Goal: Task Accomplishment & Management: Complete application form

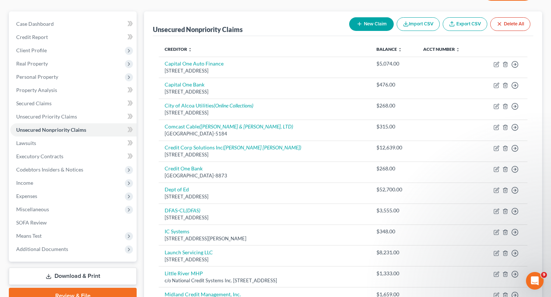
scroll to position [57, 0]
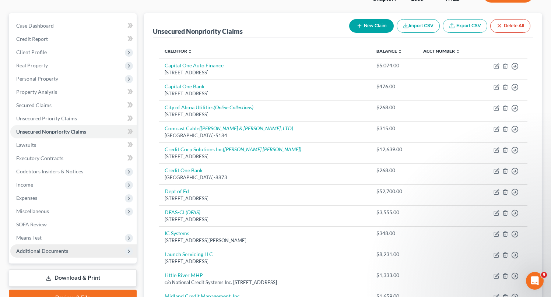
click at [40, 248] on span "Additional Documents" at bounding box center [42, 251] width 52 height 6
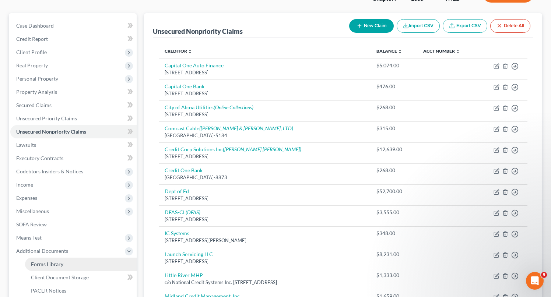
click at [55, 268] on link "Forms Library" at bounding box center [81, 264] width 112 height 13
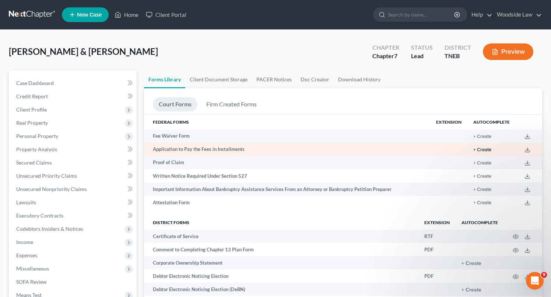
click at [483, 149] on button "+ Create" at bounding box center [482, 150] width 18 height 5
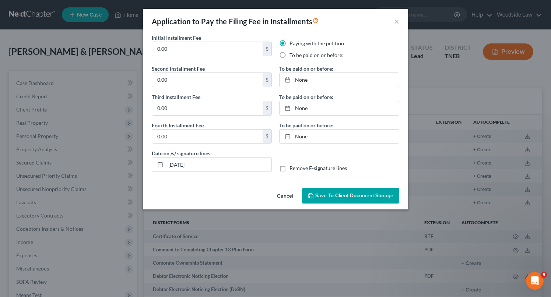
click at [289, 55] on label "To be paid on or before:" at bounding box center [316, 55] width 54 height 7
click at [292, 55] on input "To be paid on or before:" at bounding box center [294, 54] width 5 height 5
radio input "true"
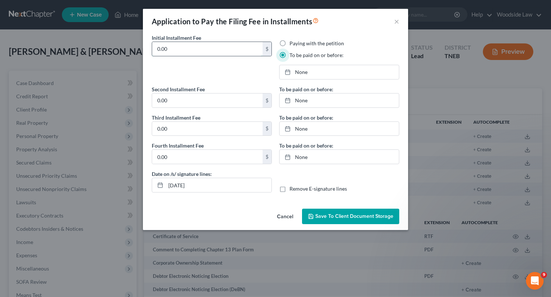
click at [197, 46] on input "0.00" at bounding box center [207, 49] width 110 height 14
type input "85"
click at [190, 103] on input "0.00" at bounding box center [207, 101] width 110 height 14
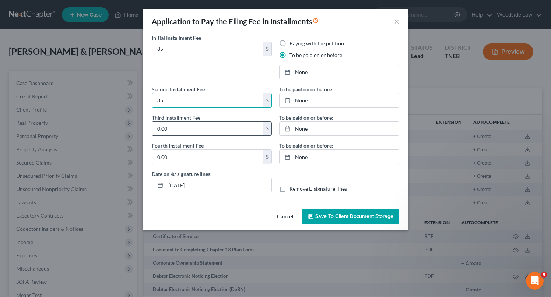
type input "85"
click at [178, 129] on input "0.00" at bounding box center [207, 129] width 110 height 14
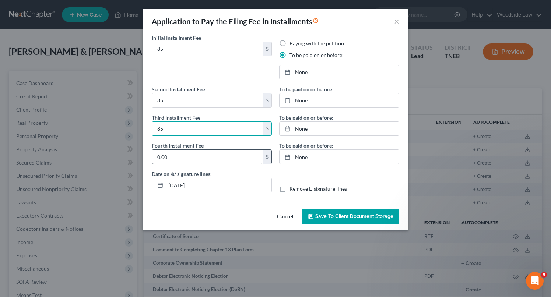
type input "85"
click at [174, 154] on input "0.00" at bounding box center [207, 157] width 110 height 14
type input "83"
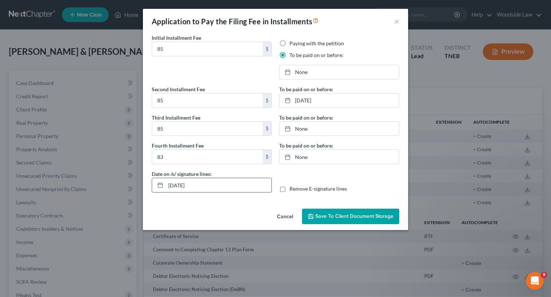
click at [181, 183] on input "[DATE]" at bounding box center [219, 185] width 106 height 14
type input "[DATE]"
click at [305, 69] on link "None" at bounding box center [338, 72] width 119 height 14
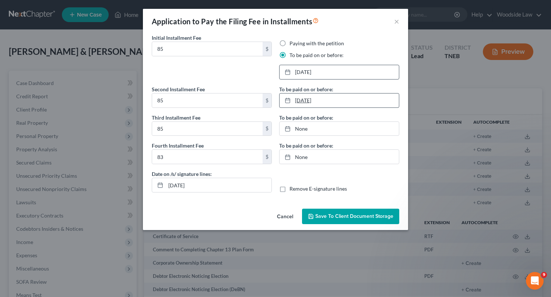
click at [316, 98] on link "[DATE]" at bounding box center [338, 101] width 119 height 14
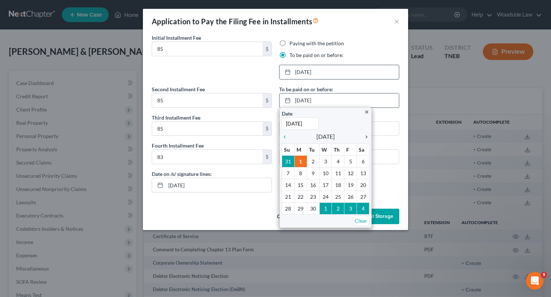
click at [366, 138] on icon "chevron_right" at bounding box center [365, 137] width 10 height 6
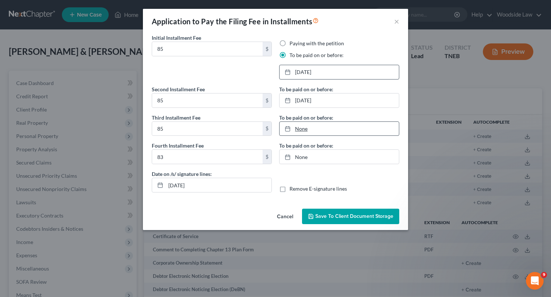
type input "[DATE]"
click at [325, 129] on link "[DATE]" at bounding box center [338, 129] width 119 height 14
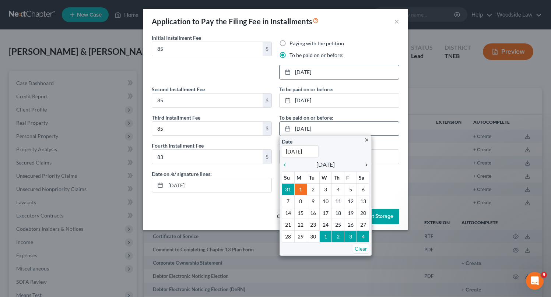
click at [365, 163] on icon "chevron_right" at bounding box center [365, 165] width 10 height 6
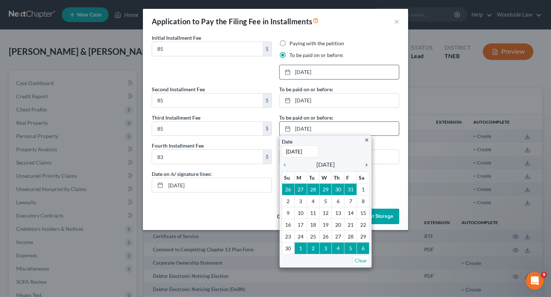
click at [365, 163] on icon "chevron_right" at bounding box center [365, 165] width 10 height 6
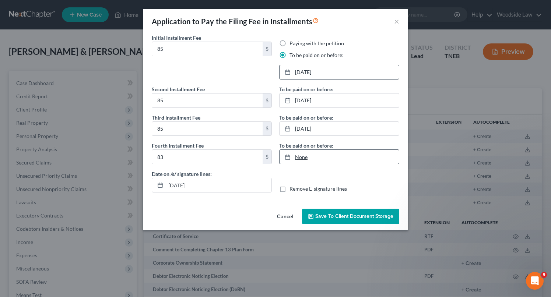
type input "[DATE]"
click at [300, 156] on link "None" at bounding box center [338, 157] width 119 height 14
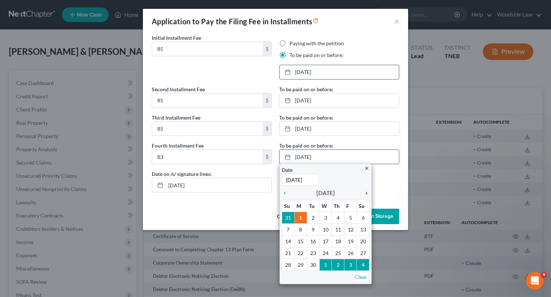
click at [365, 194] on icon "chevron_right" at bounding box center [365, 193] width 10 height 6
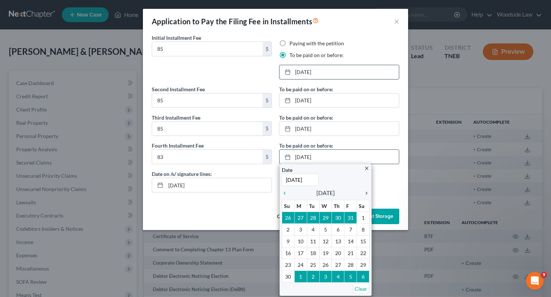
click at [365, 194] on icon "chevron_right" at bounding box center [365, 193] width 10 height 6
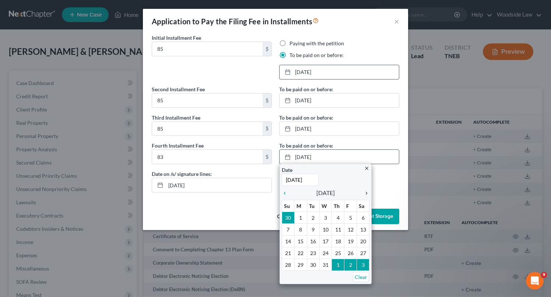
click at [365, 194] on icon "chevron_right" at bounding box center [365, 193] width 10 height 6
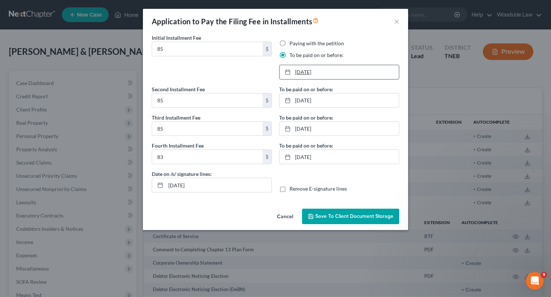
click at [311, 72] on link "[DATE]" at bounding box center [338, 72] width 119 height 14
click at [320, 101] on link "[DATE]" at bounding box center [338, 101] width 119 height 14
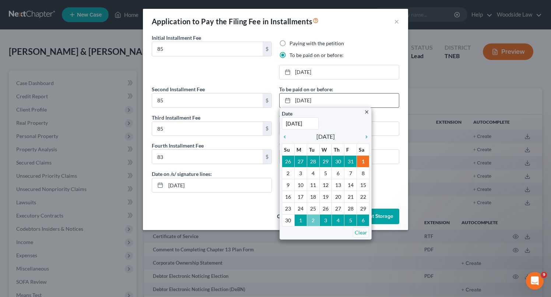
type input "[DATE]"
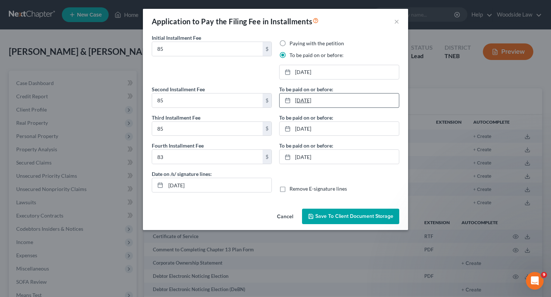
click at [324, 96] on link "[DATE]" at bounding box center [338, 101] width 119 height 14
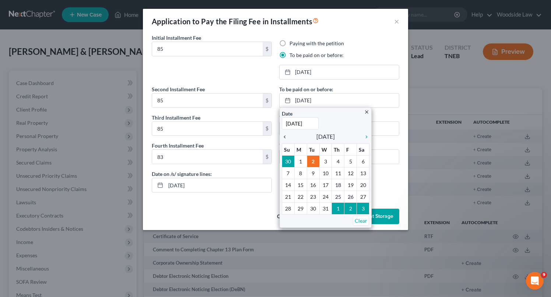
click at [285, 134] on icon "chevron_left" at bounding box center [287, 137] width 10 height 6
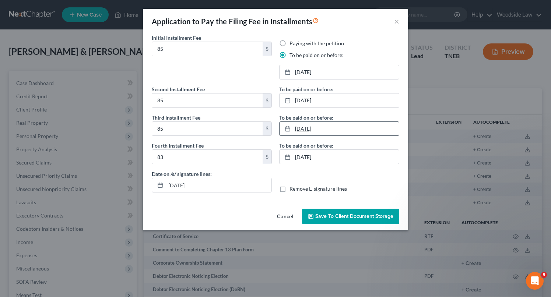
click at [307, 133] on link "[DATE]" at bounding box center [338, 129] width 119 height 14
click at [310, 159] on link "[DATE]" at bounding box center [338, 157] width 119 height 14
click at [338, 217] on span "Save to Client Document Storage" at bounding box center [354, 216] width 78 height 6
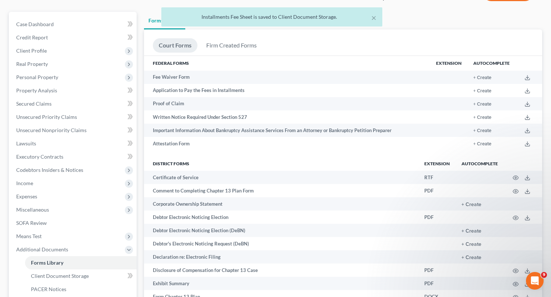
scroll to position [60, 0]
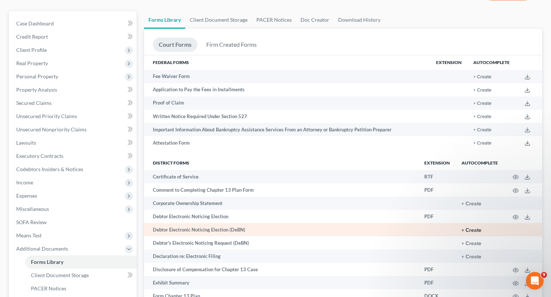
click at [470, 229] on button "+ Create" at bounding box center [471, 230] width 20 height 5
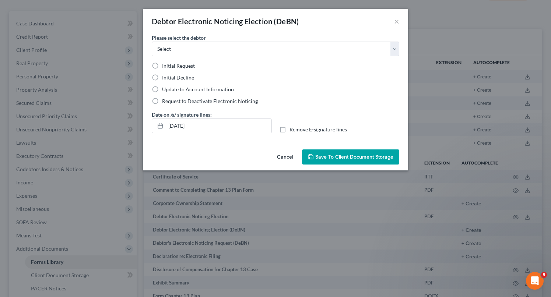
click at [162, 77] on label "Initial Decline" at bounding box center [178, 77] width 32 height 7
click at [165, 77] on input "Initial Decline" at bounding box center [167, 76] width 5 height 5
radio input "true"
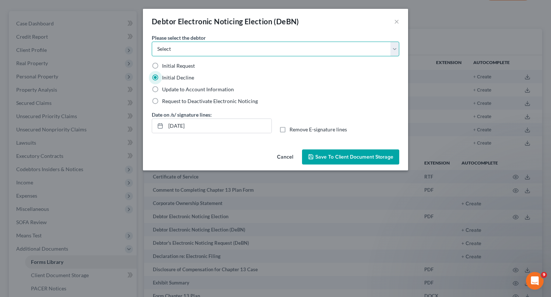
click at [235, 53] on select "Select [PERSON_NAME] [PERSON_NAME]" at bounding box center [275, 49] width 247 height 15
select select "0"
click at [152, 42] on select "Select [PERSON_NAME] [PERSON_NAME]" at bounding box center [275, 49] width 247 height 15
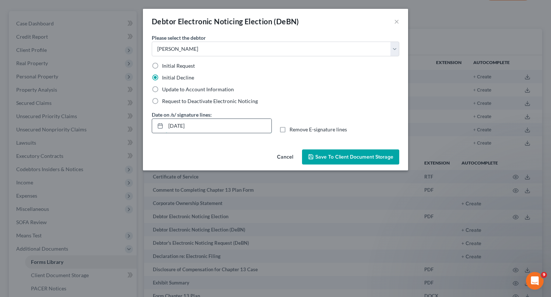
click at [182, 125] on input "[DATE]" at bounding box center [219, 126] width 106 height 14
type input "[DATE]"
click at [355, 154] on span "Save to Client Document Storage" at bounding box center [354, 157] width 78 height 6
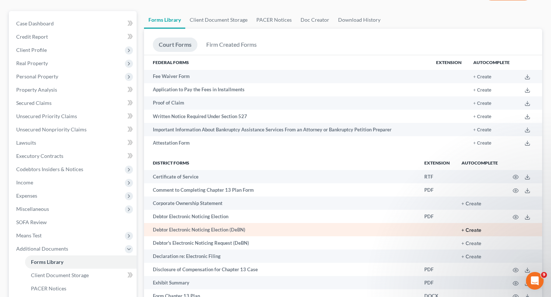
click at [470, 228] on button "+ Create" at bounding box center [471, 230] width 20 height 5
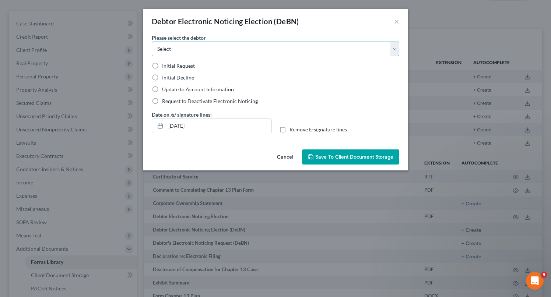
click at [253, 48] on select "Select [PERSON_NAME] [PERSON_NAME]" at bounding box center [275, 49] width 247 height 15
select select "1"
click at [152, 42] on select "Select [PERSON_NAME] [PERSON_NAME]" at bounding box center [275, 49] width 247 height 15
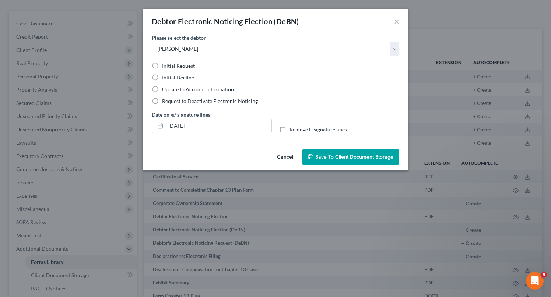
click at [162, 77] on label "Initial Decline" at bounding box center [178, 77] width 32 height 7
click at [165, 77] on input "Initial Decline" at bounding box center [167, 76] width 5 height 5
radio input "true"
click at [347, 157] on span "Save to Client Document Storage" at bounding box center [354, 157] width 78 height 6
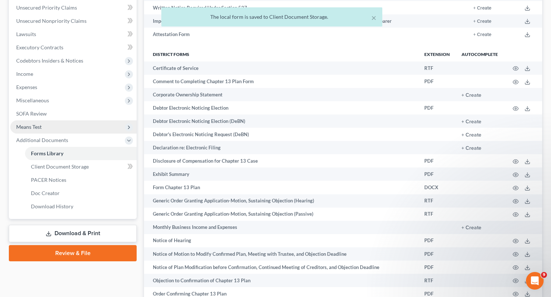
scroll to position [198, 0]
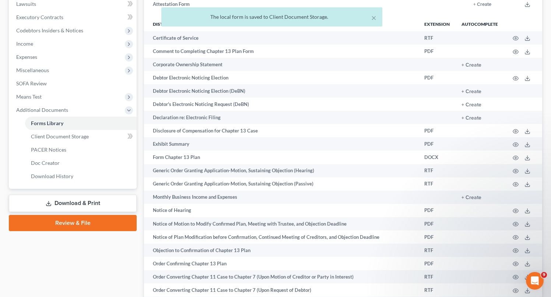
click at [68, 197] on link "Download & Print" at bounding box center [73, 203] width 128 height 17
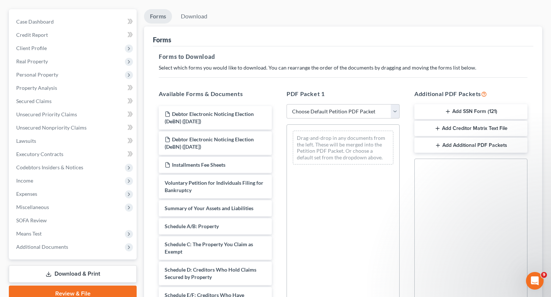
scroll to position [88, 0]
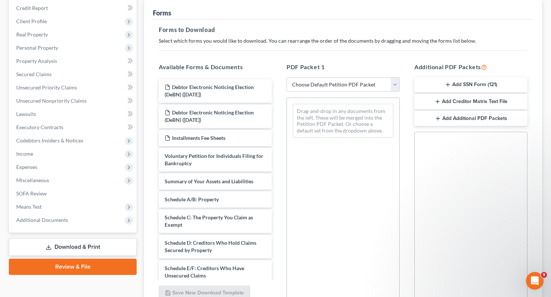
click at [465, 118] on button "Add Additional PDF Packets" at bounding box center [470, 118] width 113 height 15
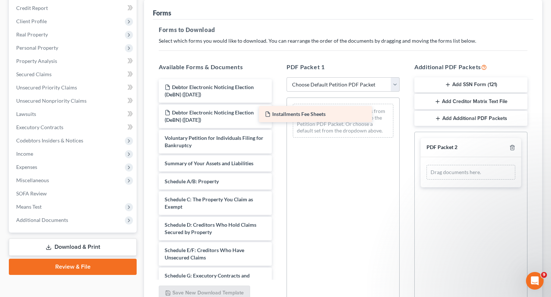
drag, startPoint x: 208, startPoint y: 141, endPoint x: 319, endPoint y: 124, distance: 112.0
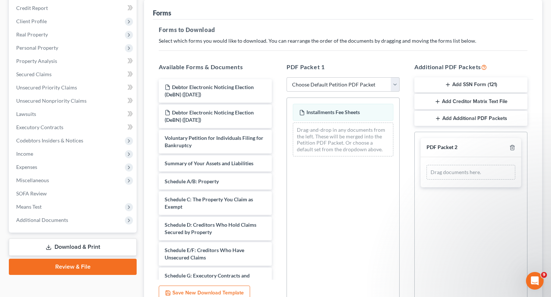
click at [454, 116] on button "Add Additional PDF Packets" at bounding box center [470, 118] width 113 height 15
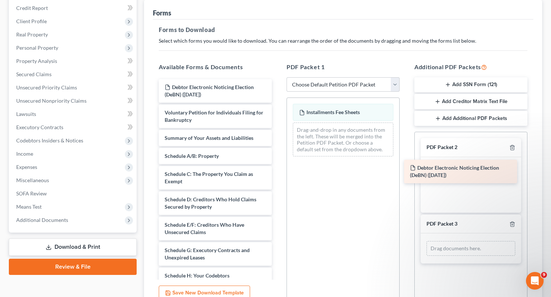
drag, startPoint x: 190, startPoint y: 95, endPoint x: 442, endPoint y: 175, distance: 263.8
click at [278, 175] on div "Debtor Electronic Noticing Election (DeBN) ([DATE]) Debtor Electronic Noticing …" at bounding box center [215, 290] width 125 height 422
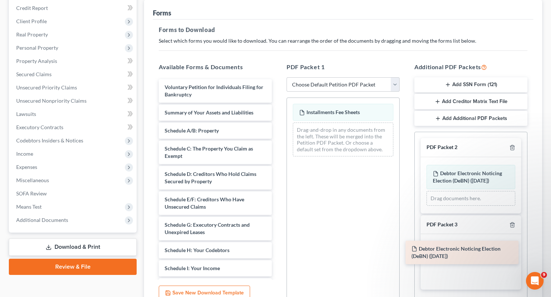
drag, startPoint x: 187, startPoint y: 94, endPoint x: 434, endPoint y: 256, distance: 295.4
click at [278, 256] on div "Debtor Electronic Noticing Election (DeBN) ([DATE]) Debtor Electronic Noticing …" at bounding box center [215, 277] width 125 height 396
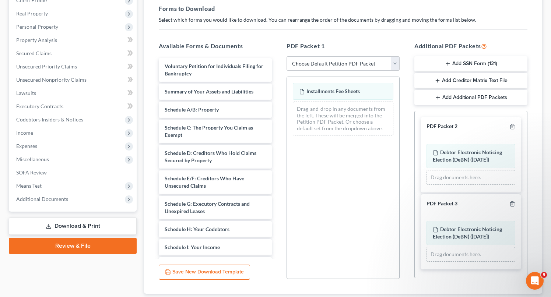
scroll to position [0, 0]
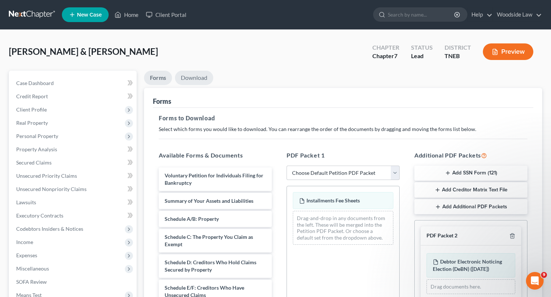
click at [189, 79] on link "Download" at bounding box center [194, 78] width 38 height 14
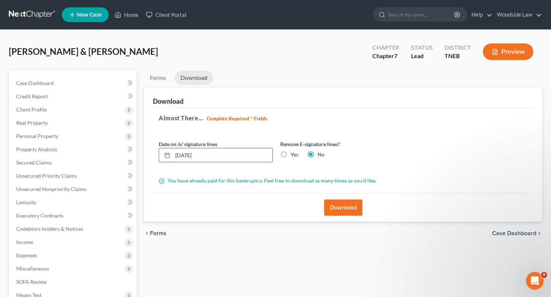
click at [208, 156] on input "[DATE]" at bounding box center [223, 155] width 100 height 14
type input "[DATE]"
click at [344, 203] on button "Download" at bounding box center [343, 208] width 38 height 16
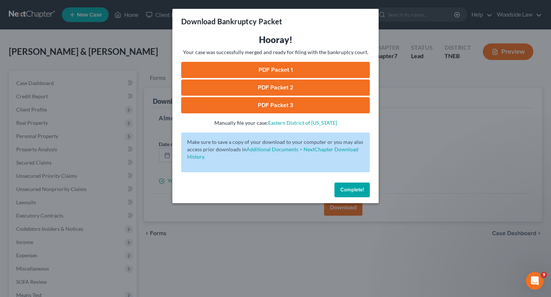
click at [296, 69] on link "PDF Packet 1" at bounding box center [275, 70] width 188 height 16
click at [275, 85] on link "PDF Packet 2" at bounding box center [275, 88] width 188 height 16
click at [275, 101] on link "PDF Packet 3" at bounding box center [275, 105] width 188 height 16
click at [357, 194] on button "Complete!" at bounding box center [351, 190] width 35 height 15
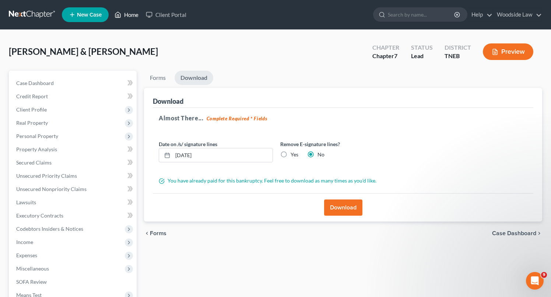
click at [135, 14] on link "Home" at bounding box center [126, 14] width 31 height 13
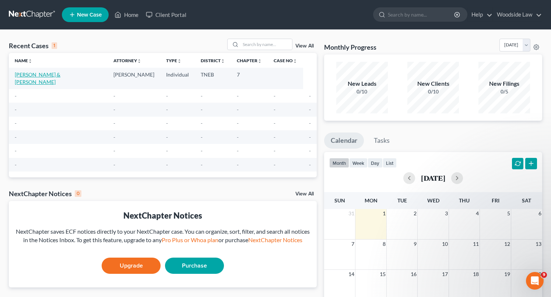
click at [60, 75] on link "[PERSON_NAME] & [PERSON_NAME]" at bounding box center [38, 78] width 46 height 14
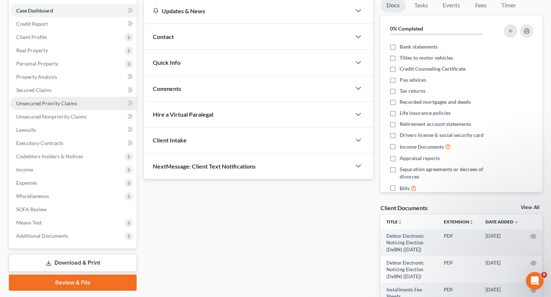
scroll to position [124, 0]
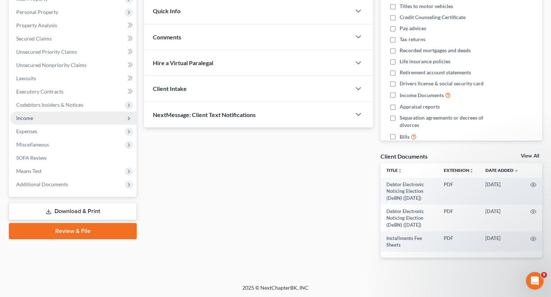
click at [36, 121] on span "Income" at bounding box center [73, 118] width 126 height 13
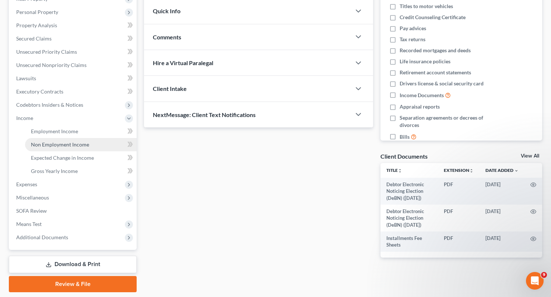
click at [64, 145] on span "Non Employment Income" at bounding box center [60, 144] width 58 height 6
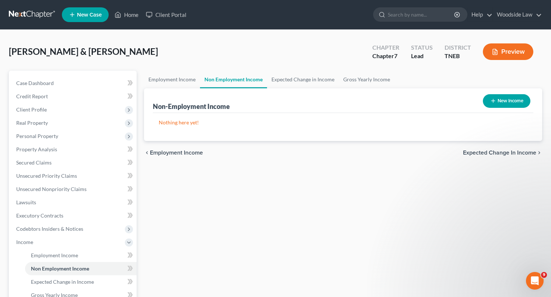
click at [494, 98] on icon "button" at bounding box center [493, 101] width 6 height 6
select select "0"
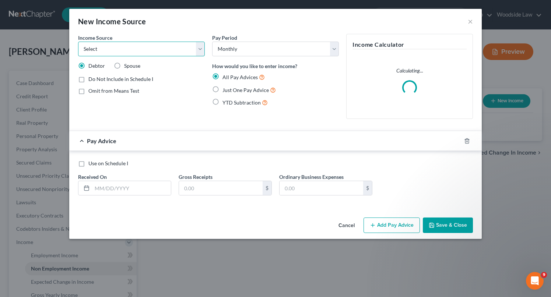
click at [148, 45] on select "Select Unemployment Disability (from employer) Pension Retirement Social Securi…" at bounding box center [141, 49] width 127 height 15
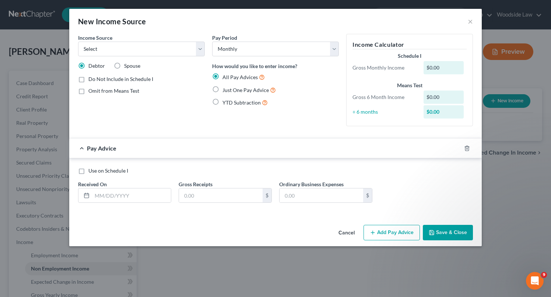
click at [349, 230] on button "Cancel" at bounding box center [346, 233] width 28 height 15
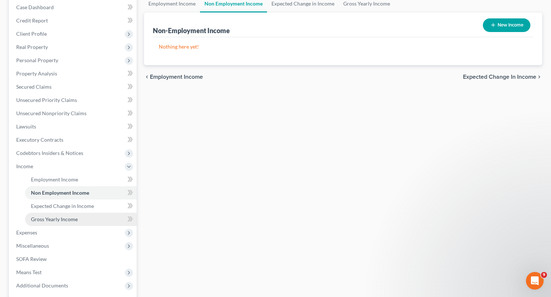
click at [51, 218] on span "Gross Yearly Income" at bounding box center [54, 219] width 47 height 6
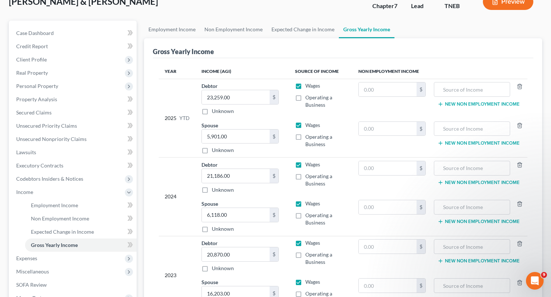
scroll to position [51, 0]
click at [401, 86] on input "text" at bounding box center [388, 89] width 58 height 14
type input "2,493.00"
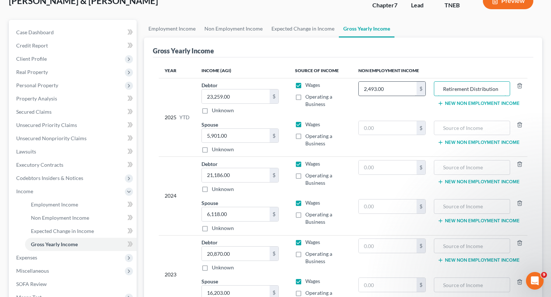
type input "Retirement Distribution"
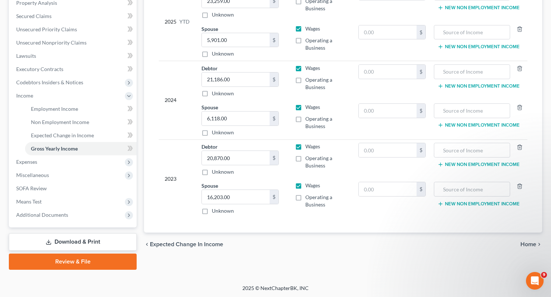
click at [521, 244] on span "Home" at bounding box center [528, 244] width 16 height 6
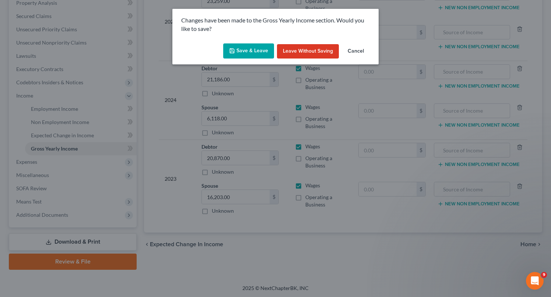
click at [257, 49] on button "Save & Leave" at bounding box center [248, 50] width 51 height 15
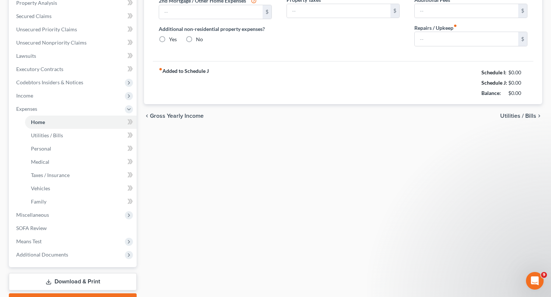
type input "0.00"
radio input "true"
type input "0.00"
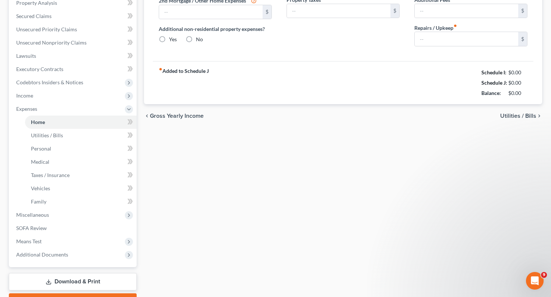
type input "0.00"
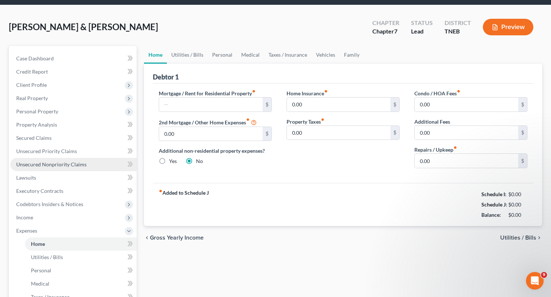
scroll to position [22, 0]
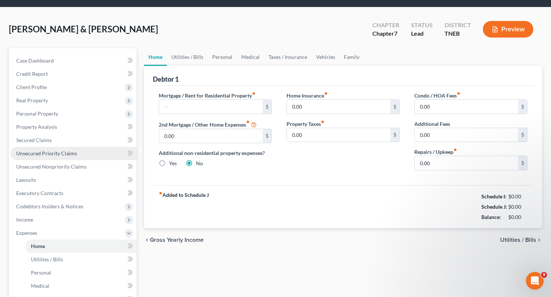
click at [62, 157] on link "Unsecured Priority Claims" at bounding box center [73, 153] width 126 height 13
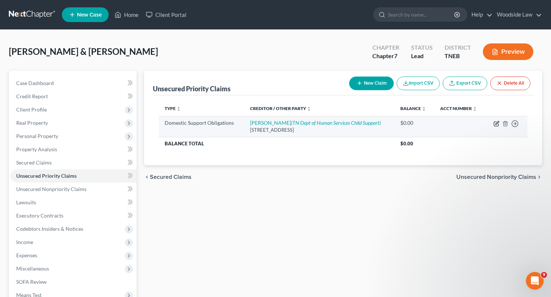
click at [496, 123] on icon "button" at bounding box center [496, 124] width 6 height 6
select select "44"
select select "0"
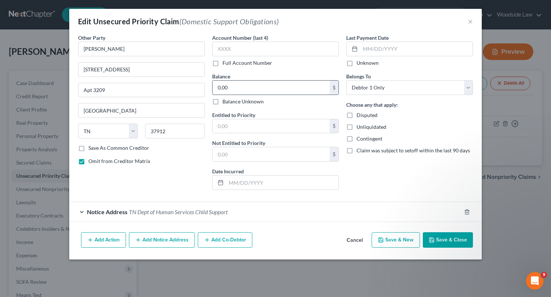
click at [240, 88] on input "0.00" at bounding box center [270, 88] width 117 height 14
click at [251, 91] on input "100" at bounding box center [270, 88] width 117 height 14
type input "0.00"
click at [373, 46] on input "text" at bounding box center [416, 49] width 112 height 14
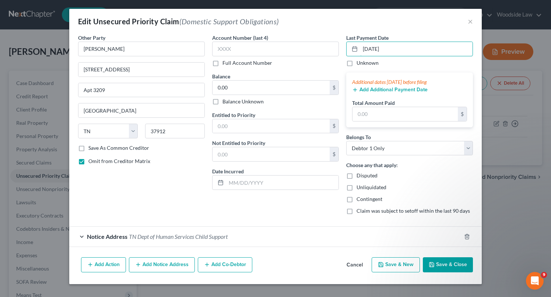
type input "[DATE]"
click at [372, 116] on input "text" at bounding box center [404, 114] width 105 height 14
type input "695.00"
click at [442, 262] on button "Save & Close" at bounding box center [448, 264] width 50 height 15
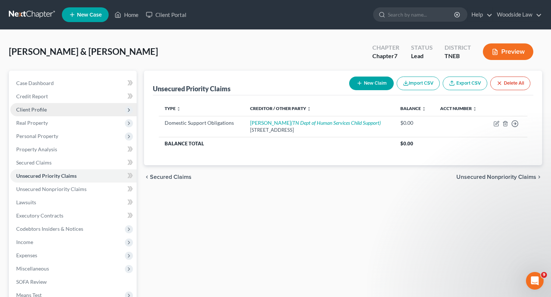
click at [42, 108] on span "Client Profile" at bounding box center [31, 109] width 31 height 6
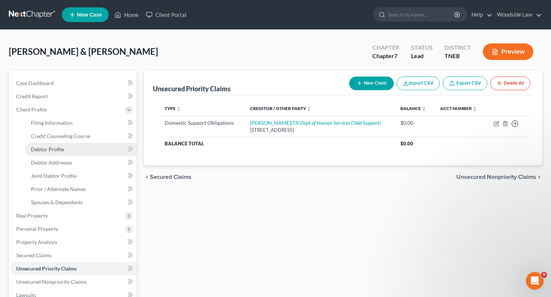
click at [50, 149] on span "Debtor Profile" at bounding box center [47, 149] width 33 height 6
select select "1"
select select "5"
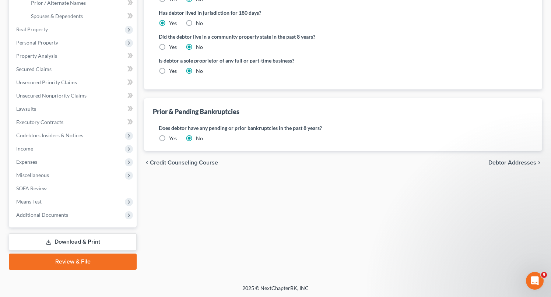
scroll to position [164, 0]
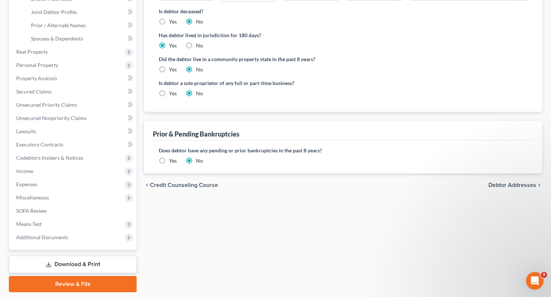
click at [511, 184] on span "Debtor Addresses" at bounding box center [512, 185] width 48 height 6
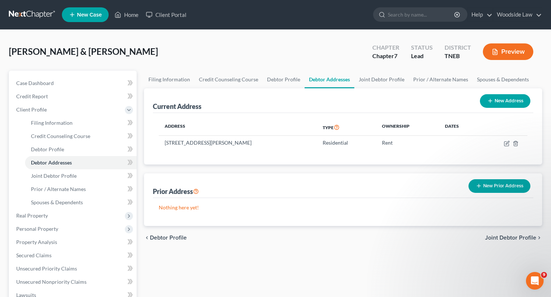
click at [505, 240] on span "Joint Debtor Profile" at bounding box center [510, 238] width 51 height 6
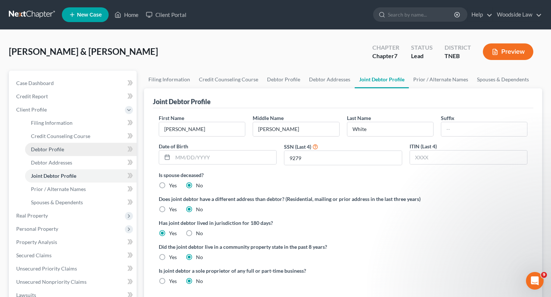
click at [58, 150] on span "Debtor Profile" at bounding box center [47, 149] width 33 height 6
select select "1"
select select "5"
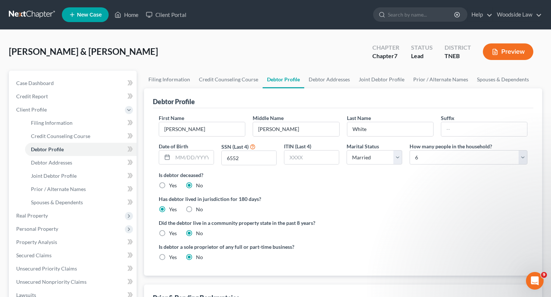
scroll to position [186, 0]
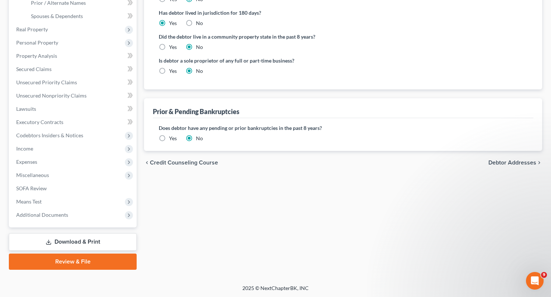
click at [515, 161] on span "Debtor Addresses" at bounding box center [512, 163] width 48 height 6
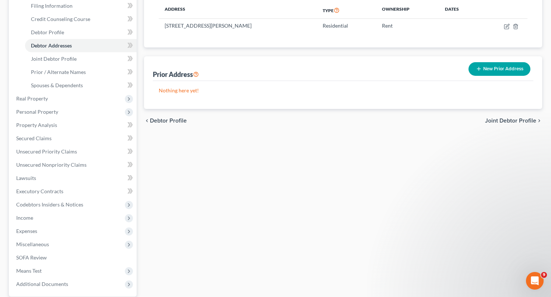
scroll to position [186, 0]
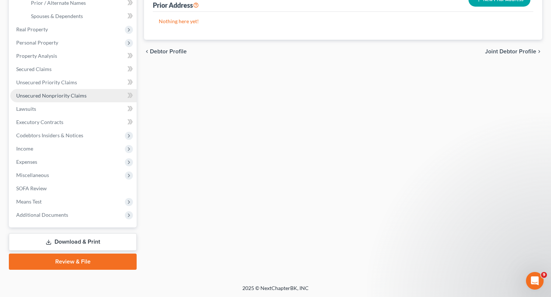
click at [67, 97] on span "Unsecured Nonpriority Claims" at bounding box center [51, 95] width 70 height 6
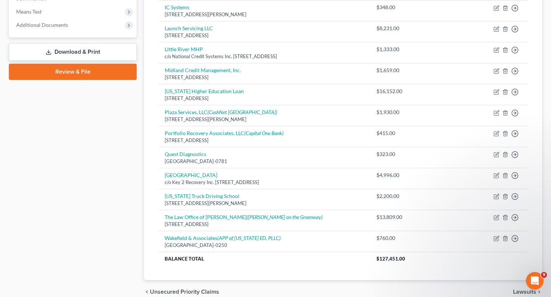
scroll to position [283, 0]
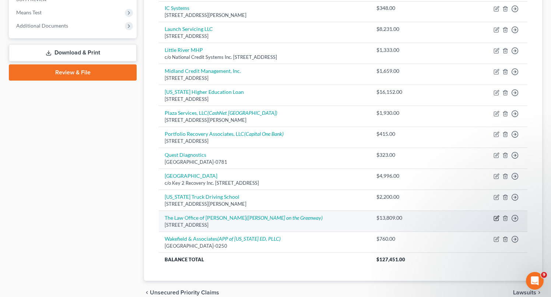
click at [497, 219] on icon "button" at bounding box center [496, 218] width 6 height 6
select select "44"
select select "14"
select select "2"
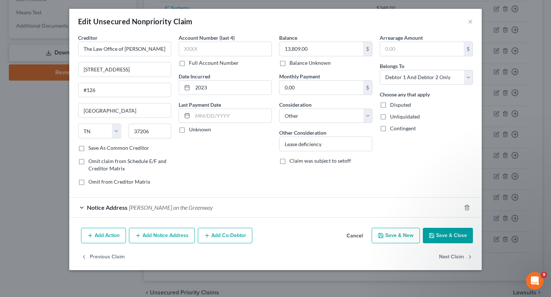
click at [447, 229] on button "Save & Close" at bounding box center [448, 235] width 50 height 15
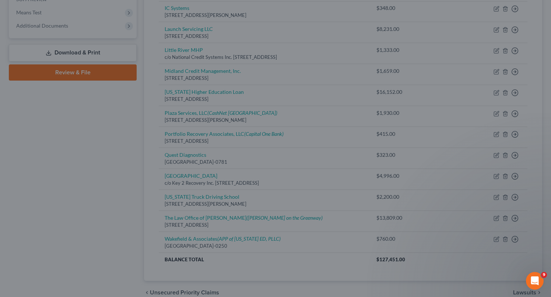
type input "0"
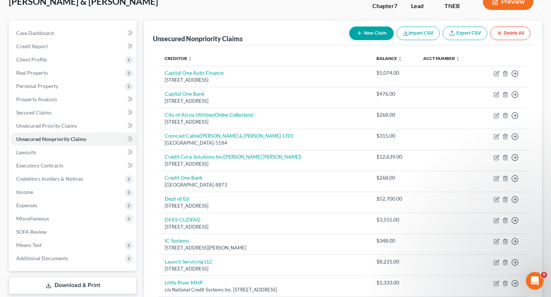
scroll to position [0, 0]
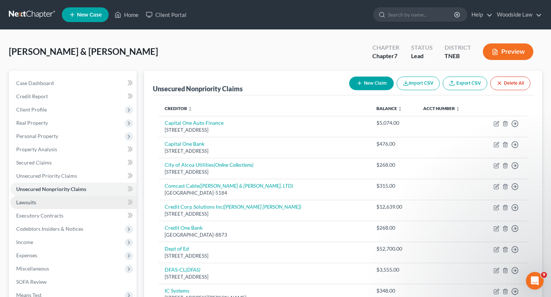
click at [33, 200] on span "Lawsuits" at bounding box center [26, 202] width 20 height 6
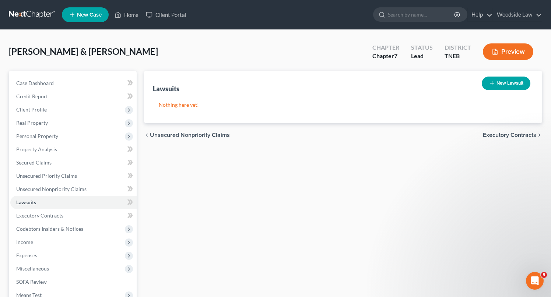
click at [509, 86] on button "New Lawsuit" at bounding box center [506, 84] width 49 height 14
select select "0"
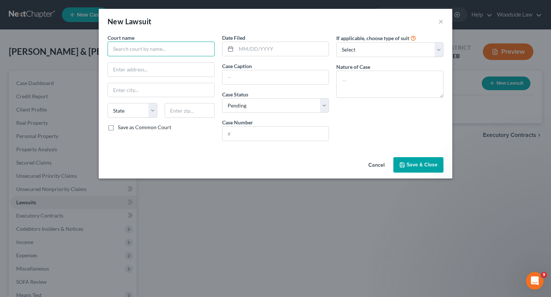
click at [167, 54] on input "text" at bounding box center [160, 49] width 107 height 15
type input "l"
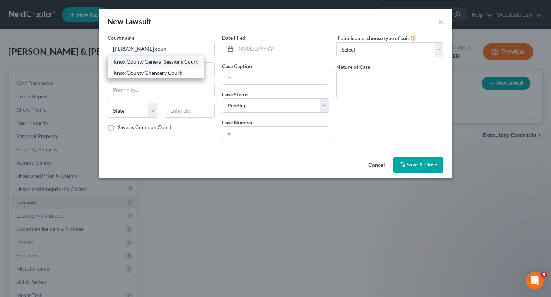
click at [167, 63] on div "Knox County General Sessions Court" at bounding box center [155, 61] width 84 height 7
type input "Knox County General Sessions Court"
type input "[STREET_ADDRESS]"
type input "[GEOGRAPHIC_DATA]"
select select "44"
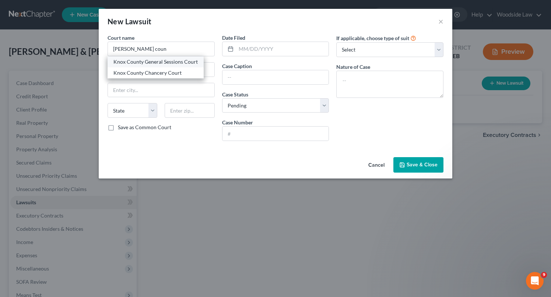
type input "37902"
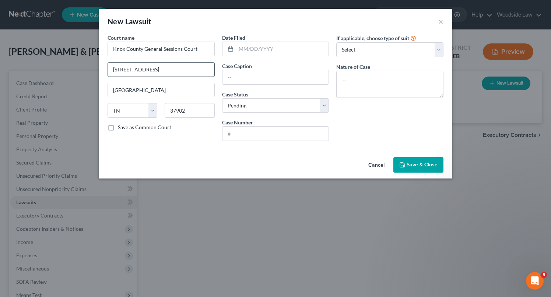
click at [116, 70] on input "[STREET_ADDRESS]" at bounding box center [161, 70] width 106 height 14
type input "[STREET_ADDRESS]"
click at [269, 53] on input "text" at bounding box center [282, 49] width 93 height 14
type input "[DATE]"
click at [258, 71] on input "text" at bounding box center [275, 77] width 106 height 14
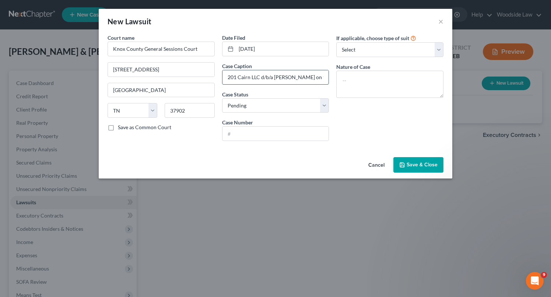
click at [310, 77] on input "201 Cairn LLC d/b/a [PERSON_NAME] on the Greenway vs." at bounding box center [275, 77] width 106 height 14
type input "201 Cairn LLC d/b/a [PERSON_NAME] on the Greenway vs. [PERSON_NAME] & [PERSON_N…"
click at [315, 77] on input "201 Cairn LLC d/b/a [PERSON_NAME] on the Greenway vs. [PERSON_NAME] & [PERSON_N…" at bounding box center [275, 77] width 106 height 14
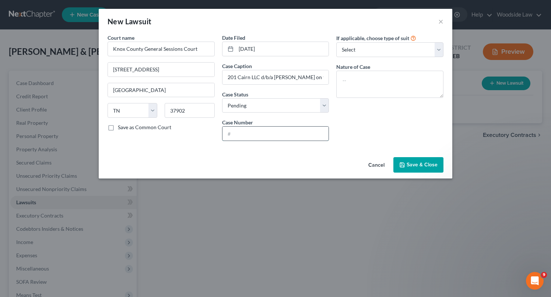
click at [248, 127] on input "text" at bounding box center [275, 134] width 106 height 14
type input "83191K"
click at [378, 83] on textarea at bounding box center [389, 84] width 107 height 27
type textarea "Civil - Debt Collection"
click at [422, 170] on button "Save & Close" at bounding box center [418, 164] width 50 height 15
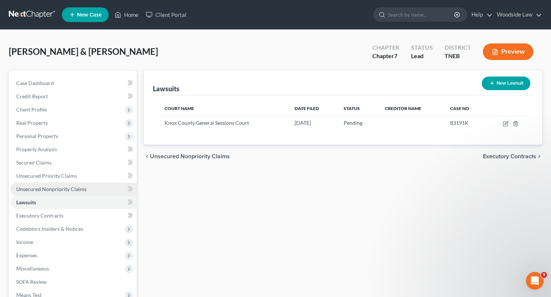
click at [54, 192] on link "Unsecured Nonpriority Claims" at bounding box center [73, 189] width 126 height 13
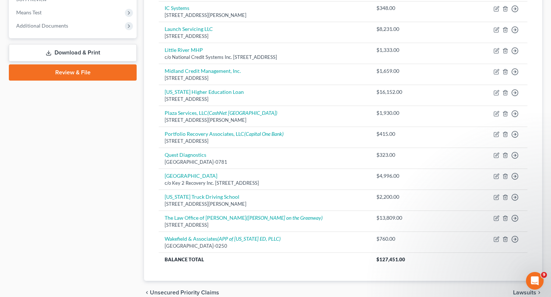
scroll to position [284, 0]
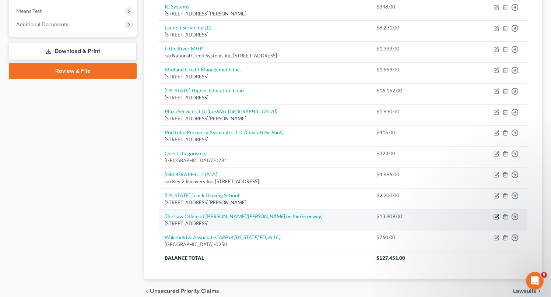
click at [496, 216] on icon "button" at bounding box center [496, 216] width 3 height 3
select select "44"
select select "14"
select select "2"
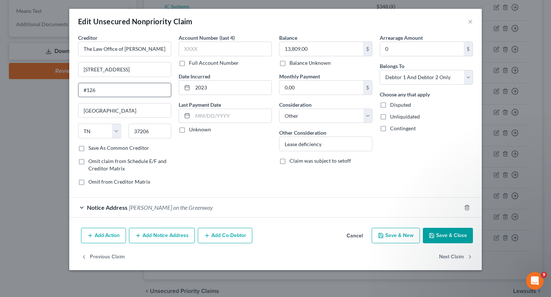
click at [84, 90] on input "#126" at bounding box center [124, 90] width 92 height 14
type input "[STREET_ADDRESS]"
click at [166, 47] on input "The Law Office of [PERSON_NAME]" at bounding box center [124, 49] width 93 height 15
click at [127, 66] on input "[STREET_ADDRESS]" at bounding box center [124, 70] width 92 height 14
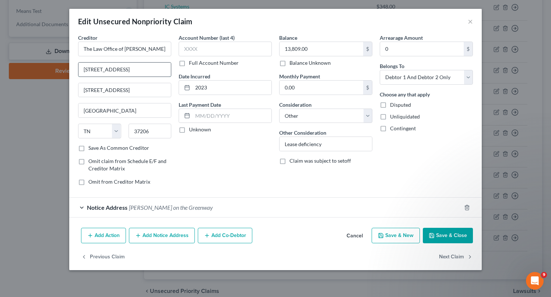
click at [127, 66] on input "[STREET_ADDRESS]" at bounding box center [124, 70] width 92 height 14
type input "The Law Office of [PERSON_NAME]"
click at [164, 49] on input "The Law Office of [PERSON_NAME]" at bounding box center [124, 49] width 93 height 15
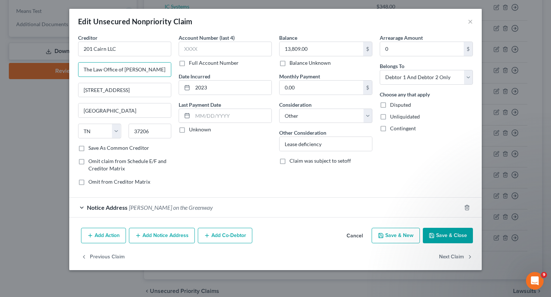
type input "201 Cairn LLC"
click at [126, 89] on input "[STREET_ADDRESS]" at bounding box center [124, 90] width 92 height 14
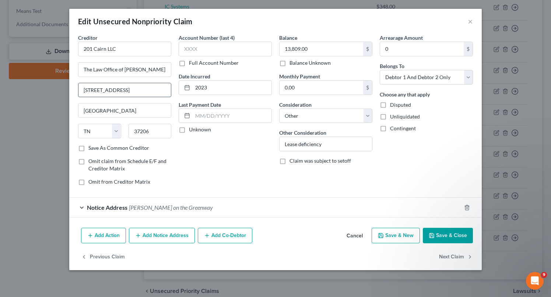
click at [126, 89] on input "[STREET_ADDRESS]" at bounding box center [124, 90] width 92 height 14
type input "PO Box 140450"
click at [157, 126] on input "37206" at bounding box center [149, 131] width 43 height 15
type input "37214"
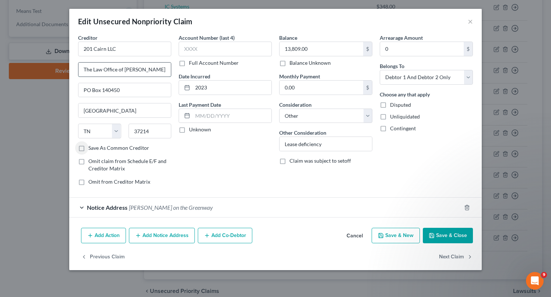
click at [84, 69] on input "The Law Office of [PERSON_NAME]" at bounding box center [124, 70] width 92 height 14
click at [131, 70] on input "c/o The Law Office of [PERSON_NAME]" at bounding box center [124, 70] width 92 height 14
click at [158, 69] on input "c/o [PERSON_NAME]" at bounding box center [124, 70] width 92 height 14
type input "c/o [PERSON_NAME], Esq."
click at [154, 133] on input "37214" at bounding box center [149, 131] width 43 height 15
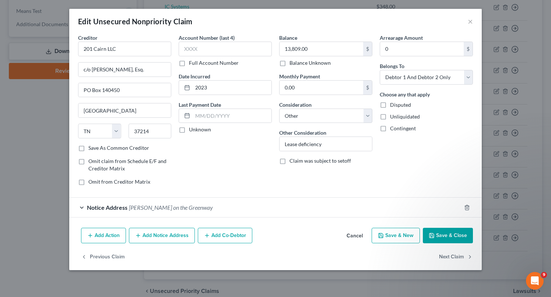
click at [167, 206] on span "[PERSON_NAME] on the Greenway" at bounding box center [171, 207] width 84 height 7
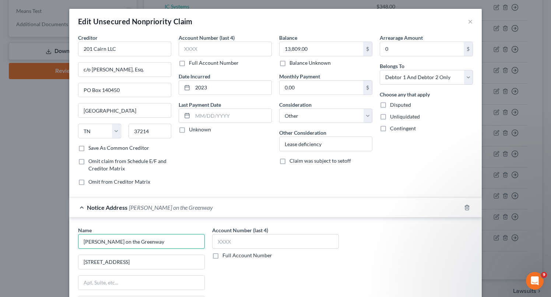
click at [136, 243] on input "[PERSON_NAME] on the Greenway" at bounding box center [141, 241] width 127 height 15
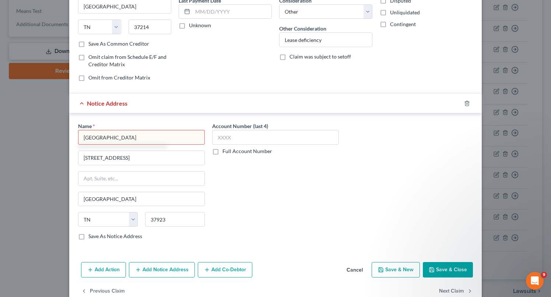
scroll to position [120, 0]
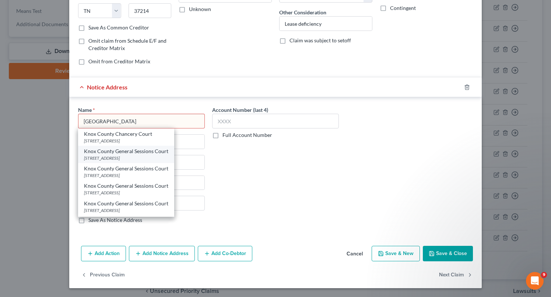
click at [134, 158] on div "[STREET_ADDRESS]" at bounding box center [126, 158] width 84 height 6
type input "Knox County General Sessions Court"
type input "[STREET_ADDRESS]"
type input "37902"
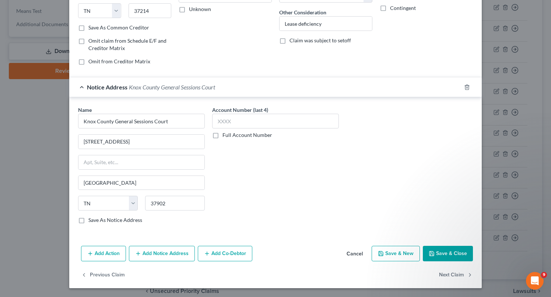
click at [427, 256] on button "Save & Close" at bounding box center [448, 253] width 50 height 15
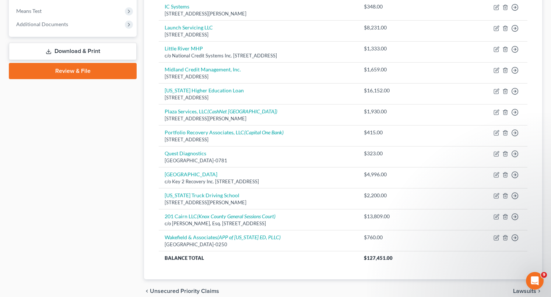
scroll to position [0, 0]
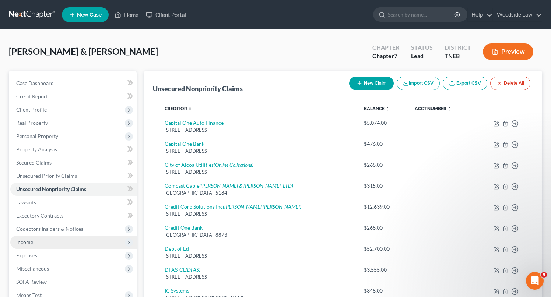
click at [31, 241] on span "Income" at bounding box center [24, 242] width 17 height 6
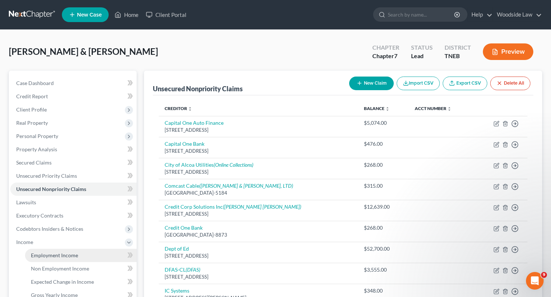
click at [61, 255] on span "Employment Income" at bounding box center [54, 255] width 47 height 6
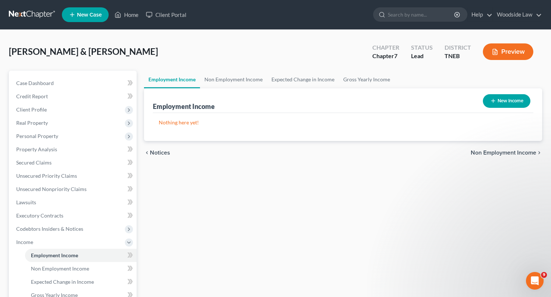
click at [509, 101] on button "New Income" at bounding box center [506, 101] width 47 height 14
select select "0"
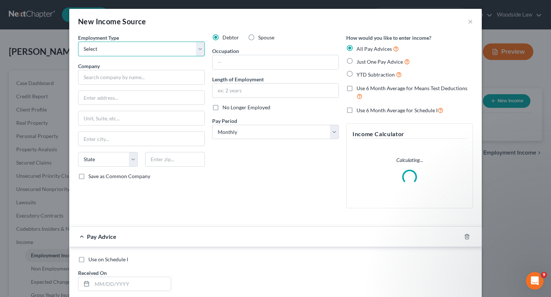
click at [178, 48] on select "Select Full or [DEMOGRAPHIC_DATA] Employment Self Employment" at bounding box center [141, 49] width 127 height 15
select select "0"
click at [78, 42] on select "Select Full or [DEMOGRAPHIC_DATA] Employment Self Employment" at bounding box center [141, 49] width 127 height 15
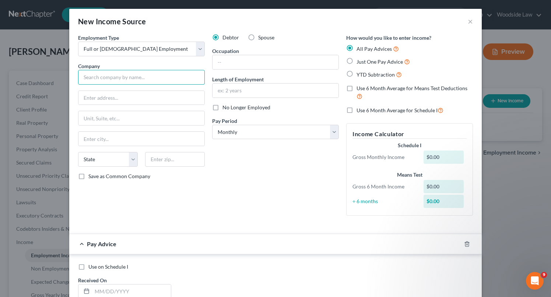
click at [108, 83] on input "text" at bounding box center [141, 77] width 127 height 15
type input "U.S. Xpress, Inc."
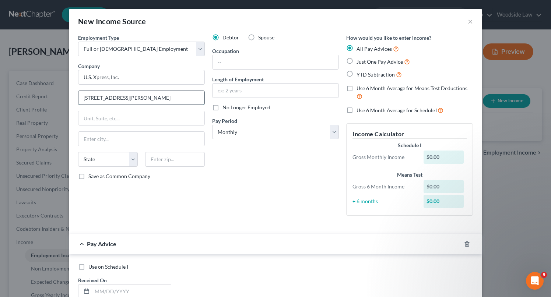
type input "[STREET_ADDRESS][PERSON_NAME]"
click at [159, 158] on input "text" at bounding box center [175, 159] width 60 height 15
type input "37421"
type input "Chattanooga"
select select "44"
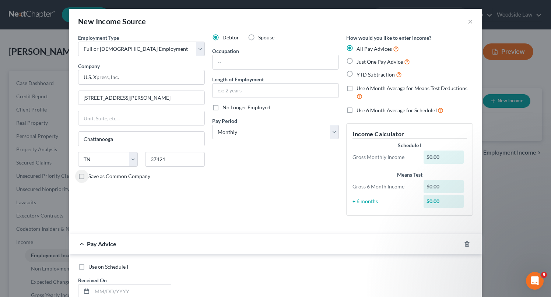
click at [290, 71] on div "Debtor Spouse Occupation Length of Employment No Longer Employed Pay Period * S…" at bounding box center [275, 128] width 134 height 188
click at [285, 68] on input "text" at bounding box center [275, 62] width 126 height 14
type input "Driver"
type input "2 Months"
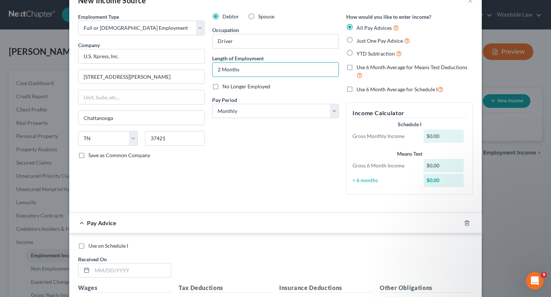
scroll to position [22, 0]
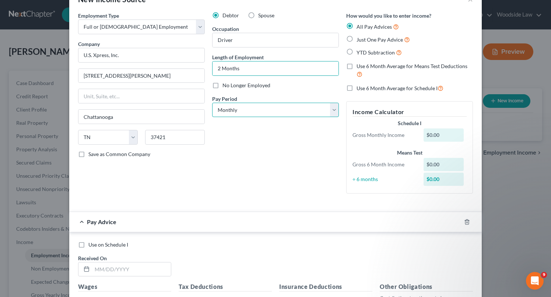
click at [276, 106] on select "Select Monthly Twice Monthly Every Other Week Weekly" at bounding box center [275, 110] width 127 height 15
select select "3"
click at [212, 103] on select "Select Monthly Twice Monthly Every Other Week Weekly" at bounding box center [275, 110] width 127 height 15
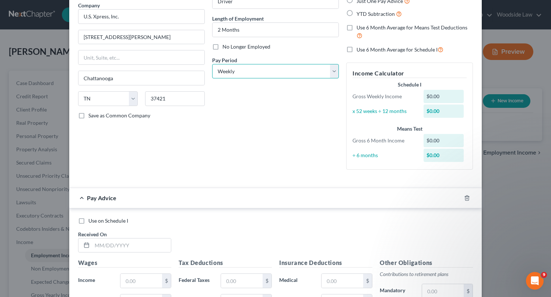
scroll to position [0, 0]
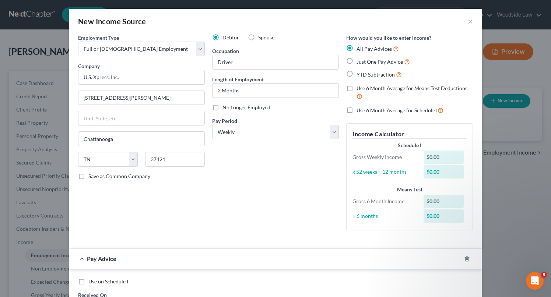
click at [356, 63] on label "Just One Pay Advice" at bounding box center [382, 61] width 53 height 8
click at [359, 62] on input "Just One Pay Advice" at bounding box center [361, 59] width 5 height 5
radio input "true"
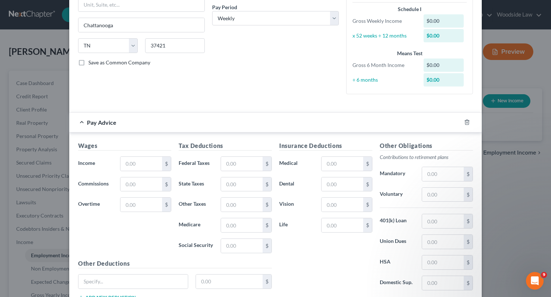
scroll to position [169, 0]
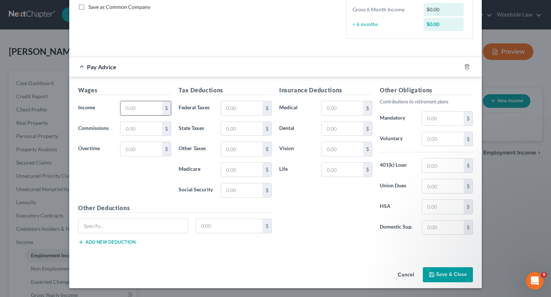
click at [156, 106] on input "text" at bounding box center [141, 108] width 42 height 14
type input "886.57"
click at [439, 229] on input "text" at bounding box center [443, 228] width 42 height 14
type input "115.84"
click at [112, 228] on input "text" at bounding box center [132, 226] width 109 height 14
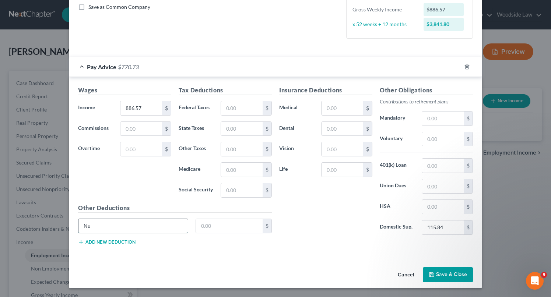
type input "N"
type input "Miscellaneous"
click at [212, 222] on input "text" at bounding box center [229, 226] width 67 height 14
type input "1.00"
click at [246, 105] on input "text" at bounding box center [242, 108] width 42 height 14
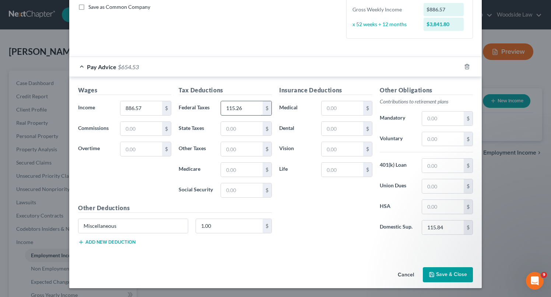
type input "115.26"
click at [440, 270] on button "Save & Close" at bounding box center [448, 274] width 50 height 15
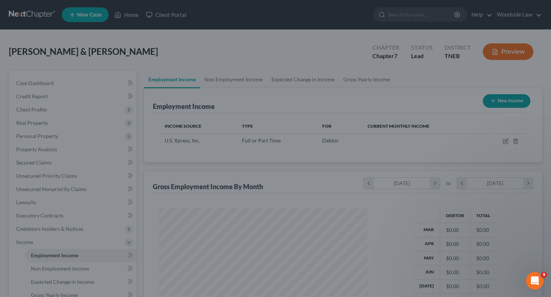
scroll to position [132, 223]
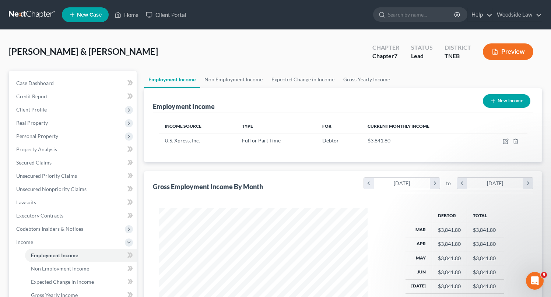
click at [507, 99] on button "New Income" at bounding box center [506, 101] width 47 height 14
select select "0"
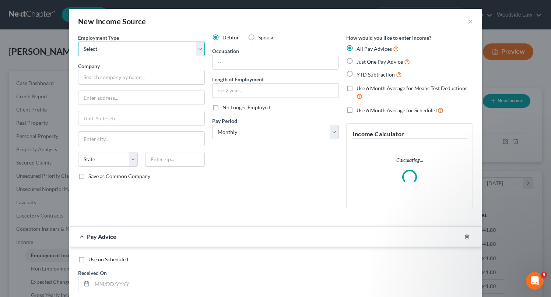
click at [138, 49] on select "Select Full or [DEMOGRAPHIC_DATA] Employment Self Employment" at bounding box center [141, 49] width 127 height 15
select select "0"
click at [78, 42] on select "Select Full or [DEMOGRAPHIC_DATA] Employment Self Employment" at bounding box center [141, 49] width 127 height 15
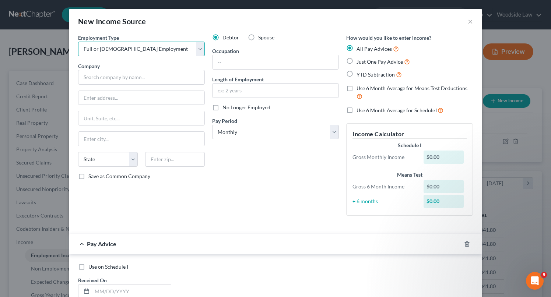
scroll to position [219, 0]
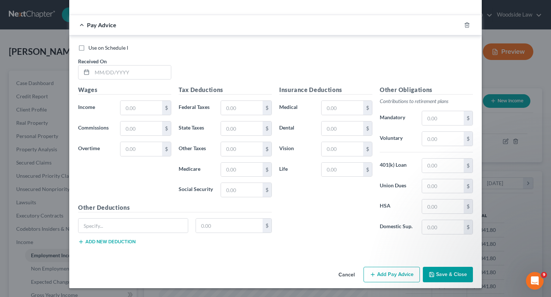
click at [346, 275] on button "Cancel" at bounding box center [346, 275] width 28 height 15
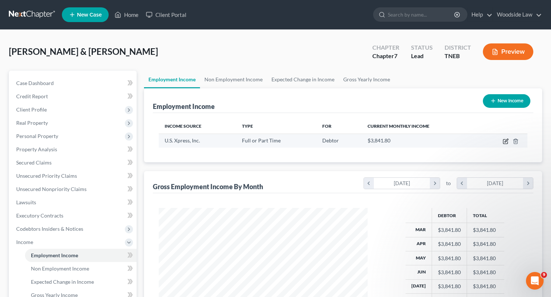
click at [505, 142] on icon "button" at bounding box center [505, 141] width 6 height 6
select select "0"
select select "44"
select select "3"
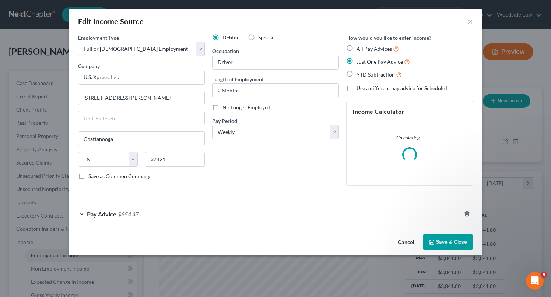
click at [221, 212] on div "Pay Advice $654.47" at bounding box center [265, 214] width 392 height 20
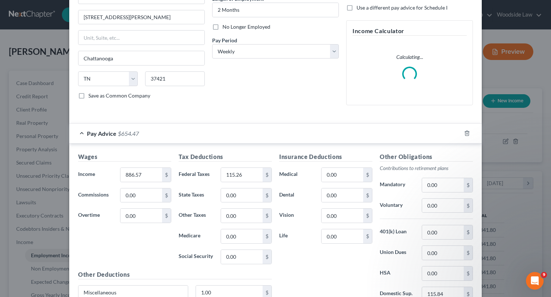
scroll to position [147, 0]
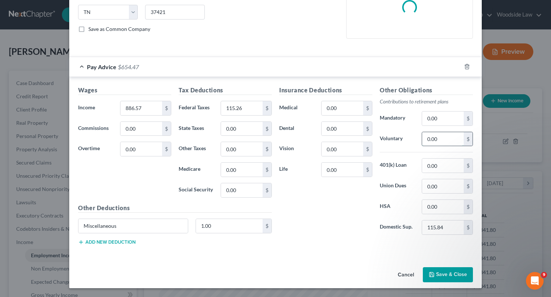
click at [441, 135] on input "0.00" at bounding box center [443, 139] width 42 height 14
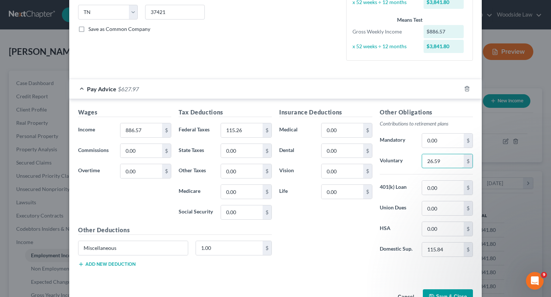
type input "26.59"
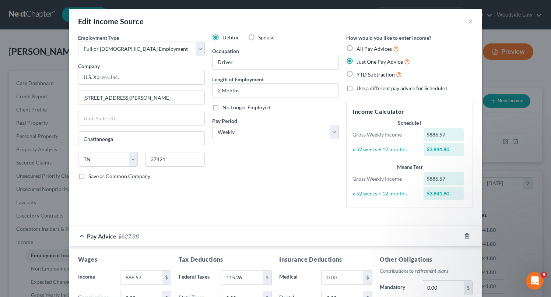
scroll to position [169, 0]
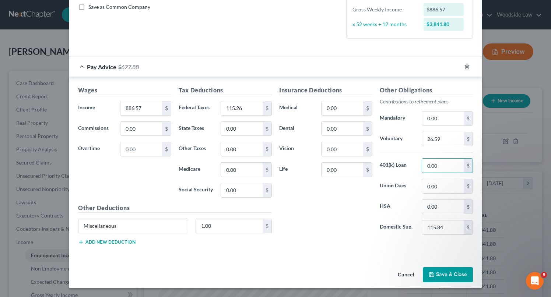
click at [440, 275] on button "Save & Close" at bounding box center [448, 274] width 50 height 15
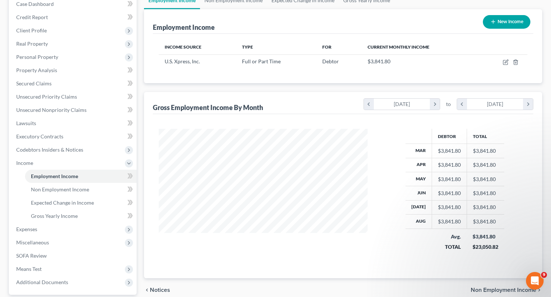
scroll to position [73, 0]
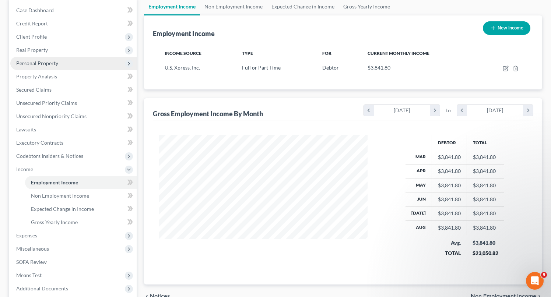
click at [39, 64] on span "Personal Property" at bounding box center [37, 63] width 42 height 6
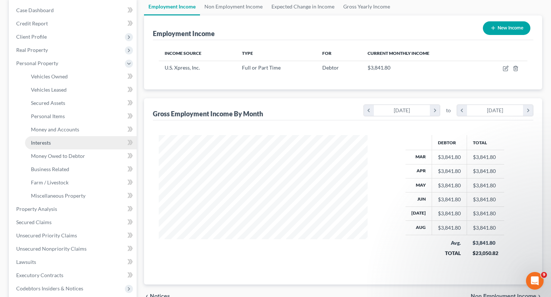
click at [52, 140] on link "Interests" at bounding box center [81, 142] width 112 height 13
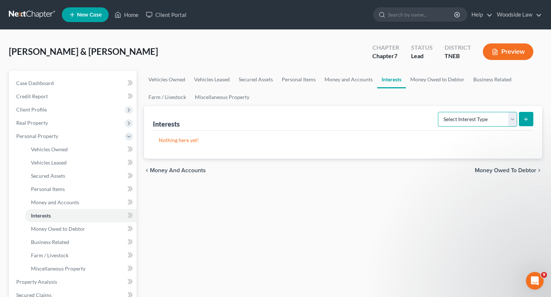
click at [500, 117] on select "Select Interest Type 401K Annuity Bond Education IRA Government Bond Government…" at bounding box center [477, 119] width 79 height 15
select select "401k"
click at [438, 112] on select "Select Interest Type 401K Annuity Bond Education IRA Government Bond Government…" at bounding box center [477, 119] width 79 height 15
click at [527, 112] on button "submit" at bounding box center [526, 119] width 14 height 14
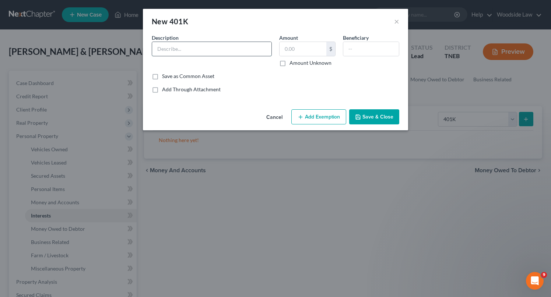
click at [188, 44] on input "text" at bounding box center [211, 49] width 119 height 14
type input "Through Employer (Estimate)"
click at [291, 49] on input "text" at bounding box center [302, 49] width 47 height 14
type input "172.25"
click at [354, 57] on div "Beneficiary" at bounding box center [371, 50] width 64 height 33
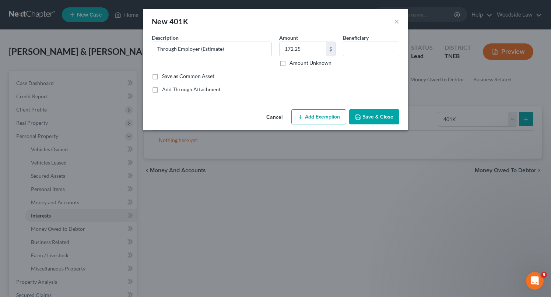
click at [354, 56] on div "Beneficiary" at bounding box center [371, 50] width 64 height 33
click at [354, 54] on input "text" at bounding box center [371, 49] width 56 height 14
click at [329, 115] on button "Add Exemption" at bounding box center [318, 116] width 55 height 15
select select "2"
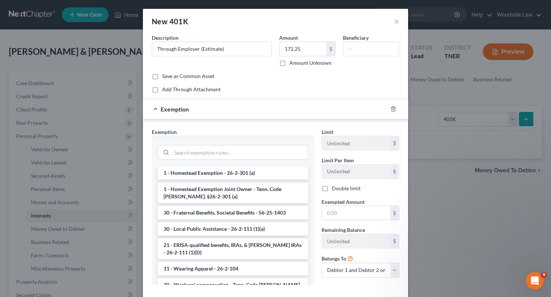
scroll to position [494, 0]
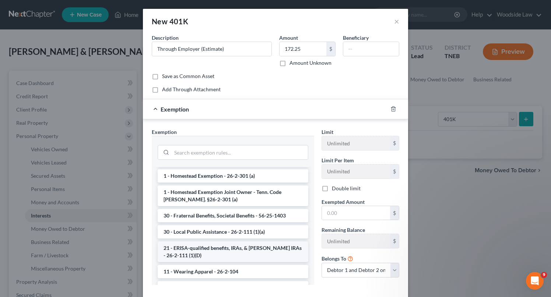
click at [260, 241] on li "21 - ERISA-qualified benefits, IRAs, & [PERSON_NAME] IRAs - 26-2-111 (1)(D)" at bounding box center [233, 251] width 151 height 21
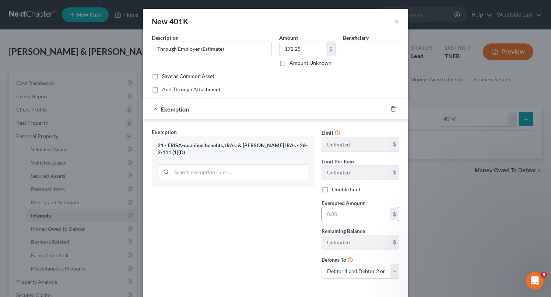
click at [352, 215] on input "text" at bounding box center [356, 214] width 68 height 14
type input "172.25"
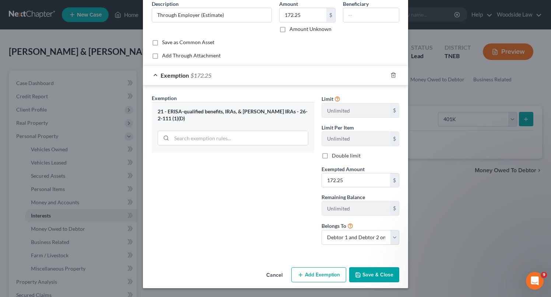
click at [386, 277] on button "Save & Close" at bounding box center [374, 274] width 50 height 15
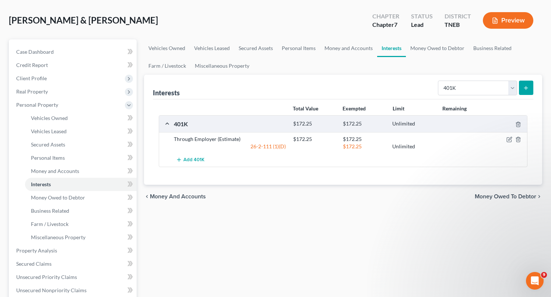
scroll to position [0, 0]
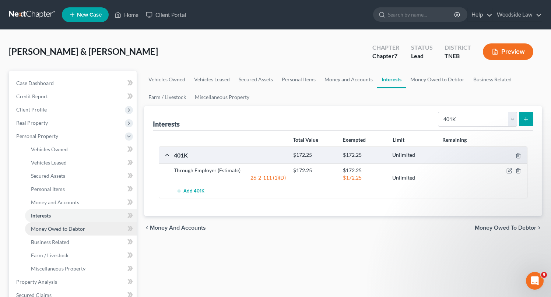
click at [69, 229] on span "Money Owed to Debtor" at bounding box center [58, 229] width 54 height 6
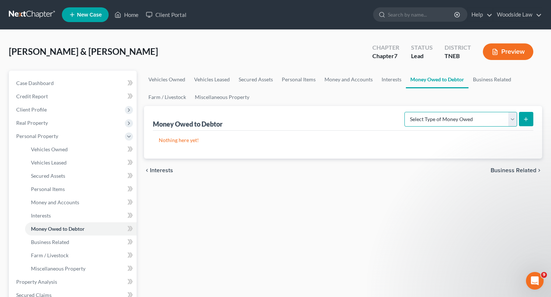
click at [488, 121] on select "Select Type of Money Owed Accounts Receivable Alimony Child Support Claims Agai…" at bounding box center [460, 119] width 113 height 15
select select "expected_tax_refund"
click at [406, 112] on select "Select Type of Money Owed Accounts Receivable Alimony Child Support Claims Agai…" at bounding box center [460, 119] width 113 height 15
click at [527, 122] on button "submit" at bounding box center [526, 119] width 14 height 14
select select "0"
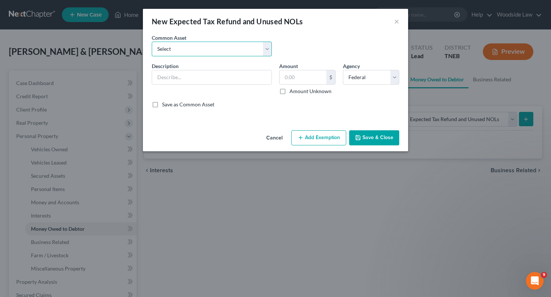
click at [193, 50] on select "Select 2025 federal income tax refund (Anticipated)" at bounding box center [212, 49] width 120 height 15
select select "0"
click at [152, 42] on select "Select 2025 federal income tax refund (Anticipated)" at bounding box center [212, 49] width 120 height 15
type input "2025 federal income tax refund (Anticipated)"
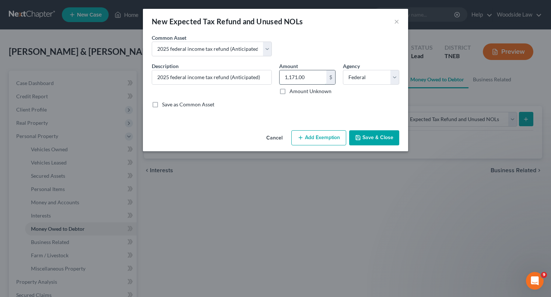
click at [308, 78] on input "1,171.00" at bounding box center [302, 77] width 47 height 14
type input "8,000"
click at [335, 132] on button "Add Exemption" at bounding box center [318, 137] width 55 height 15
select select "2"
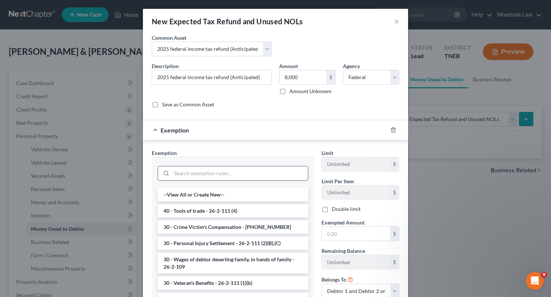
click at [230, 172] on input "search" at bounding box center [240, 173] width 136 height 14
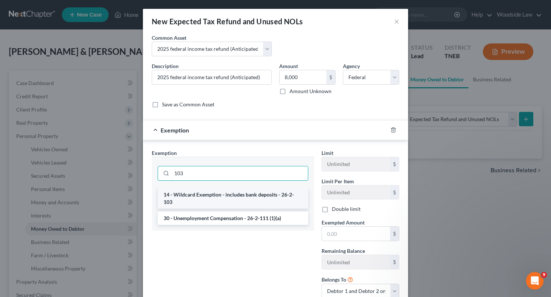
type input "103"
click at [260, 195] on li "14 - Wildcard Exemption - includes bank deposits - 26-2-103" at bounding box center [233, 198] width 151 height 21
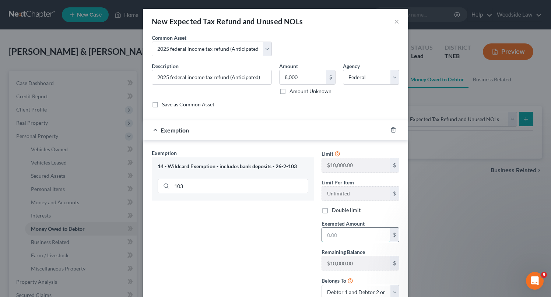
click at [332, 230] on input "text" at bounding box center [356, 235] width 68 height 14
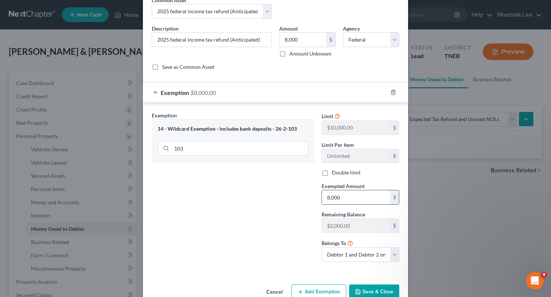
scroll to position [55, 0]
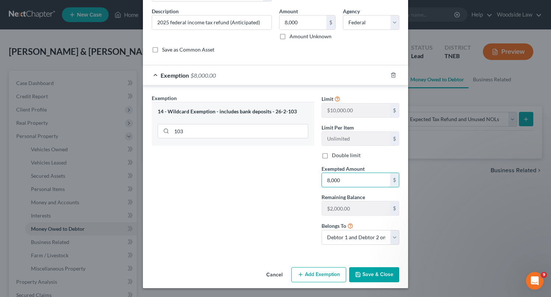
type input "8,000"
click at [380, 271] on button "Save & Close" at bounding box center [374, 274] width 50 height 15
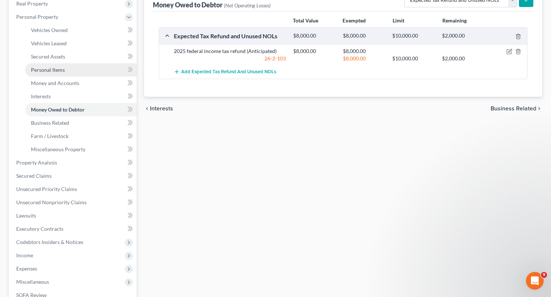
scroll to position [121, 0]
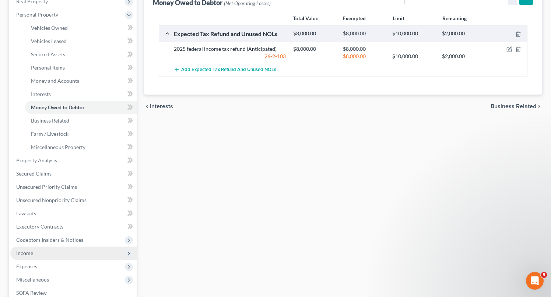
click at [32, 254] on span "Income" at bounding box center [24, 253] width 17 height 6
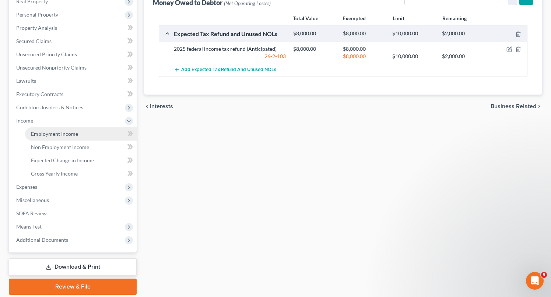
click at [53, 131] on span "Employment Income" at bounding box center [54, 134] width 47 height 6
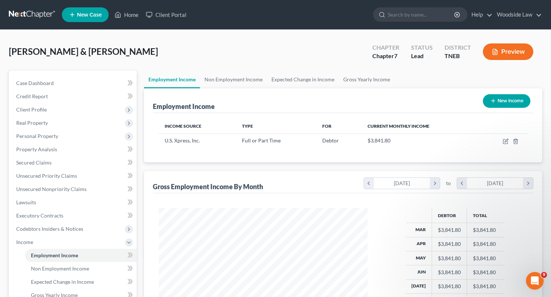
click at [494, 104] on button "New Income" at bounding box center [506, 101] width 47 height 14
select select "0"
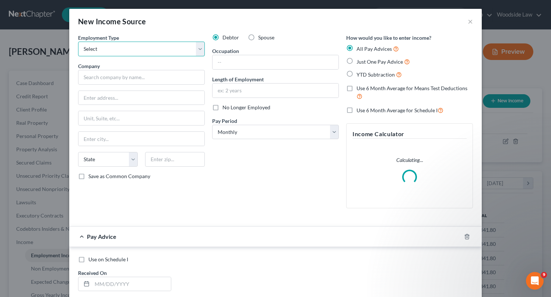
click at [183, 45] on select "Select Full or [DEMOGRAPHIC_DATA] Employment Self Employment" at bounding box center [141, 49] width 127 height 15
select select "0"
click at [78, 42] on select "Select Full or [DEMOGRAPHIC_DATA] Employment Self Employment" at bounding box center [141, 49] width 127 height 15
click at [258, 35] on label "Spouse" at bounding box center [266, 37] width 16 height 7
click at [261, 35] on input "Spouse" at bounding box center [263, 36] width 5 height 5
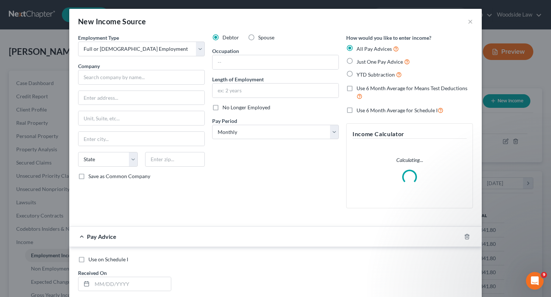
radio input "true"
click at [105, 75] on input "text" at bounding box center [141, 77] width 127 height 15
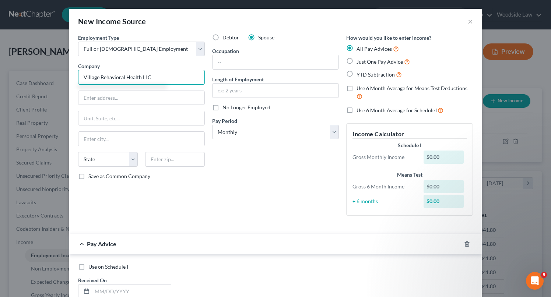
type input "Village Behavioral Health LLC"
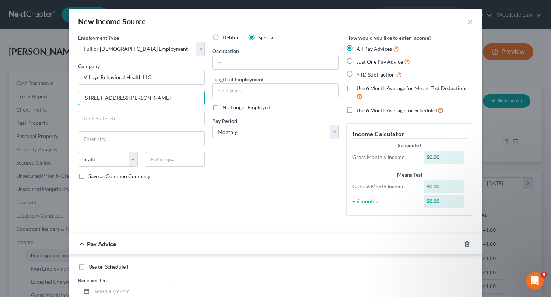
type input "[STREET_ADDRESS][PERSON_NAME]"
type input "37777"
type input "[GEOGRAPHIC_DATA]"
select select "44"
click at [254, 62] on input "text" at bounding box center [275, 62] width 126 height 14
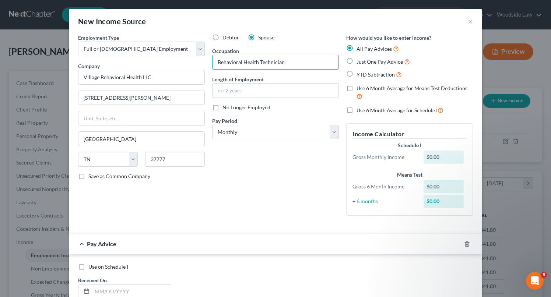
type input "Behavioral Health Technician"
click at [241, 92] on input "text" at bounding box center [275, 91] width 126 height 14
type input "3 Months"
click at [356, 61] on label "Just One Pay Advice" at bounding box center [382, 61] width 53 height 8
click at [359, 61] on input "Just One Pay Advice" at bounding box center [361, 59] width 5 height 5
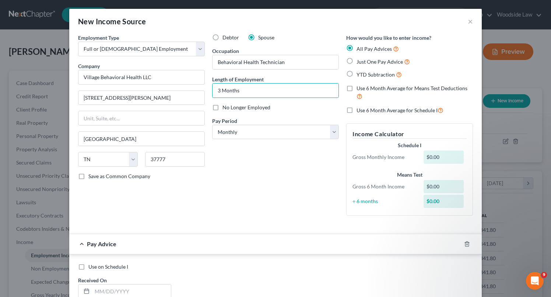
radio input "true"
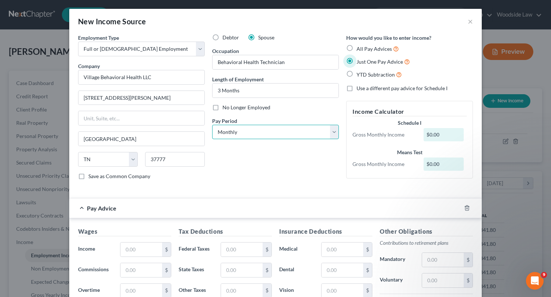
click at [299, 137] on select "Select Monthly Twice Monthly Every Other Week Weekly" at bounding box center [275, 132] width 127 height 15
select select "2"
click at [212, 125] on select "Select Monthly Twice Monthly Every Other Week Weekly" at bounding box center [275, 132] width 127 height 15
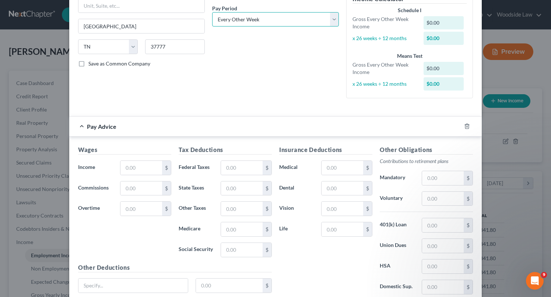
scroll to position [114, 0]
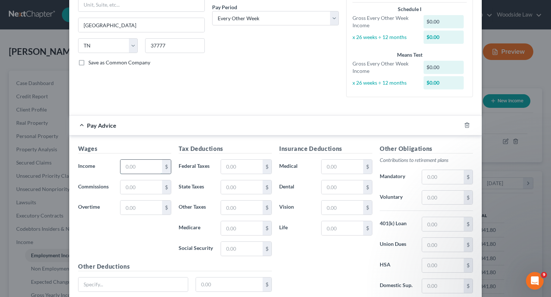
click at [141, 165] on input "text" at bounding box center [141, 167] width 42 height 14
type input "1,659.73"
click at [240, 169] on input "text" at bounding box center [242, 167] width 42 height 14
type input "126.98"
click at [352, 163] on input "text" at bounding box center [342, 167] width 42 height 14
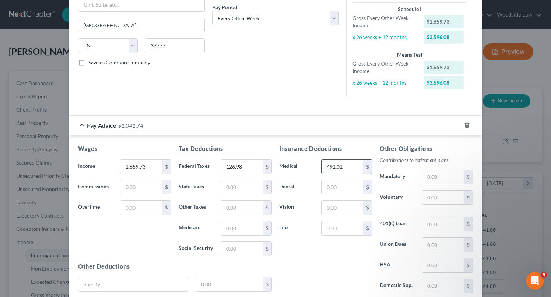
type input "491.01"
click at [1, 221] on div "New Income Source × Employment Type * Select Full or [DEMOGRAPHIC_DATA] Employm…" at bounding box center [275, 148] width 551 height 297
click at [345, 187] on input "text" at bounding box center [342, 187] width 42 height 14
type input "32.62"
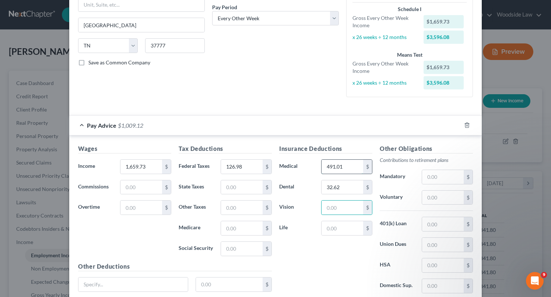
click at [350, 165] on input "491.01" at bounding box center [342, 167] width 42 height 14
type input "226.62"
click at [343, 207] on input "text" at bounding box center [342, 208] width 42 height 14
type input "6.26"
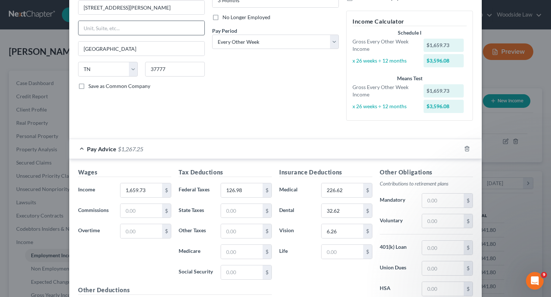
scroll to position [172, 0]
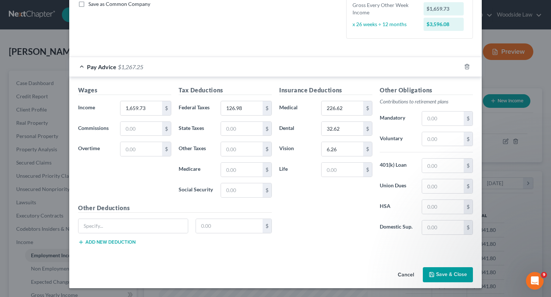
click at [452, 275] on button "Save & Close" at bounding box center [448, 274] width 50 height 15
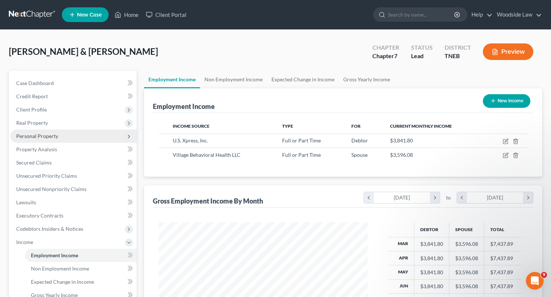
click at [49, 135] on span "Personal Property" at bounding box center [37, 136] width 42 height 6
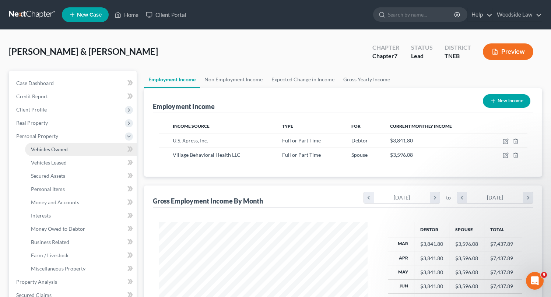
click at [64, 148] on span "Vehicles Owned" at bounding box center [49, 149] width 37 height 6
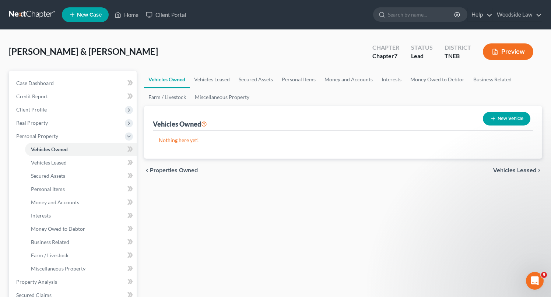
click at [499, 123] on button "New Vehicle" at bounding box center [506, 119] width 47 height 14
select select "0"
select select "2"
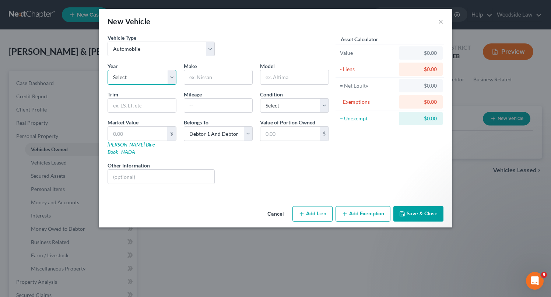
click at [157, 80] on select "Select 2026 2025 2024 2023 2022 2021 2020 2019 2018 2017 2016 2015 2014 2013 20…" at bounding box center [141, 77] width 69 height 15
select select "20"
click at [107, 70] on select "Select 2026 2025 2024 2023 2022 2021 2020 2019 2018 2017 2016 2015 2014 2013 20…" at bounding box center [141, 77] width 69 height 15
click at [211, 75] on input "text" at bounding box center [218, 77] width 68 height 14
type input "Honda"
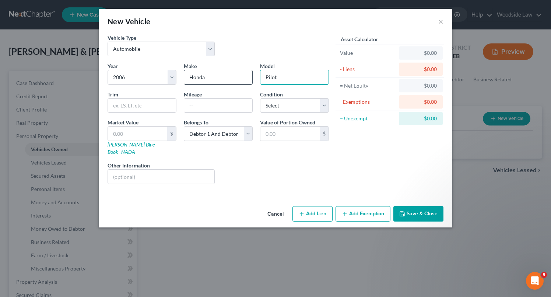
type input "Pilot"
type input "1"
type input "238,000"
select select "4"
type input "4"
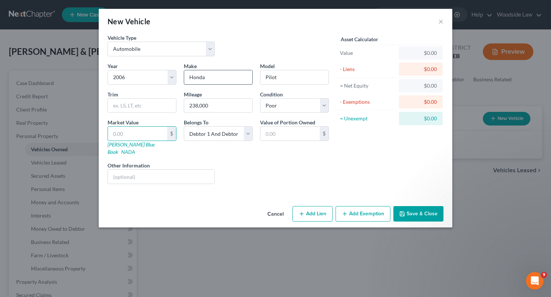
type input "4.00"
type input "40"
type input "40.00"
type input "400"
type input "400.00"
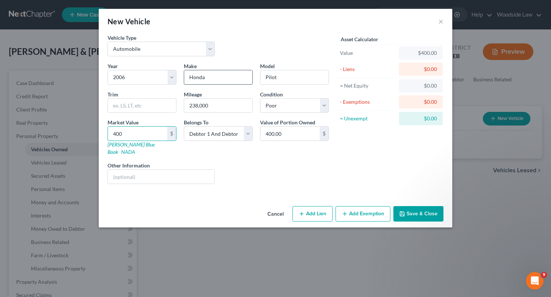
type input "400"
click at [363, 206] on button "Add Exemption" at bounding box center [362, 213] width 55 height 15
select select "2"
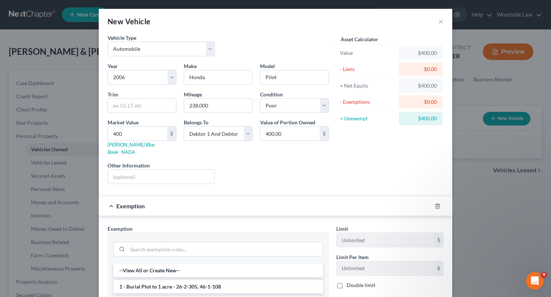
click at [219, 239] on div at bounding box center [217, 248] width 209 height 19
click at [221, 242] on input "search" at bounding box center [224, 249] width 195 height 14
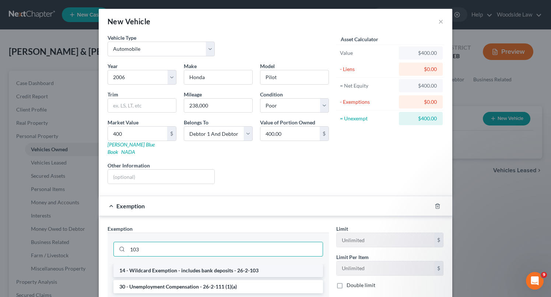
type input "103"
click at [229, 264] on li "14 - Wildcard Exemption - includes bank deposits - 26-2-103" at bounding box center [217, 270] width 209 height 13
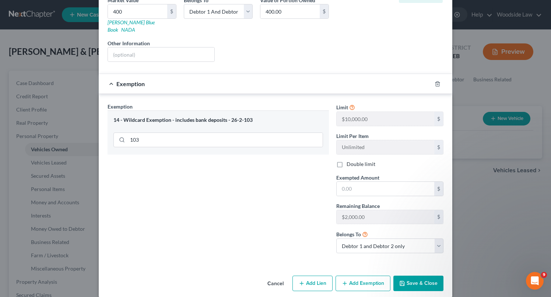
scroll to position [123, 0]
click at [375, 182] on input "text" at bounding box center [385, 188] width 98 height 14
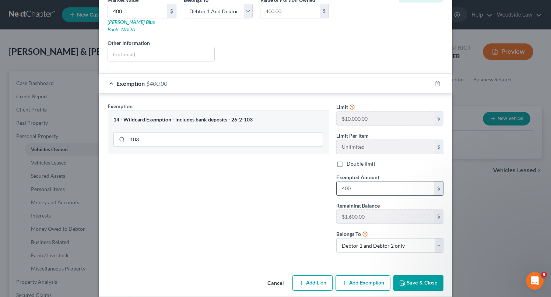
type input "400"
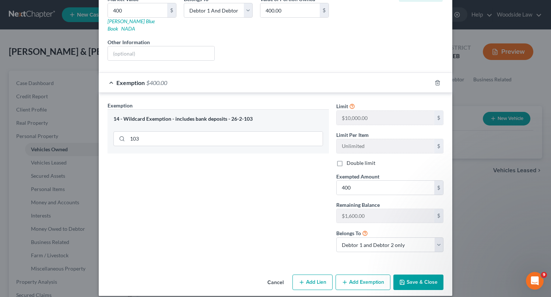
click at [422, 277] on button "Save & Close" at bounding box center [418, 282] width 50 height 15
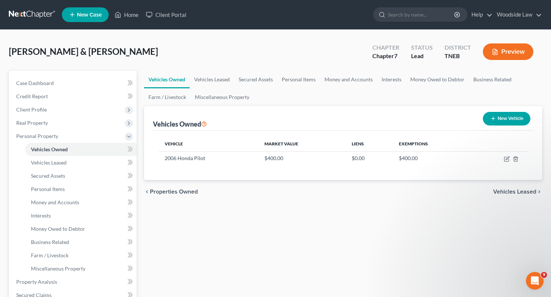
click at [505, 115] on button "New Vehicle" at bounding box center [506, 119] width 47 height 14
select select "0"
select select "2"
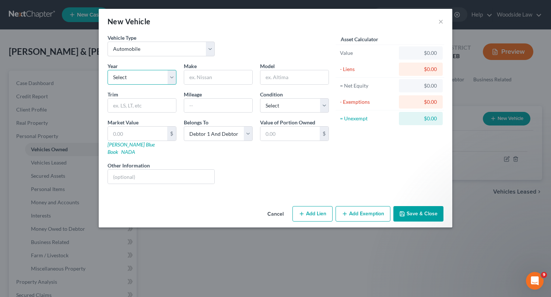
click at [168, 81] on select "Select 2026 2025 2024 2023 2022 2021 2020 2019 2018 2017 2016 2015 2014 2013 20…" at bounding box center [141, 77] width 69 height 15
select select "38"
click at [107, 70] on select "Select 2026 2025 2024 2023 2022 2021 2020 2019 2018 2017 2016 2015 2014 2013 20…" at bounding box center [141, 77] width 69 height 15
click at [228, 70] on input "text" at bounding box center [218, 77] width 68 height 14
type input "Cutlass"
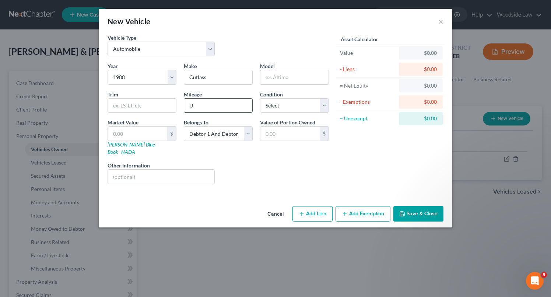
type input "Unknown"
click at [300, 106] on select "Select Excellent Very Good Good Fair Poor" at bounding box center [294, 105] width 69 height 15
select select "4"
click at [260, 98] on select "Select Excellent Very Good Good Fair Poor" at bounding box center [294, 105] width 69 height 15
click at [156, 132] on input "text" at bounding box center [137, 134] width 59 height 14
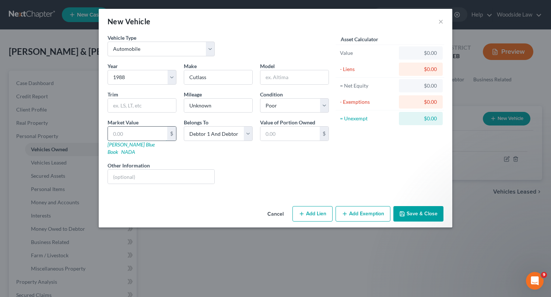
type input "1"
type input "1.00"
type input "10"
type input "10.00"
type input "100"
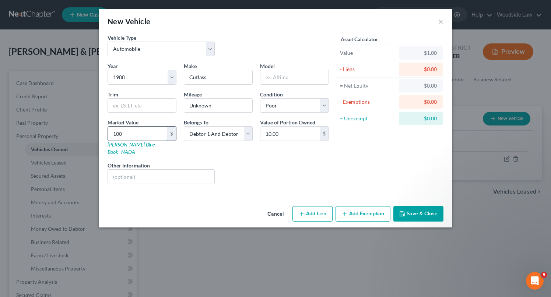
type input "100.00"
type input "1000"
type input "1,000.00"
type input "1,000"
click at [163, 174] on input "text" at bounding box center [161, 177] width 106 height 14
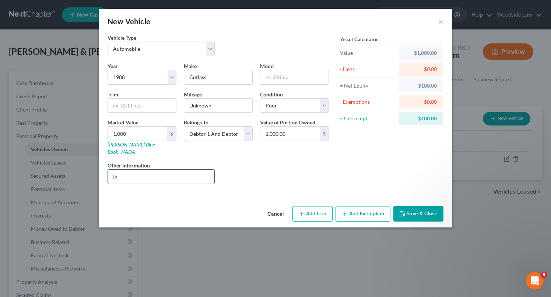
type input "Inoperable"
click at [292, 75] on input "text" at bounding box center [294, 77] width 68 height 14
type input "S"
click at [303, 82] on input "text" at bounding box center [294, 77] width 68 height 14
type input "Supreme"
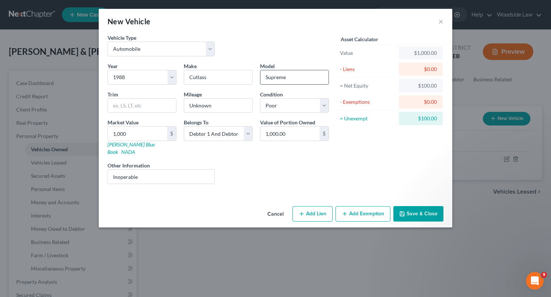
click at [303, 76] on input "Supreme" at bounding box center [294, 77] width 68 height 14
click at [294, 70] on input "text" at bounding box center [294, 77] width 68 height 14
type input "Supreme"
click at [184, 170] on input "Inoperable" at bounding box center [161, 177] width 106 height 14
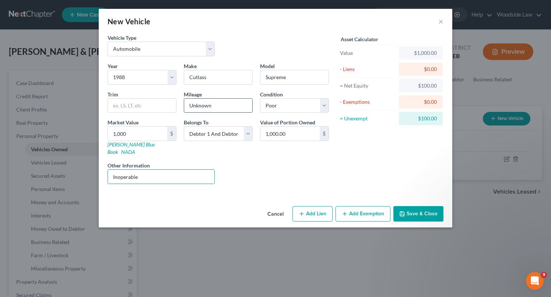
click at [215, 107] on input "Unknown" at bounding box center [218, 106] width 68 height 14
click at [250, 168] on div "Liens Select" at bounding box center [275, 173] width 114 height 22
click at [356, 206] on button "Add Exemption" at bounding box center [362, 213] width 55 height 15
select select "2"
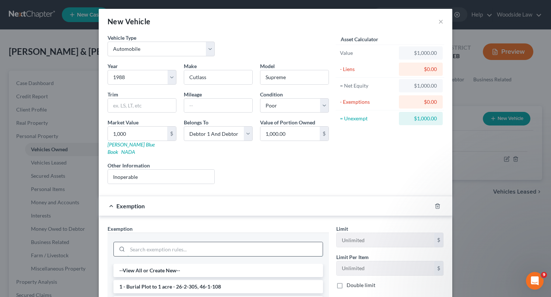
click at [211, 243] on input "search" at bounding box center [224, 249] width 195 height 14
type input "103"
click at [211, 264] on li "14 - Wildcard Exemption - includes bank deposits - 26-2-103" at bounding box center [217, 270] width 209 height 13
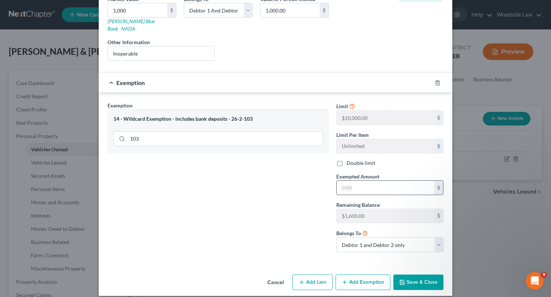
click at [377, 181] on input "text" at bounding box center [385, 188] width 98 height 14
type input "1,000"
click at [419, 277] on button "Save & Close" at bounding box center [418, 282] width 50 height 15
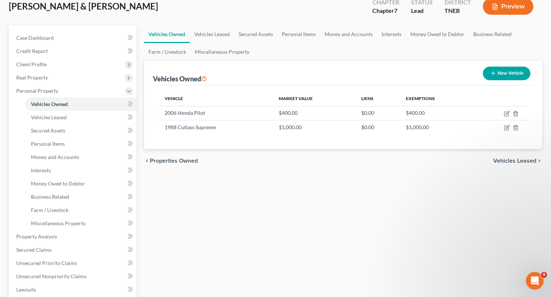
scroll to position [46, 0]
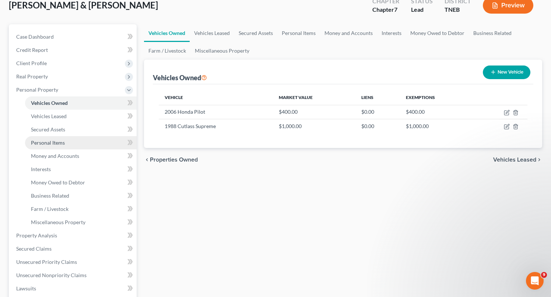
click at [57, 145] on span "Personal Items" at bounding box center [48, 143] width 34 height 6
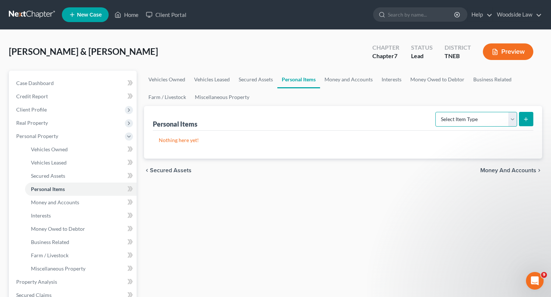
click at [477, 114] on select "Select Item Type Clothing Collectibles Of Value Electronics Firearms Household …" at bounding box center [476, 119] width 82 height 15
select select "clothing"
click at [436, 112] on select "Select Item Type Clothing Collectibles Of Value Electronics Firearms Household …" at bounding box center [476, 119] width 82 height 15
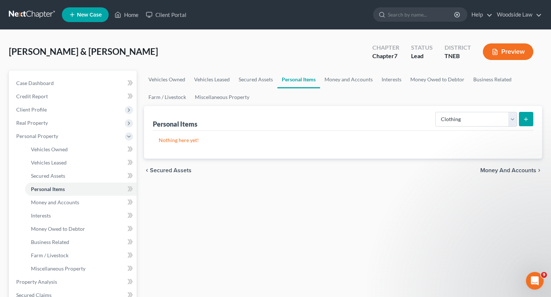
click at [527, 118] on icon "submit" at bounding box center [526, 119] width 6 height 6
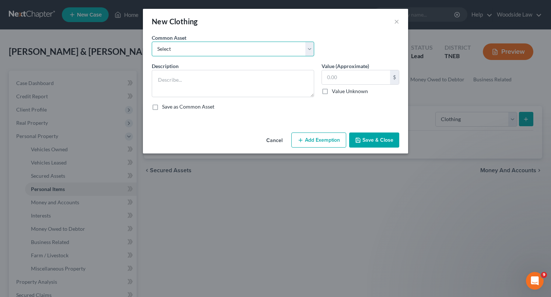
click at [261, 50] on select "Select Clothing" at bounding box center [233, 49] width 162 height 15
select select "0"
click at [152, 42] on select "Select Clothing" at bounding box center [233, 49] width 162 height 15
type textarea "Clothing"
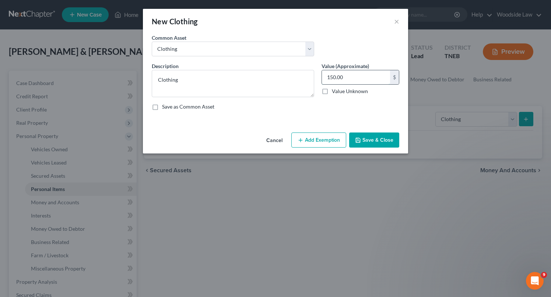
click at [366, 78] on input "150.00" at bounding box center [356, 77] width 68 height 14
click at [342, 72] on input "1,000" at bounding box center [356, 77] width 68 height 14
type input "500"
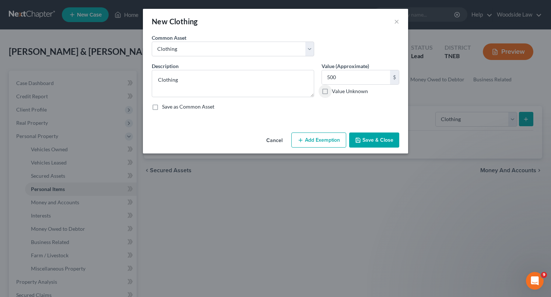
click at [320, 137] on button "Add Exemption" at bounding box center [318, 140] width 55 height 15
select select "2"
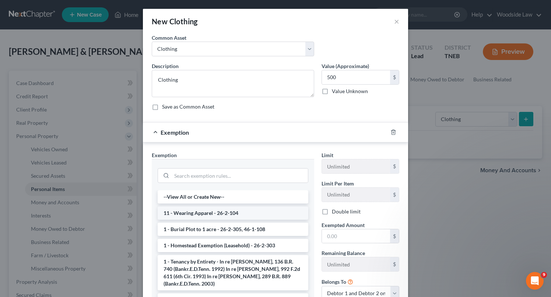
click at [222, 214] on li "11 - Wearing Apparel - 26-2-104" at bounding box center [233, 213] width 151 height 13
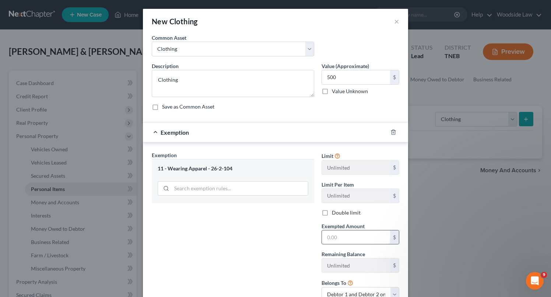
click at [356, 237] on input "text" at bounding box center [356, 237] width 68 height 14
type input "500"
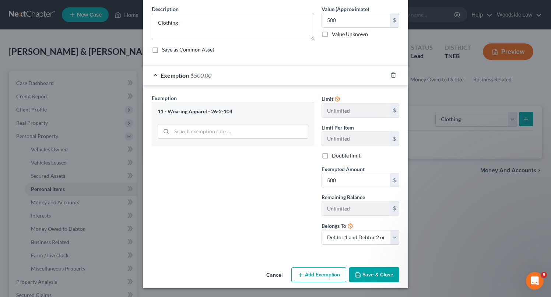
click at [379, 276] on button "Save & Close" at bounding box center [374, 274] width 50 height 15
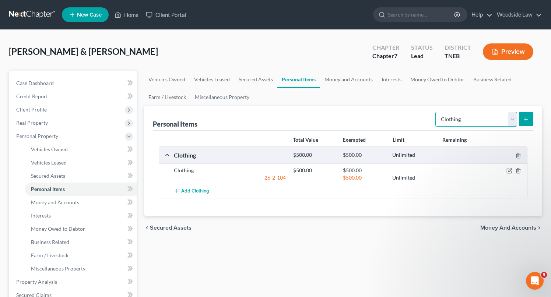
click at [482, 120] on select "Select Item Type Clothing Collectibles Of Value Electronics Firearms Household …" at bounding box center [476, 119] width 82 height 15
select select "jewelry"
click at [436, 112] on select "Select Item Type Clothing Collectibles Of Value Electronics Firearms Household …" at bounding box center [476, 119] width 82 height 15
click at [530, 110] on div "Select Item Type Clothing Collectibles Of Value Electronics Firearms Household …" at bounding box center [482, 119] width 101 height 20
click at [530, 113] on button "submit" at bounding box center [526, 119] width 14 height 14
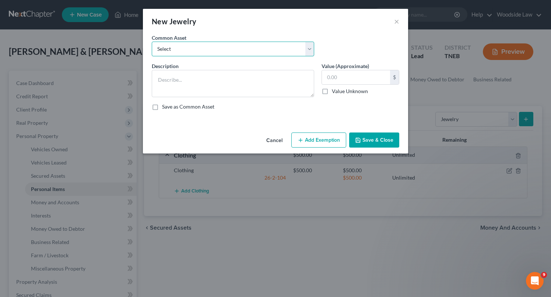
click at [206, 53] on select "Select Jewelry" at bounding box center [233, 49] width 162 height 15
select select "0"
click at [152, 42] on select "Select Jewelry" at bounding box center [233, 49] width 162 height 15
type textarea "Jewelry"
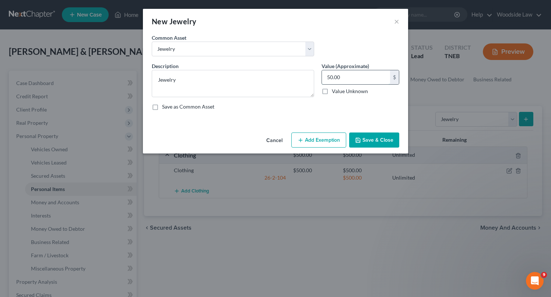
click at [353, 79] on input "50.00" at bounding box center [356, 77] width 68 height 14
type input "25"
click at [328, 140] on button "Add Exemption" at bounding box center [318, 140] width 55 height 15
select select "2"
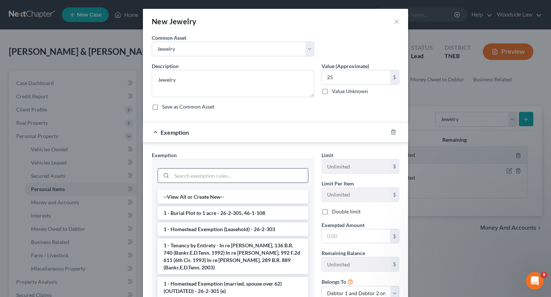
click at [207, 171] on input "search" at bounding box center [240, 176] width 136 height 14
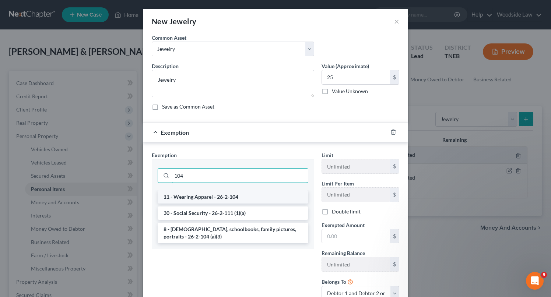
type input "104"
click at [225, 197] on li "11 - Wearing Apparel - 26-2-104" at bounding box center [233, 196] width 151 height 13
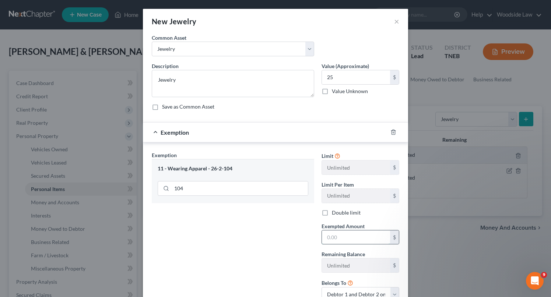
click at [345, 232] on input "text" at bounding box center [356, 237] width 68 height 14
type input "25"
click at [267, 267] on div "Exemption Set must be selected for CA. Exemption * 11 - Wearing Apparel - 26-2-…" at bounding box center [233, 229] width 170 height 156
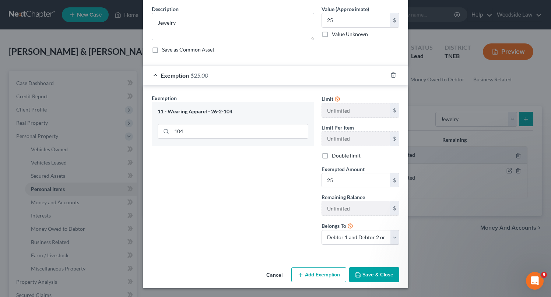
click at [379, 276] on button "Save & Close" at bounding box center [374, 274] width 50 height 15
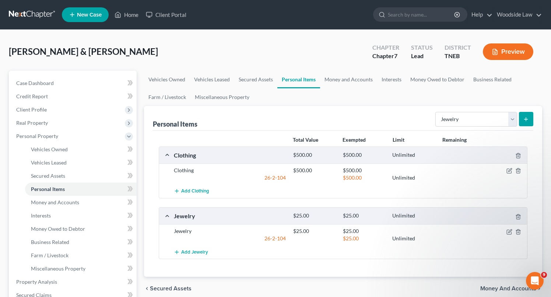
click at [526, 119] on icon "submit" at bounding box center [526, 119] width 6 height 6
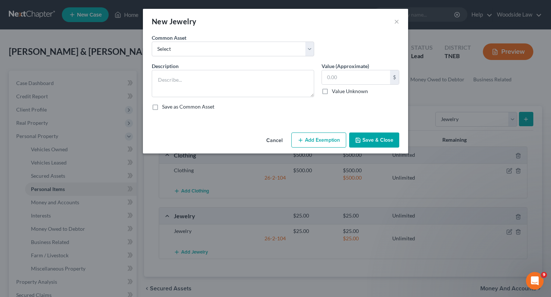
click at [269, 138] on button "Cancel" at bounding box center [274, 140] width 28 height 15
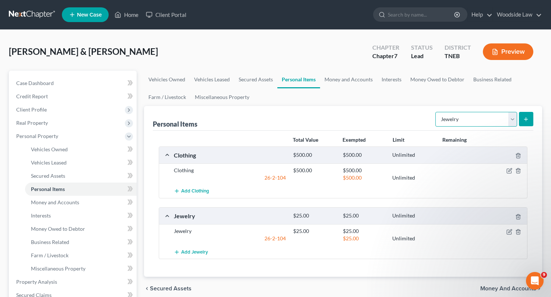
click at [490, 116] on select "Select Item Type Clothing Collectibles Of Value Electronics Firearms Household …" at bounding box center [476, 119] width 82 height 15
select select "electronics"
click at [436, 112] on select "Select Item Type Clothing Collectibles Of Value Electronics Firearms Household …" at bounding box center [476, 119] width 82 height 15
click at [529, 117] on button "submit" at bounding box center [526, 119] width 14 height 14
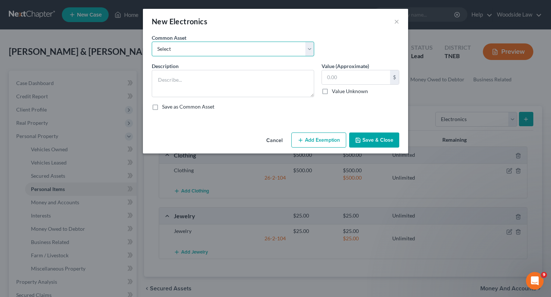
click at [274, 46] on select "Select Electronics" at bounding box center [233, 49] width 162 height 15
select select "0"
click at [152, 42] on select "Select Electronics" at bounding box center [233, 49] width 162 height 15
type textarea "Electronics"
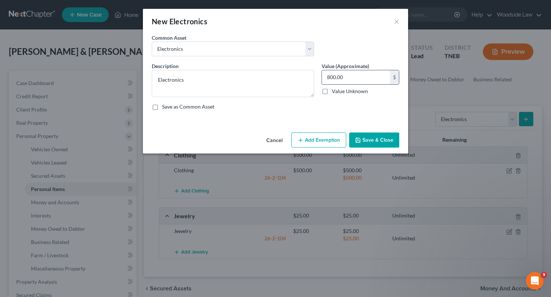
click at [359, 74] on input "800.00" at bounding box center [356, 77] width 68 height 14
type input "400"
click at [318, 136] on button "Add Exemption" at bounding box center [318, 140] width 55 height 15
select select "2"
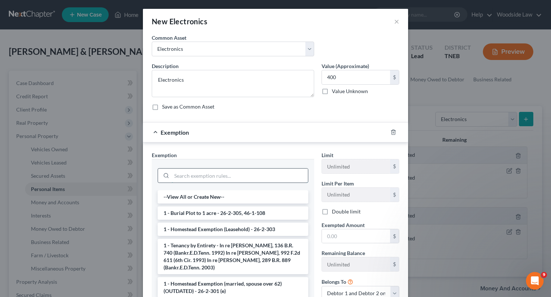
click at [233, 175] on input "search" at bounding box center [240, 176] width 136 height 14
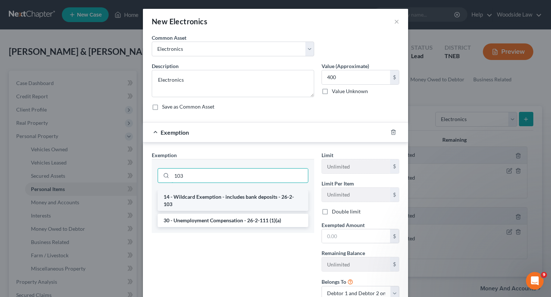
type input "103"
click at [240, 201] on li "14 - Wildcard Exemption - includes bank deposits - 26-2-103" at bounding box center [233, 200] width 151 height 21
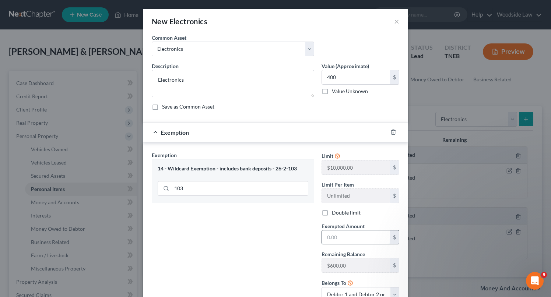
click at [370, 239] on input "text" at bounding box center [356, 237] width 68 height 14
type input "400"
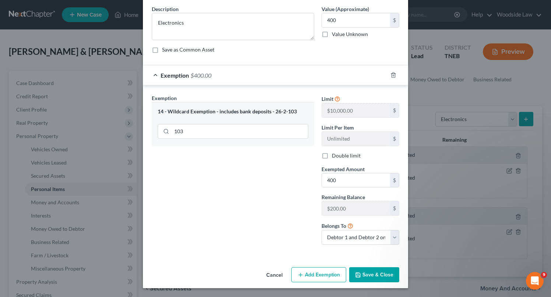
click at [392, 273] on button "Save & Close" at bounding box center [374, 274] width 50 height 15
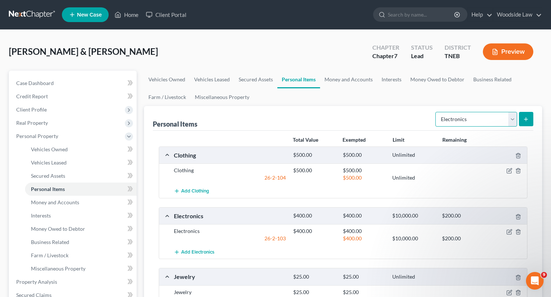
click at [501, 120] on select "Select Item Type Clothing Collectibles Of Value Electronics Firearms Household …" at bounding box center [476, 119] width 82 height 15
select select "household_goods"
click at [436, 112] on select "Select Item Type Clothing Collectibles Of Value Electronics Firearms Household …" at bounding box center [476, 119] width 82 height 15
click at [522, 119] on button "submit" at bounding box center [526, 119] width 14 height 14
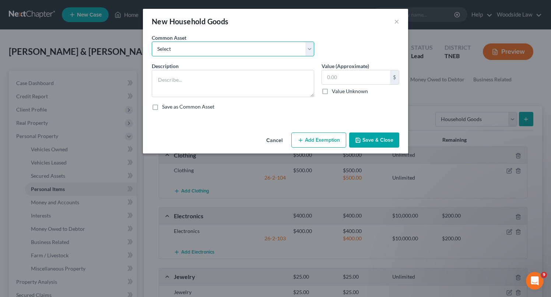
click at [177, 45] on select "Select Household goods & furnishings" at bounding box center [233, 49] width 162 height 15
select select "0"
click at [152, 42] on select "Select Household goods & furnishings" at bounding box center [233, 49] width 162 height 15
type textarea "Household goods & furnishings"
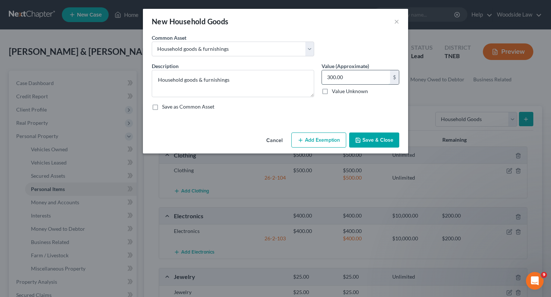
click at [340, 77] on input "300.00" at bounding box center [356, 77] width 68 height 14
type input "775"
click at [325, 141] on button "Add Exemption" at bounding box center [318, 140] width 55 height 15
select select "2"
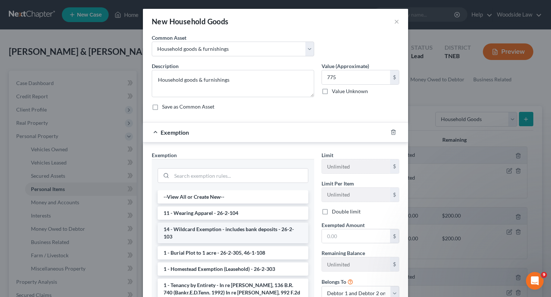
click at [270, 229] on li "14 - Wildcard Exemption - includes bank deposits - 26-2-103" at bounding box center [233, 233] width 151 height 21
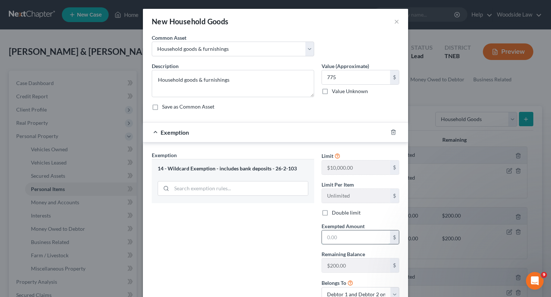
click at [355, 233] on input "text" at bounding box center [356, 237] width 68 height 14
type input "775"
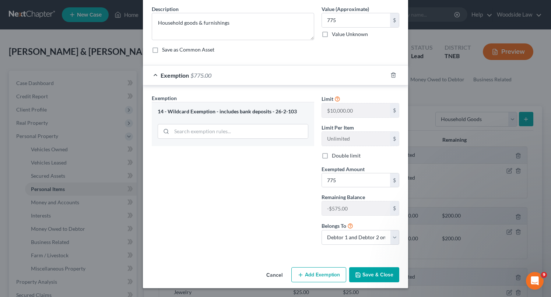
click at [381, 274] on button "Save & Close" at bounding box center [374, 274] width 50 height 15
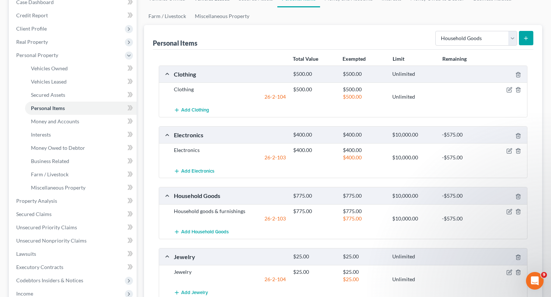
scroll to position [226, 0]
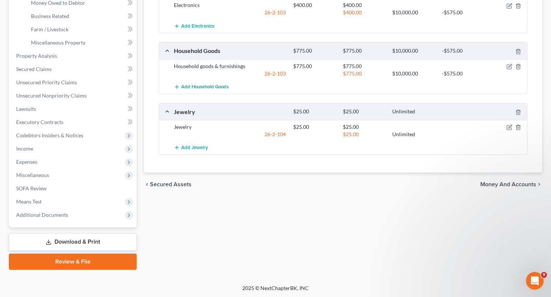
click at [505, 186] on span "Money and Accounts" at bounding box center [508, 184] width 56 height 6
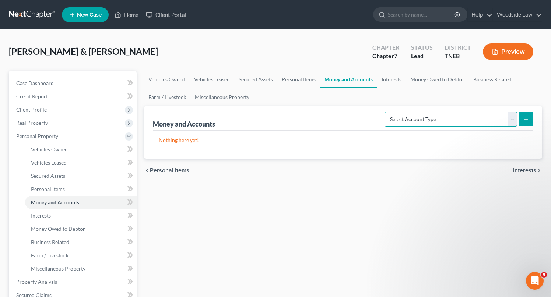
click at [488, 112] on select "Select Account Type Brokerage Cash on Hand Certificates of Deposit Checking Acc…" at bounding box center [450, 119] width 133 height 15
select select "cash_on_hand"
click at [386, 112] on select "Select Account Type Brokerage Cash on Hand Certificates of Deposit Checking Acc…" at bounding box center [450, 119] width 133 height 15
click at [530, 118] on button "submit" at bounding box center [526, 119] width 14 height 14
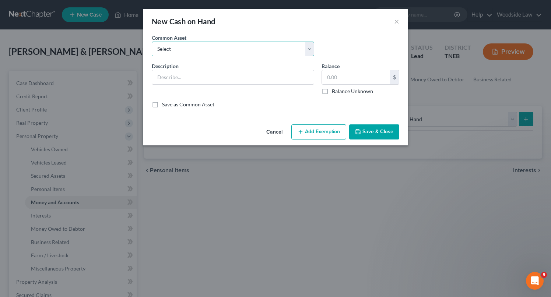
click at [254, 50] on select "Select Cash" at bounding box center [233, 49] width 162 height 15
select select "0"
click at [152, 42] on select "Select Cash" at bounding box center [233, 49] width 162 height 15
type input "Cash"
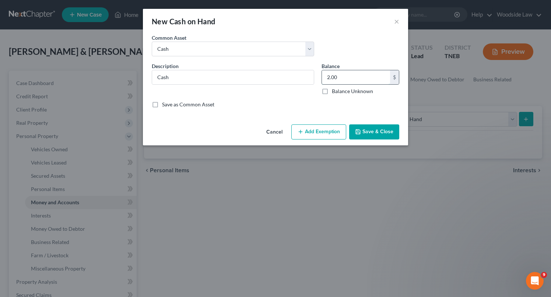
click at [336, 75] on input "2.00" at bounding box center [356, 77] width 68 height 14
type input "11"
click at [324, 131] on button "Add Exemption" at bounding box center [318, 131] width 55 height 15
select select "2"
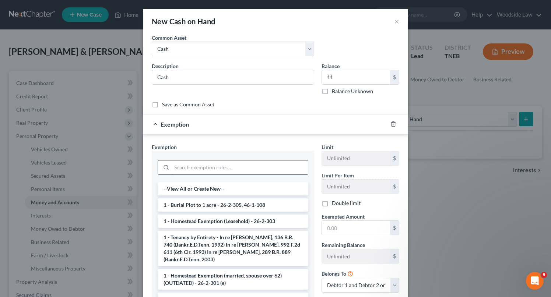
click at [233, 168] on input "search" at bounding box center [240, 168] width 136 height 14
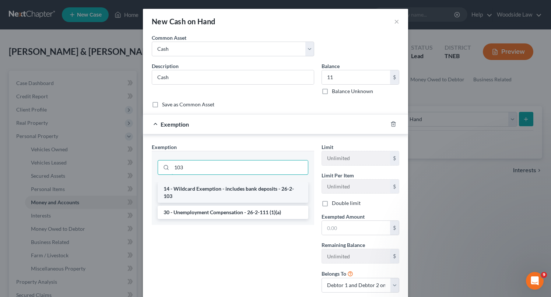
type input "103"
click at [250, 190] on li "14 - Wildcard Exemption - includes bank deposits - 26-2-103" at bounding box center [233, 192] width 151 height 21
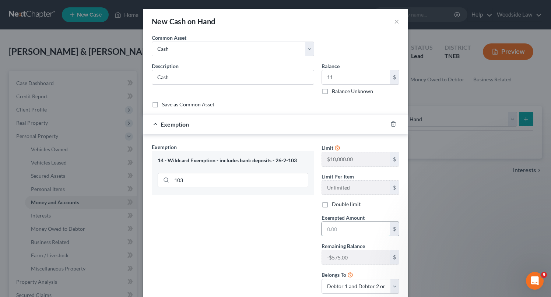
click at [361, 227] on input "text" at bounding box center [356, 229] width 68 height 14
type input "11"
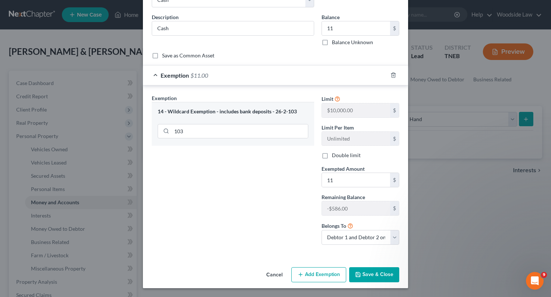
click at [379, 278] on button "Save & Close" at bounding box center [374, 274] width 50 height 15
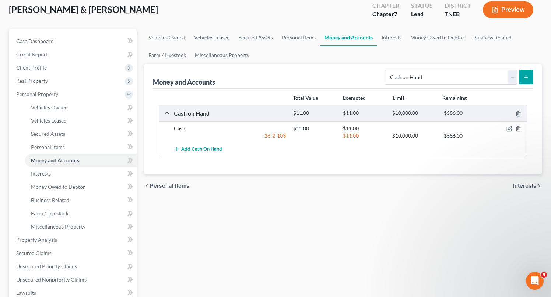
scroll to position [47, 0]
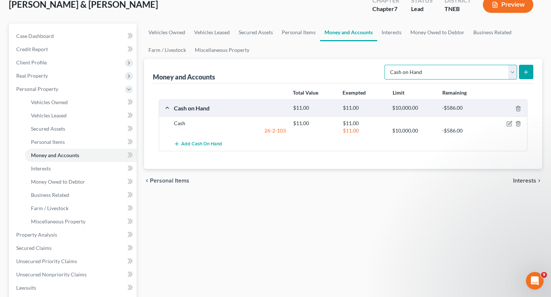
click at [484, 68] on select "Select Account Type Brokerage Cash on Hand Certificates of Deposit Checking Acc…" at bounding box center [450, 72] width 133 height 15
select select "checking"
click at [386, 65] on select "Select Account Type Brokerage Cash on Hand Certificates of Deposit Checking Acc…" at bounding box center [450, 72] width 133 height 15
click at [527, 72] on icon "submit" at bounding box center [526, 72] width 6 height 6
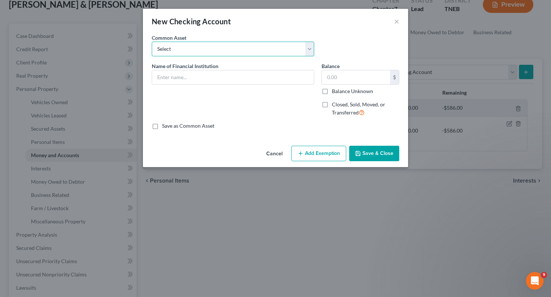
click at [216, 47] on select "Select Knoxville TVA CU" at bounding box center [233, 49] width 162 height 15
select select "0"
click at [152, 42] on select "Select Knoxville TVA CU" at bounding box center [233, 49] width 162 height 15
type input "Knoxville TVA CU"
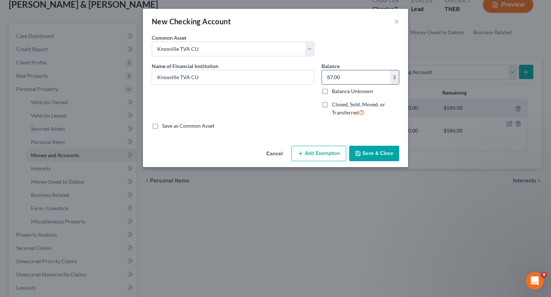
click at [350, 78] on input "87.00" at bounding box center [356, 77] width 68 height 14
type input "11"
click at [339, 154] on button "Add Exemption" at bounding box center [318, 153] width 55 height 15
select select "2"
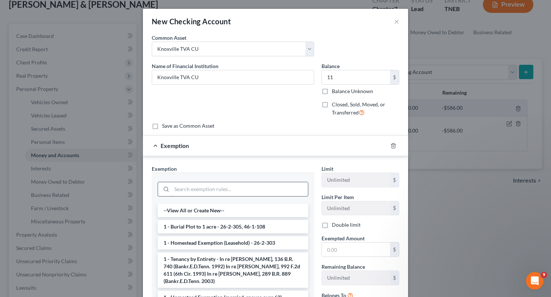
click at [222, 192] on input "search" at bounding box center [240, 189] width 136 height 14
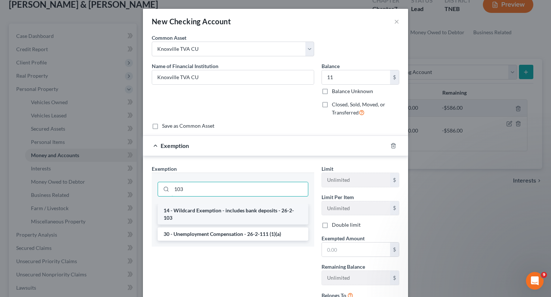
type input "103"
click at [249, 210] on li "14 - Wildcard Exemption - includes bank deposits - 26-2-103" at bounding box center [233, 214] width 151 height 21
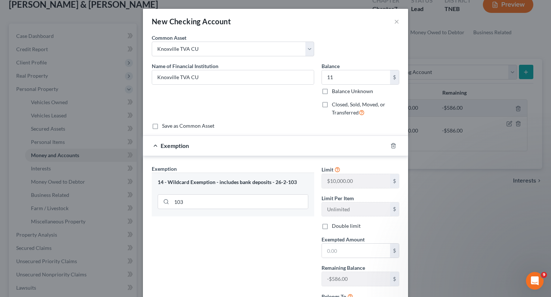
click at [366, 243] on div "Exempted Amount * $" at bounding box center [360, 247] width 85 height 22
click at [370, 250] on input "text" at bounding box center [356, 251] width 68 height 14
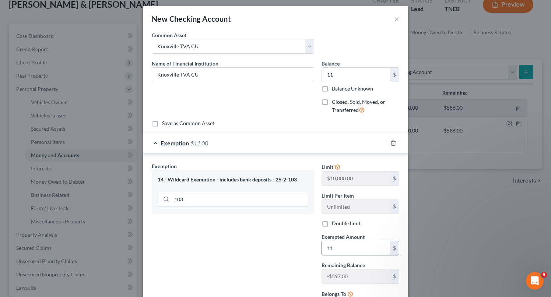
scroll to position [71, 0]
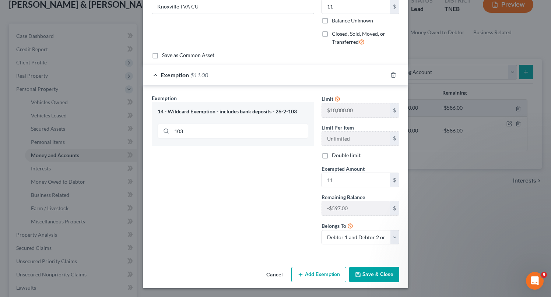
click at [382, 276] on button "Save & Close" at bounding box center [374, 274] width 50 height 15
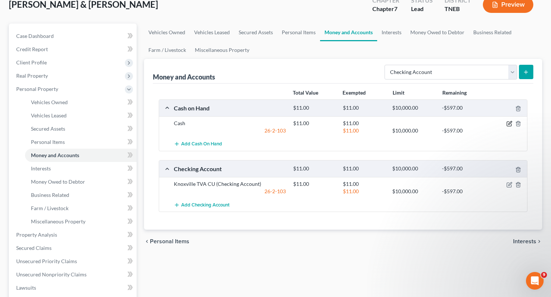
click at [511, 123] on icon "button" at bounding box center [509, 122] width 3 height 3
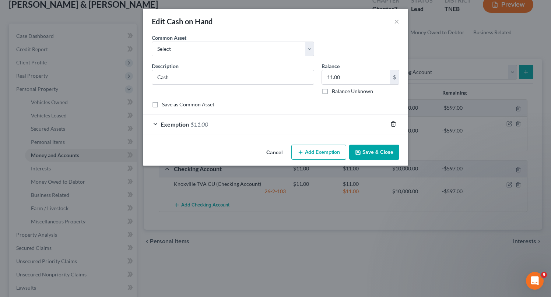
click at [394, 123] on icon "button" at bounding box center [393, 124] width 6 height 6
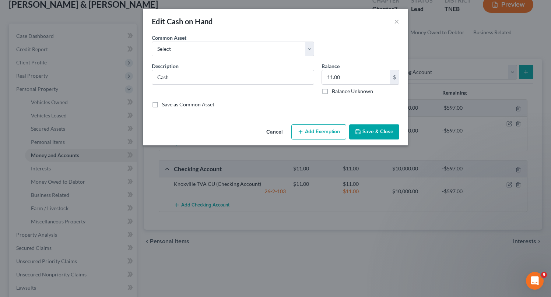
click at [384, 136] on button "Save & Close" at bounding box center [374, 131] width 50 height 15
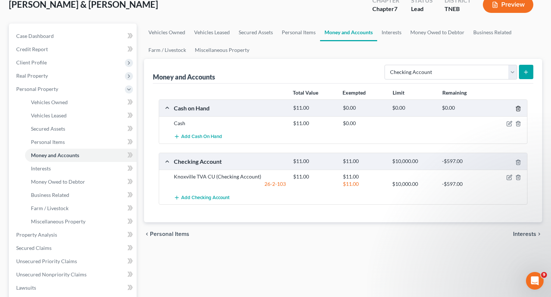
click at [519, 107] on icon "button" at bounding box center [518, 109] width 6 height 6
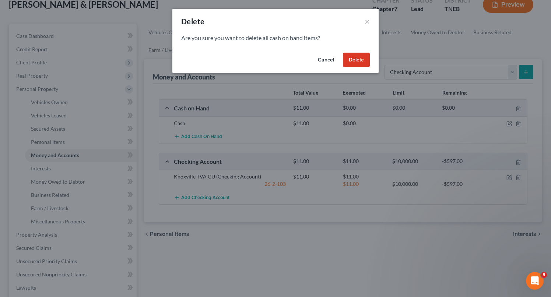
click at [357, 56] on button "Delete" at bounding box center [356, 60] width 27 height 15
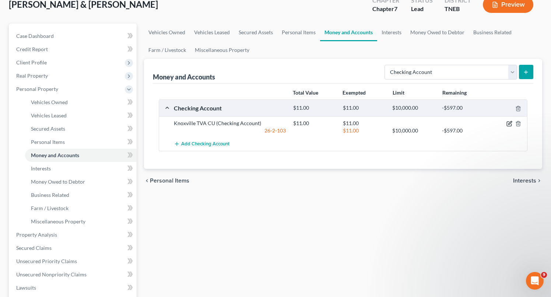
click at [509, 121] on icon "button" at bounding box center [509, 124] width 6 height 6
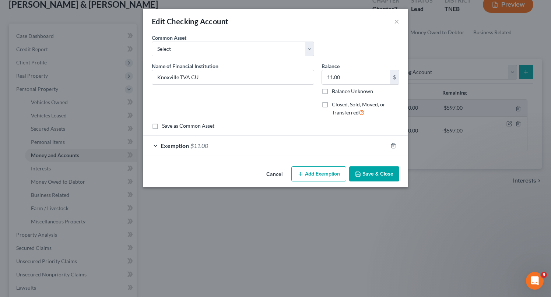
click at [377, 177] on button "Save & Close" at bounding box center [374, 173] width 50 height 15
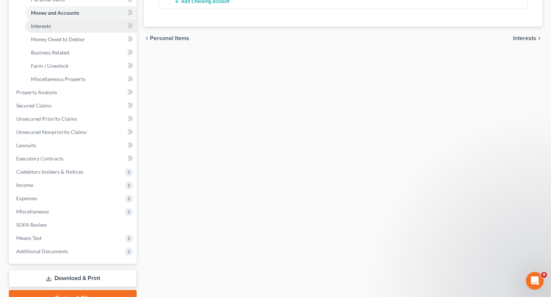
scroll to position [226, 0]
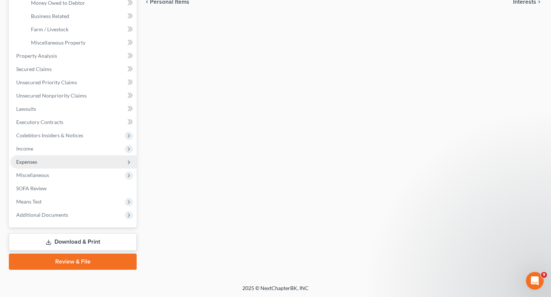
click at [28, 163] on span "Expenses" at bounding box center [26, 162] width 21 height 6
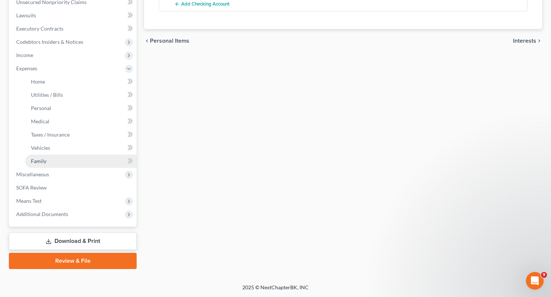
scroll to position [186, 0]
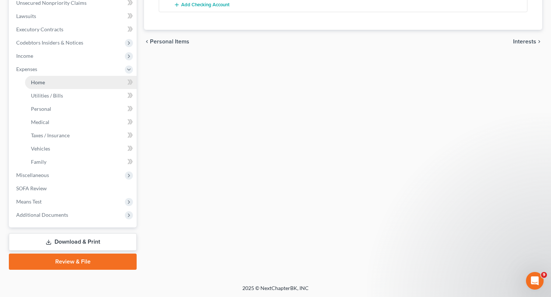
click at [48, 79] on link "Home" at bounding box center [81, 82] width 112 height 13
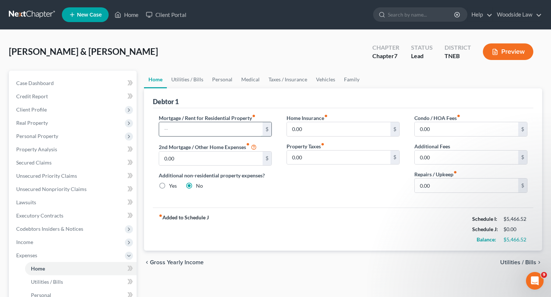
click at [219, 128] on input "text" at bounding box center [210, 129] width 103 height 14
click at [512, 262] on span "Utilities / Bills" at bounding box center [518, 263] width 36 height 6
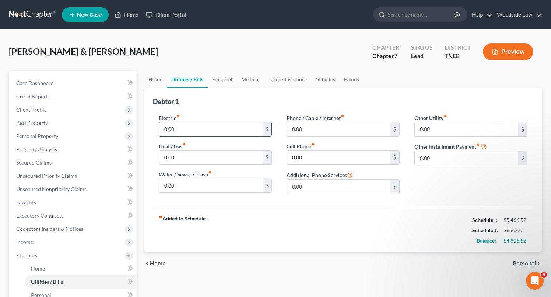
click at [195, 127] on input "0.00" at bounding box center [210, 129] width 103 height 14
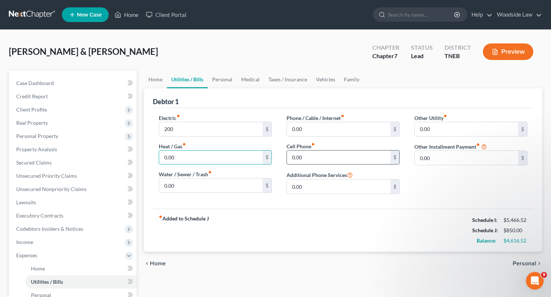
click at [321, 152] on input "0.00" at bounding box center [338, 158] width 103 height 14
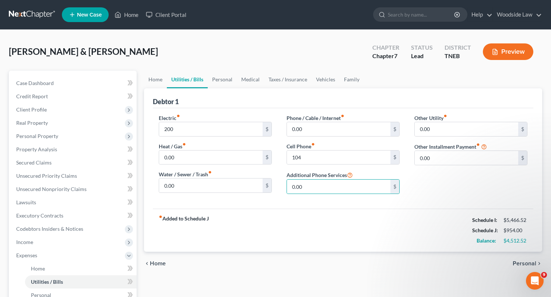
click at [158, 266] on span "Home" at bounding box center [158, 264] width 16 height 6
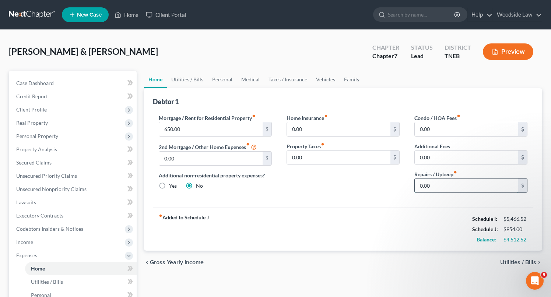
click at [441, 187] on input "0.00" at bounding box center [466, 186] width 103 height 14
click at [510, 262] on span "Utilities / Bills" at bounding box center [518, 263] width 36 height 6
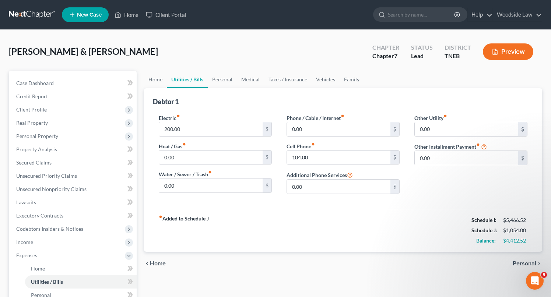
click at [522, 258] on div "chevron_left Home Personal chevron_right" at bounding box center [343, 264] width 398 height 24
click at [522, 261] on span "Personal" at bounding box center [524, 264] width 24 height 6
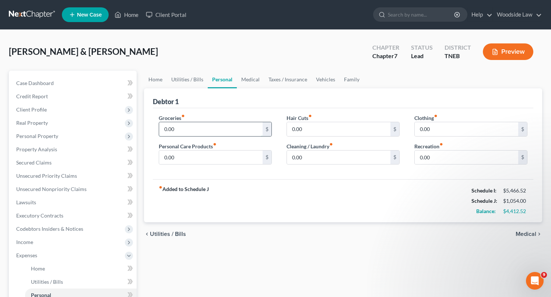
click at [188, 125] on input "0.00" at bounding box center [210, 129] width 103 height 14
click at [350, 156] on input "0.00" at bounding box center [338, 158] width 103 height 14
click at [449, 127] on input "0.00" at bounding box center [466, 129] width 103 height 14
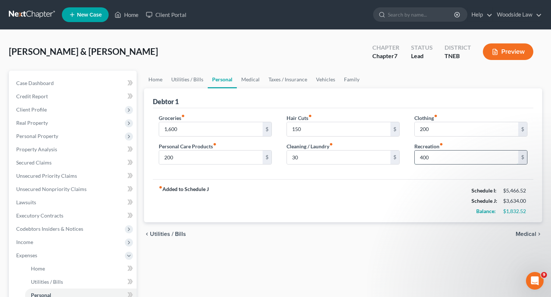
click at [442, 162] on input "400" at bounding box center [466, 158] width 103 height 14
click at [523, 232] on span "Medical" at bounding box center [525, 234] width 21 height 6
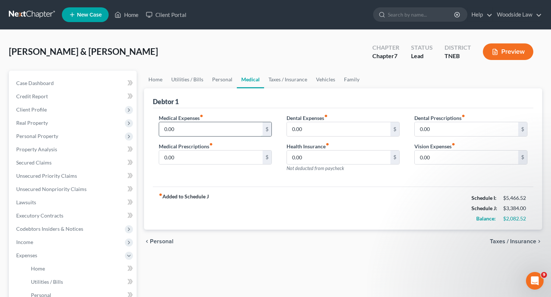
click at [206, 127] on input "0.00" at bounding box center [210, 129] width 103 height 14
click at [512, 241] on span "Taxes / Insurance" at bounding box center [513, 242] width 46 height 6
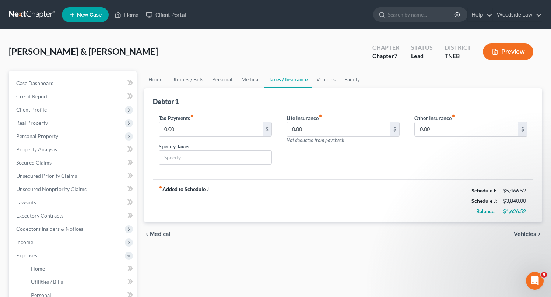
click at [530, 235] on span "Vehicles" at bounding box center [525, 234] width 22 height 6
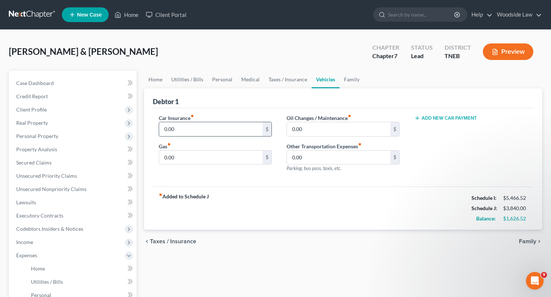
click at [191, 127] on input "0.00" at bounding box center [210, 129] width 103 height 14
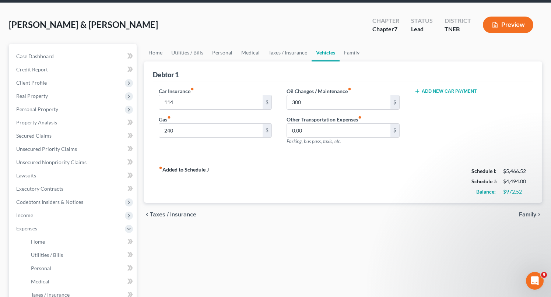
scroll to position [27, 0]
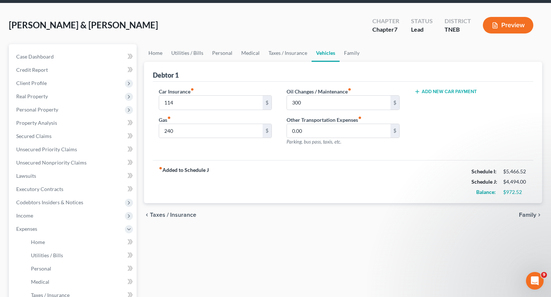
click at [530, 215] on span "Family" at bounding box center [527, 215] width 17 height 6
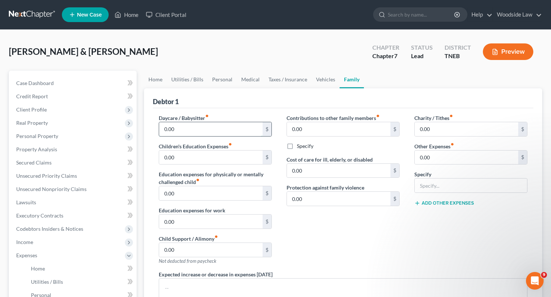
click at [187, 127] on input "0.00" at bounding box center [210, 129] width 103 height 14
click at [437, 159] on input "0.00" at bounding box center [466, 158] width 103 height 14
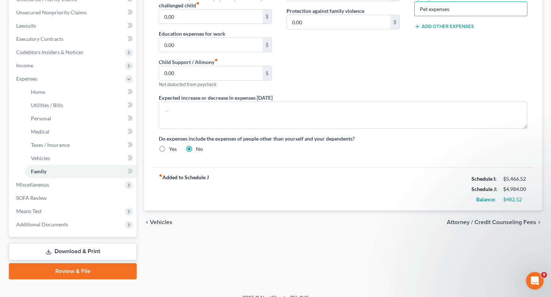
scroll to position [186, 0]
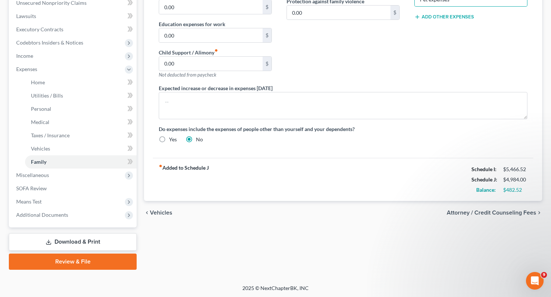
click at [159, 210] on span "Vehicles" at bounding box center [161, 213] width 22 height 6
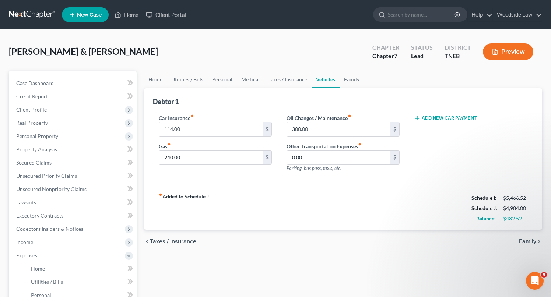
click at [178, 246] on div "chevron_left Taxes / Insurance Family chevron_right" at bounding box center [343, 242] width 398 height 24
click at [176, 242] on span "Taxes / Insurance" at bounding box center [173, 242] width 46 height 6
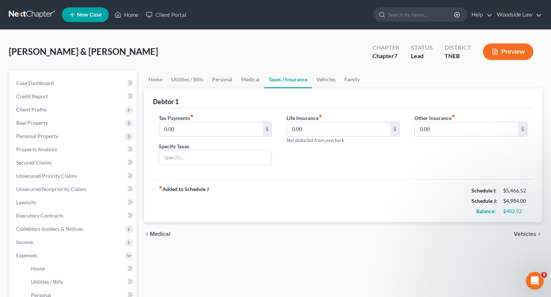
click at [164, 231] on span "Medical" at bounding box center [160, 234] width 21 height 6
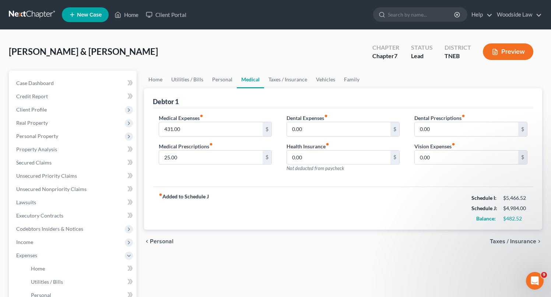
click at [166, 240] on span "Personal" at bounding box center [162, 242] width 24 height 6
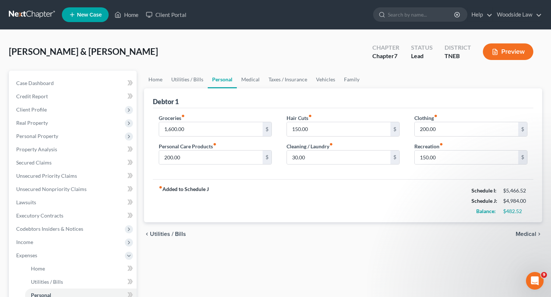
click at [163, 234] on span "Utilities / Bills" at bounding box center [168, 234] width 36 height 6
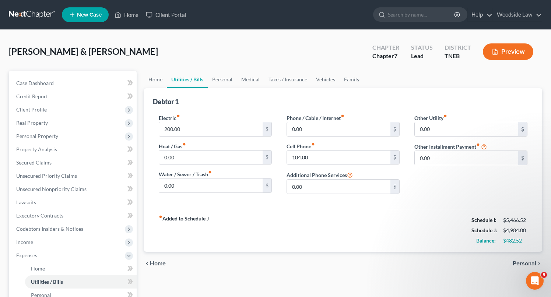
click at [162, 262] on span "Home" at bounding box center [158, 264] width 16 height 6
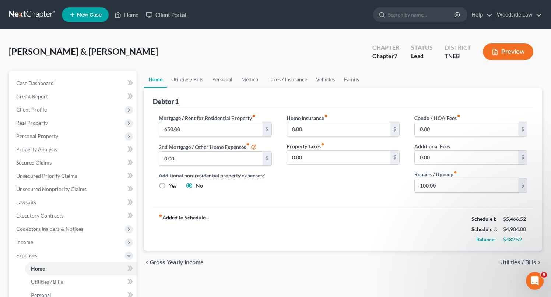
click at [183, 260] on span "Gross Yearly Income" at bounding box center [177, 263] width 54 height 6
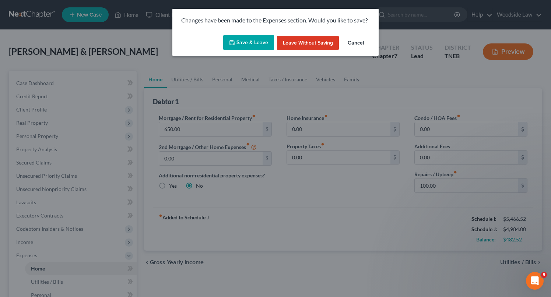
click at [244, 45] on button "Save & Leave" at bounding box center [248, 42] width 51 height 15
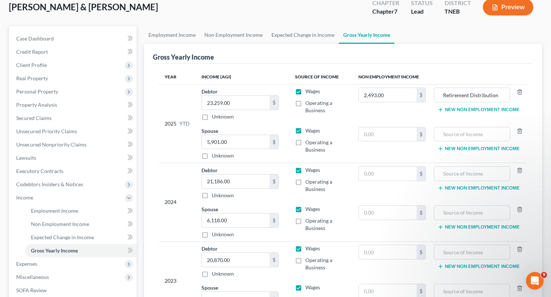
scroll to position [40, 0]
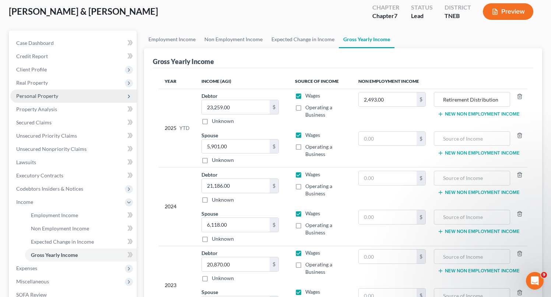
click at [46, 96] on span "Personal Property" at bounding box center [37, 96] width 42 height 6
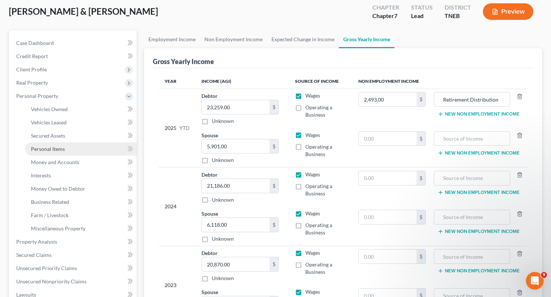
click at [60, 145] on link "Personal Items" at bounding box center [81, 148] width 112 height 13
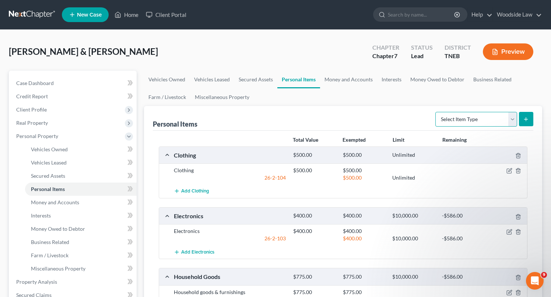
click at [490, 113] on select "Select Item Type Clothing Collectibles Of Value Electronics Firearms Household …" at bounding box center [476, 119] width 82 height 15
click at [436, 112] on select "Select Item Type Clothing Collectibles Of Value Electronics Firearms Household …" at bounding box center [476, 119] width 82 height 15
click at [528, 114] on button "submit" at bounding box center [526, 119] width 14 height 14
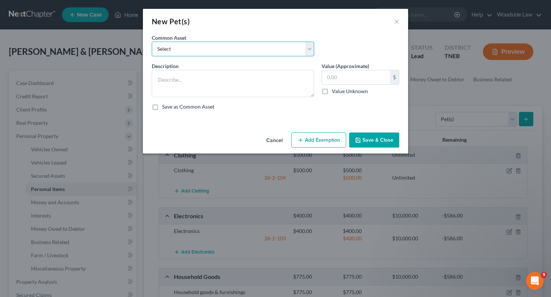
click at [212, 52] on select "Select Pet(s)" at bounding box center [233, 49] width 162 height 15
click at [152, 42] on select "Select Pet(s)" at bounding box center [233, 49] width 162 height 15
click at [292, 53] on select "Select Pet(s)" at bounding box center [233, 49] width 162 height 15
click at [152, 42] on select "Select Pet(s)" at bounding box center [233, 49] width 162 height 15
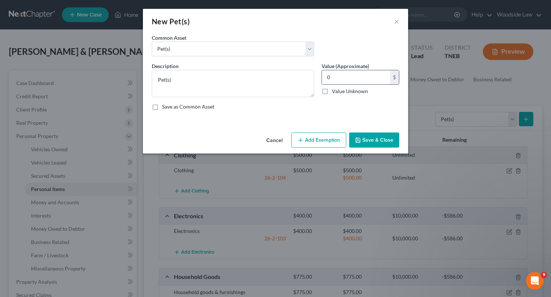
click at [356, 75] on input "0" at bounding box center [356, 77] width 68 height 14
click at [378, 142] on button "Save & Close" at bounding box center [374, 140] width 50 height 15
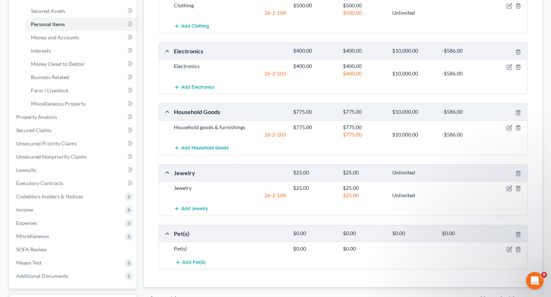
scroll to position [226, 0]
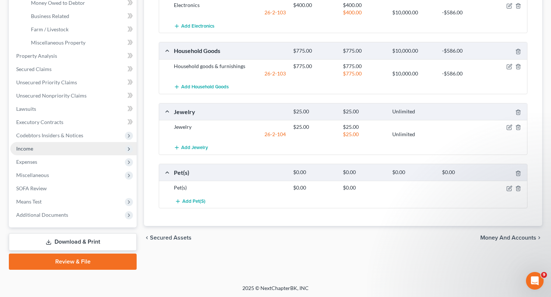
click at [38, 147] on span "Income" at bounding box center [73, 148] width 126 height 13
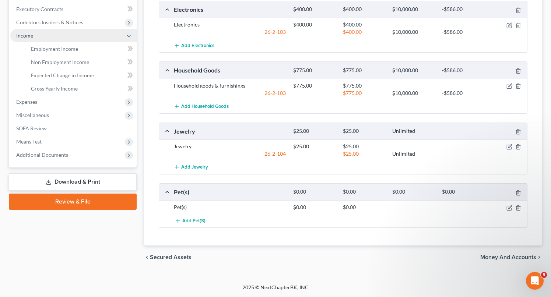
scroll to position [147, 0]
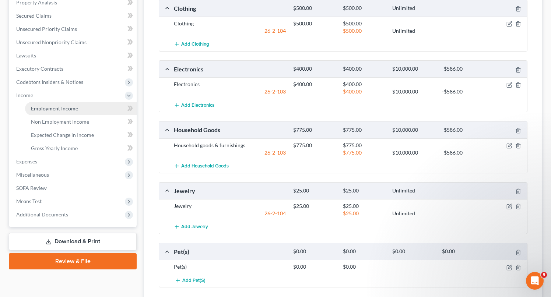
click at [56, 106] on span "Employment Income" at bounding box center [54, 108] width 47 height 6
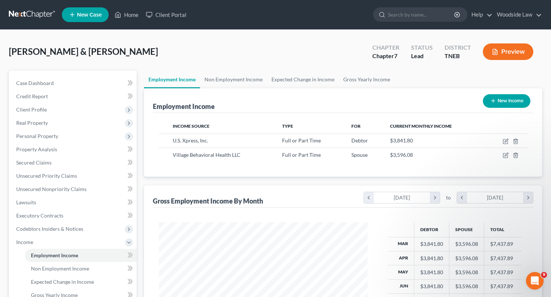
scroll to position [132, 223]
click at [504, 141] on icon "button" at bounding box center [505, 141] width 6 height 6
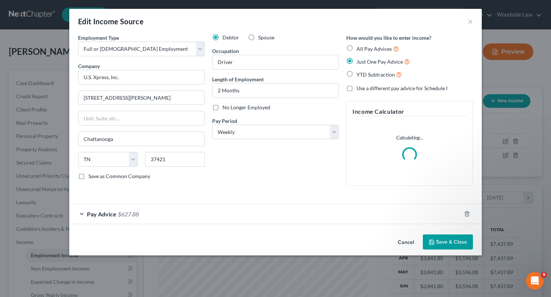
click at [288, 212] on div "Pay Advice $627.88" at bounding box center [265, 214] width 392 height 20
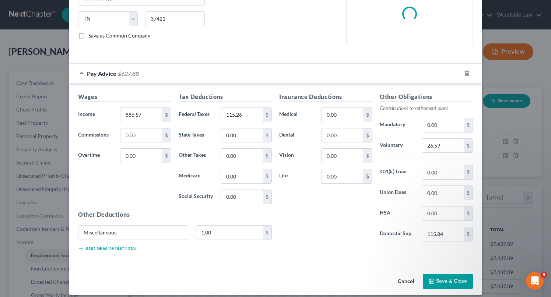
scroll to position [147, 0]
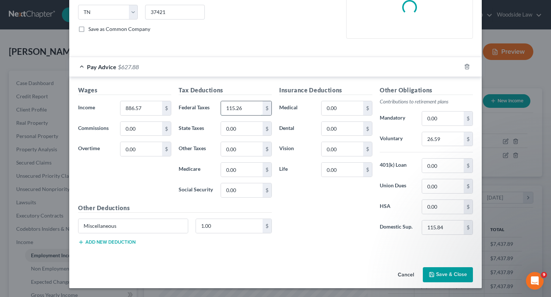
click at [246, 105] on input "115.26" at bounding box center [242, 108] width 42 height 14
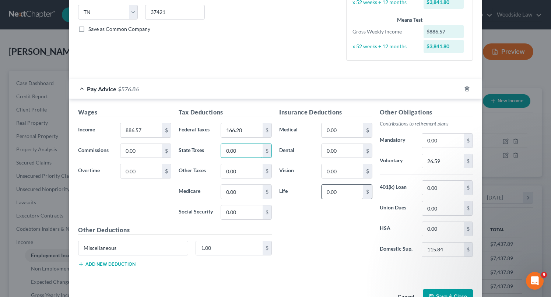
scroll to position [169, 0]
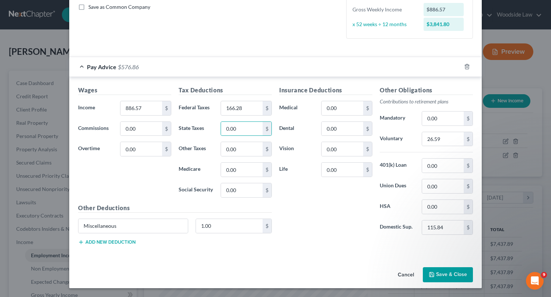
click at [443, 268] on button "Save & Close" at bounding box center [448, 274] width 50 height 15
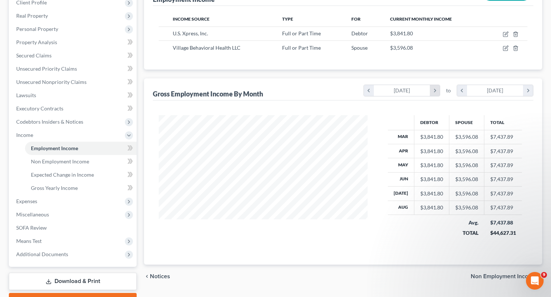
scroll to position [147, 0]
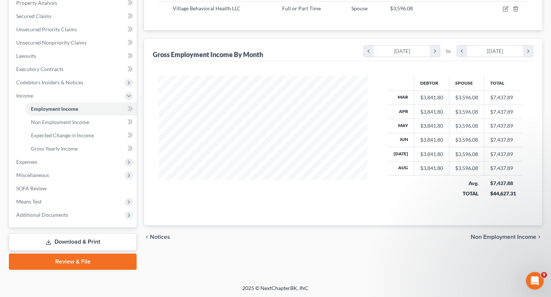
click at [511, 235] on span "Non Employment Income" at bounding box center [503, 237] width 66 height 6
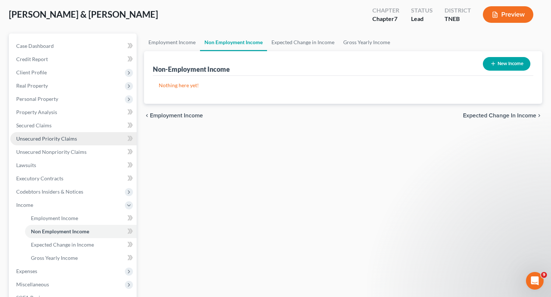
scroll to position [147, 0]
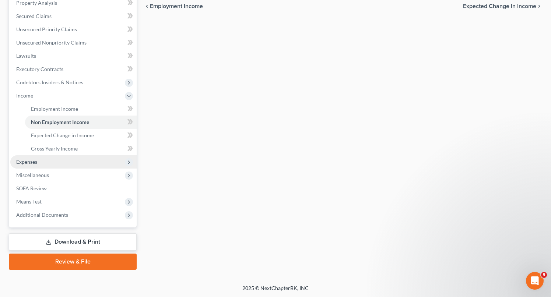
click at [35, 166] on span "Expenses" at bounding box center [73, 161] width 126 height 13
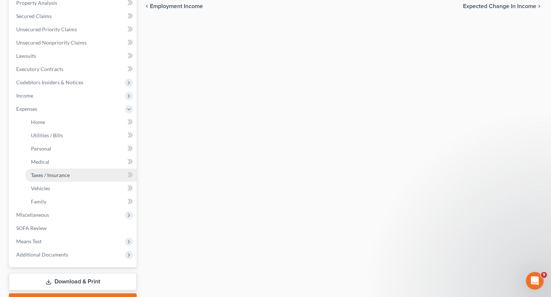
click at [40, 172] on span "Taxes / Insurance" at bounding box center [50, 175] width 39 height 6
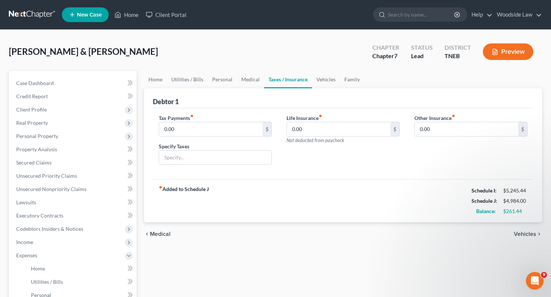
click at [526, 235] on span "Vehicles" at bounding box center [525, 234] width 22 height 6
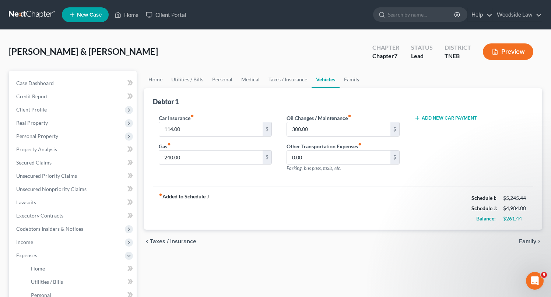
click at [528, 239] on span "Family" at bounding box center [527, 242] width 17 height 6
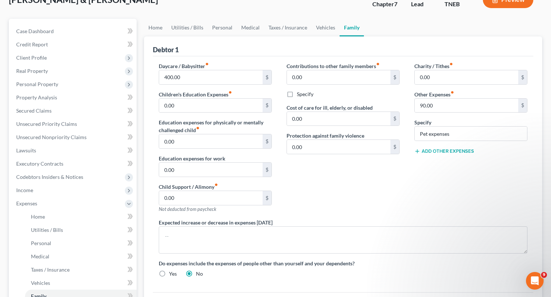
scroll to position [42, 0]
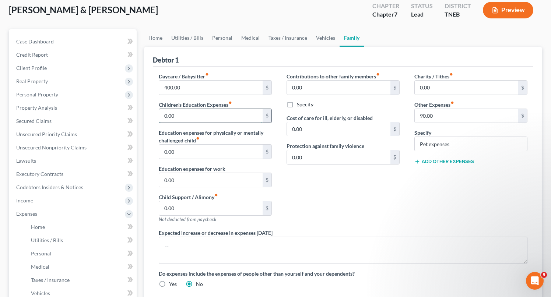
click at [199, 114] on input "0.00" at bounding box center [210, 116] width 103 height 14
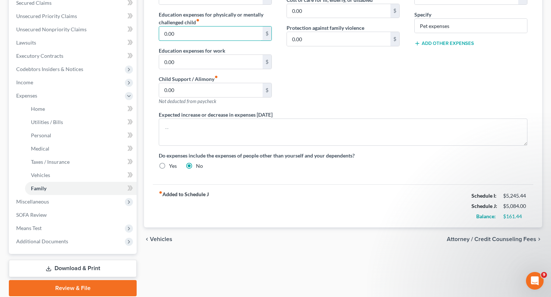
scroll to position [162, 0]
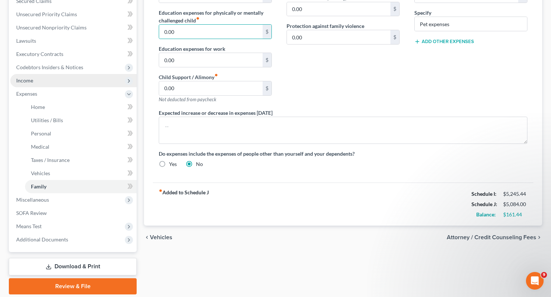
click at [24, 82] on span "Income" at bounding box center [24, 80] width 17 height 6
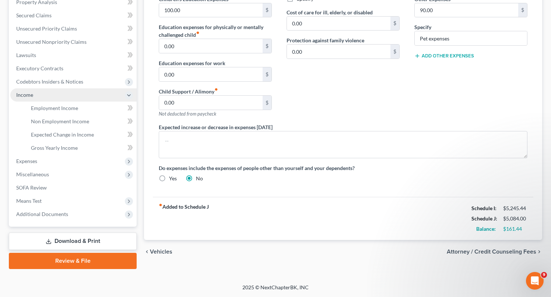
scroll to position [147, 0]
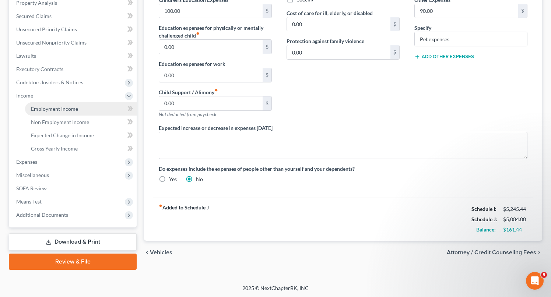
click at [43, 110] on span "Employment Income" at bounding box center [54, 109] width 47 height 6
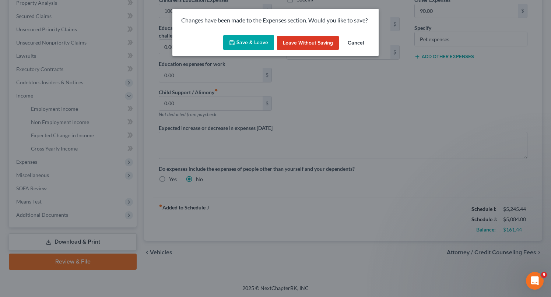
click at [253, 39] on button "Save & Leave" at bounding box center [248, 42] width 51 height 15
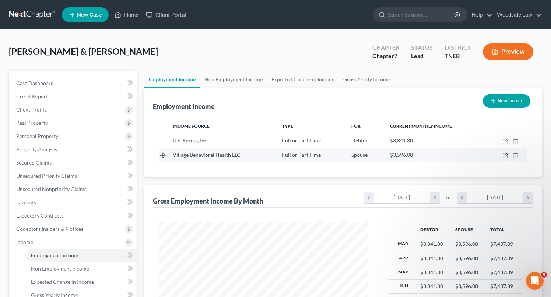
click at [505, 156] on icon "button" at bounding box center [505, 155] width 6 height 6
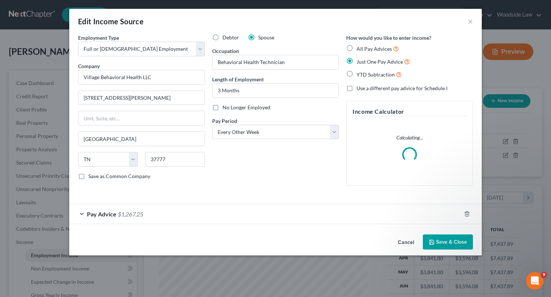
click at [234, 219] on div "Pay Advice $1,267.25" at bounding box center [265, 214] width 392 height 20
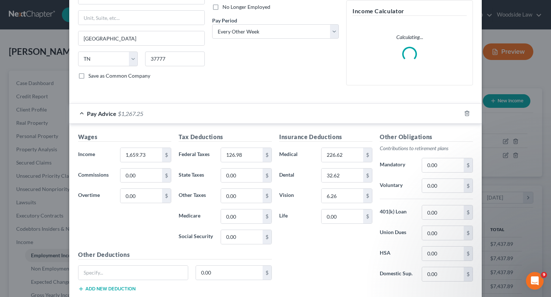
scroll to position [147, 0]
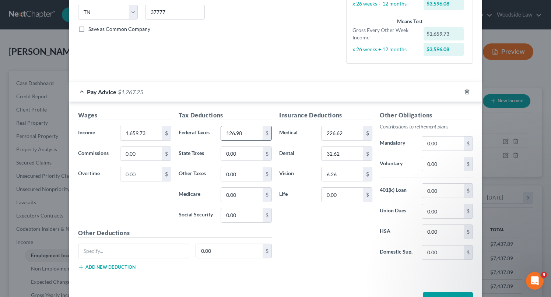
click at [253, 108] on div "Wages Income * 1,659.73 $ Commissions 0.00 $ Overtime 0.00 $ Tax Deductions Fed…" at bounding box center [275, 192] width 412 height 180
click at [254, 132] on input "126.98" at bounding box center [242, 133] width 42 height 14
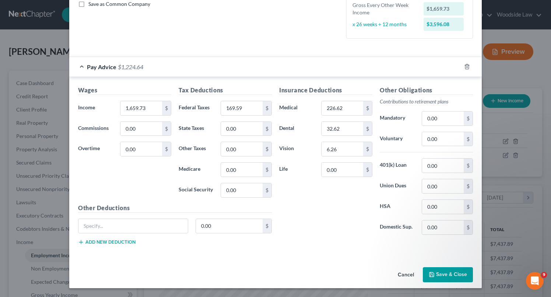
click at [437, 273] on button "Save & Close" at bounding box center [448, 274] width 50 height 15
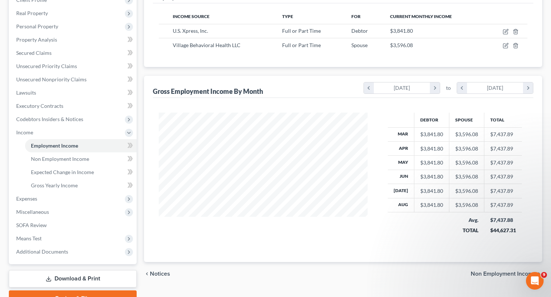
scroll to position [109, 0]
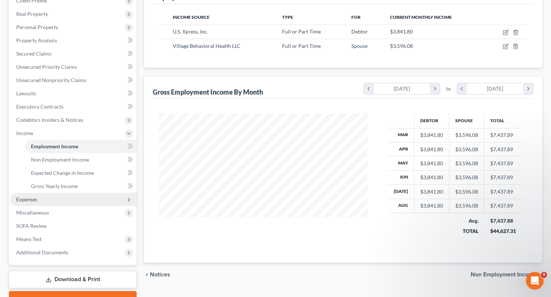
click at [32, 199] on span "Expenses" at bounding box center [26, 199] width 21 height 6
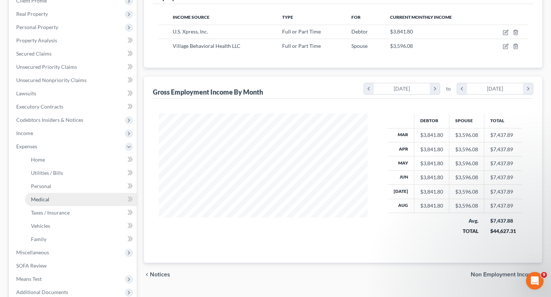
click at [41, 201] on span "Medical" at bounding box center [40, 199] width 18 height 6
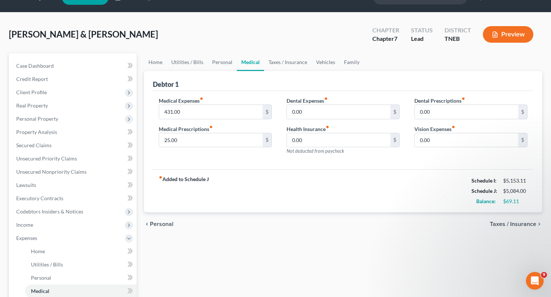
scroll to position [17, 0]
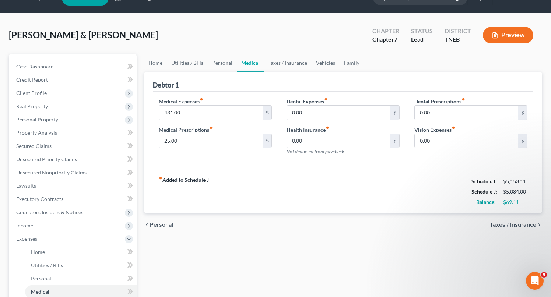
click at [516, 226] on span "Taxes / Insurance" at bounding box center [513, 225] width 46 height 6
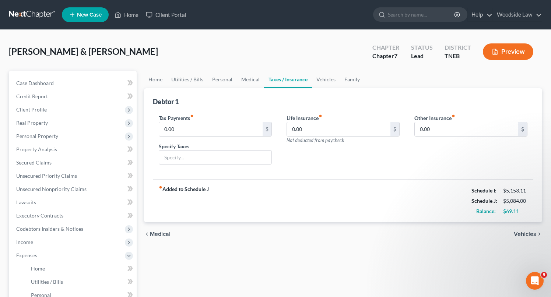
click at [525, 233] on span "Vehicles" at bounding box center [525, 234] width 22 height 6
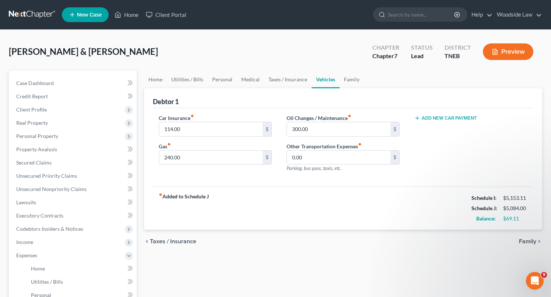
click at [526, 242] on span "Family" at bounding box center [527, 242] width 17 height 6
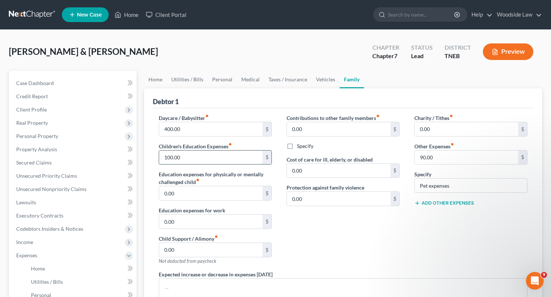
click at [186, 153] on input "100.00" at bounding box center [210, 158] width 103 height 14
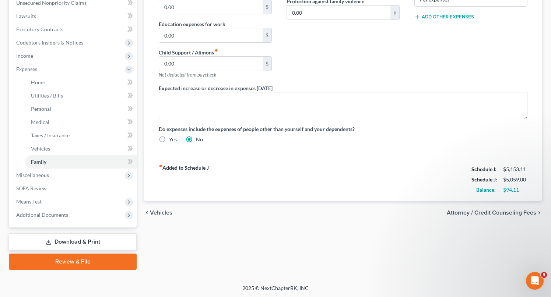
click at [163, 212] on span "Vehicles" at bounding box center [161, 213] width 22 height 6
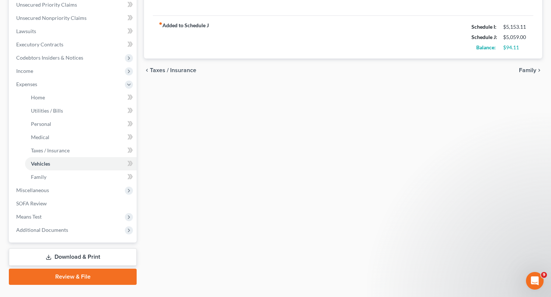
scroll to position [186, 0]
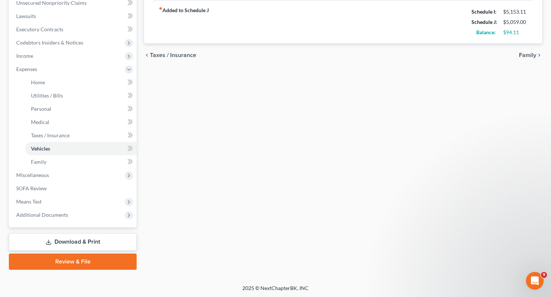
click at [530, 55] on span "Family" at bounding box center [527, 55] width 17 height 6
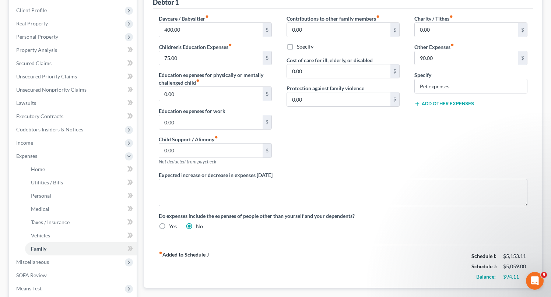
scroll to position [186, 0]
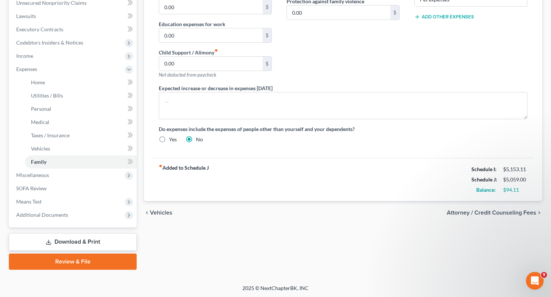
click at [504, 212] on span "Attorney / Credit Counseling Fees" at bounding box center [491, 213] width 89 height 6
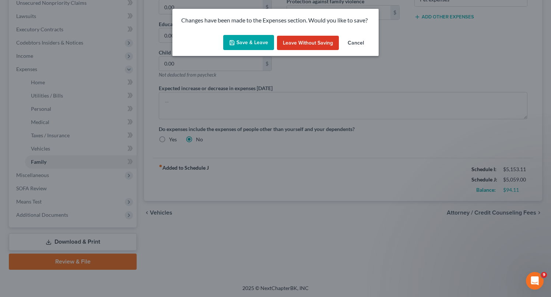
click at [264, 36] on button "Save & Leave" at bounding box center [248, 42] width 51 height 15
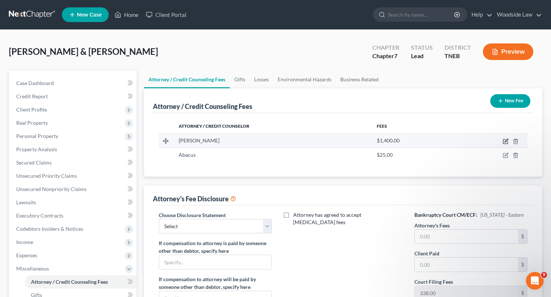
click at [506, 139] on icon "button" at bounding box center [505, 141] width 6 height 6
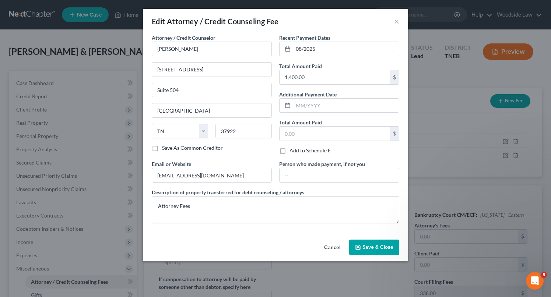
click at [377, 249] on span "Save & Close" at bounding box center [377, 247] width 31 height 6
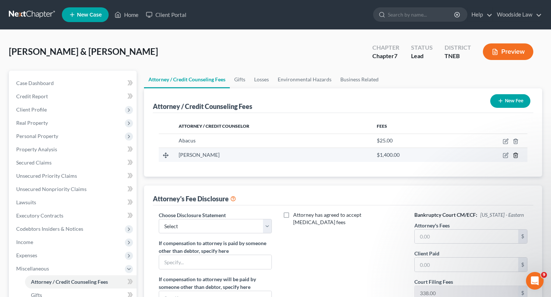
scroll to position [160, 0]
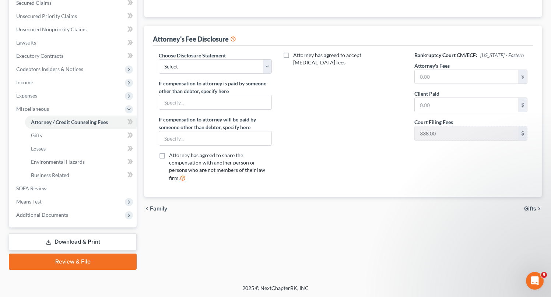
click at [531, 209] on span "Gifts" at bounding box center [530, 209] width 12 height 6
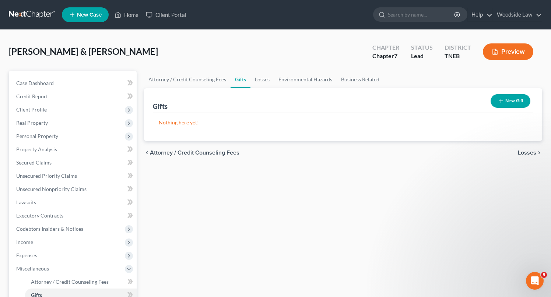
click at [531, 151] on span "Losses" at bounding box center [527, 153] width 18 height 6
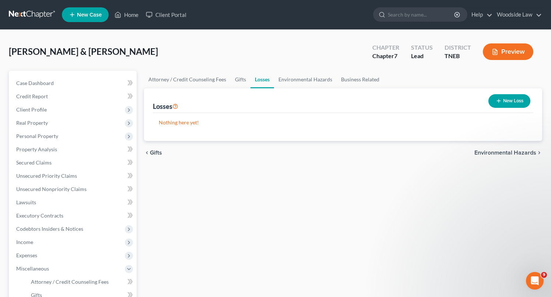
click at [516, 153] on span "Environmental Hazards" at bounding box center [505, 153] width 62 height 6
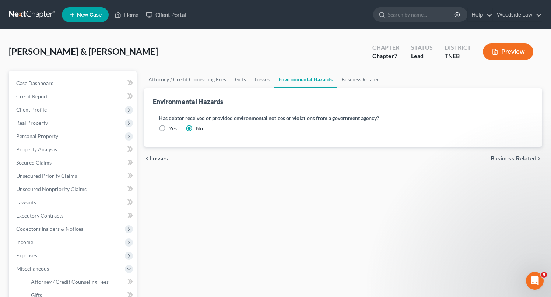
click at [518, 156] on span "Business Related" at bounding box center [513, 159] width 46 height 6
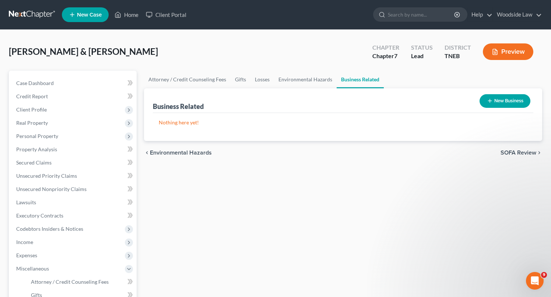
click at [518, 150] on span "SOFA Review" at bounding box center [518, 153] width 36 height 6
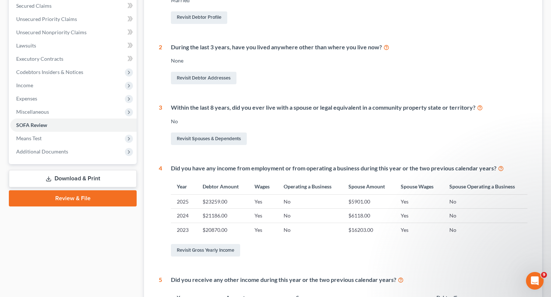
scroll to position [279, 0]
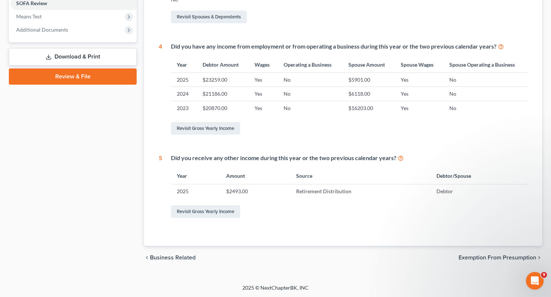
click at [502, 253] on div "chevron_left Business Related Exemption from Presumption chevron_right" at bounding box center [343, 258] width 398 height 24
click at [503, 256] on span "Exemption from Presumption" at bounding box center [497, 258] width 78 height 6
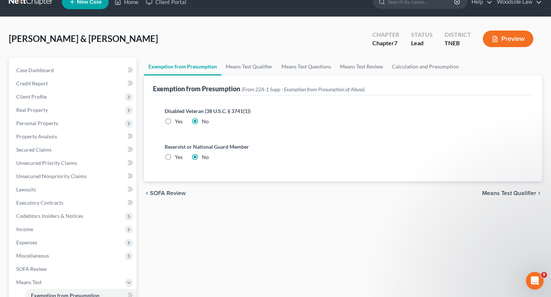
scroll to position [20, 0]
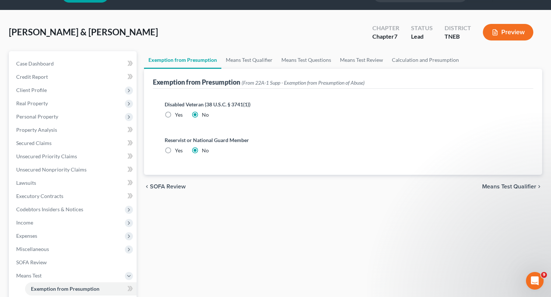
click at [512, 185] on span "Means Test Qualifier" at bounding box center [509, 187] width 54 height 6
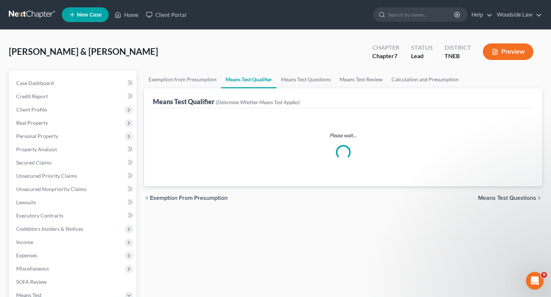
click at [514, 200] on span "Means Test Questions" at bounding box center [507, 198] width 58 height 6
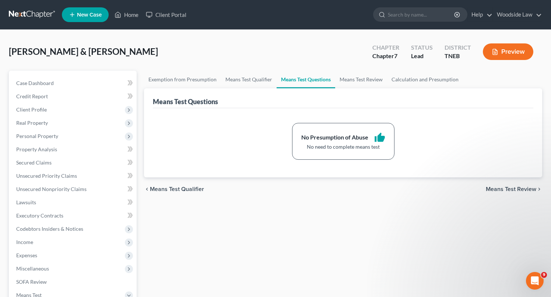
click at [511, 186] on span "Means Test Review" at bounding box center [511, 189] width 50 height 6
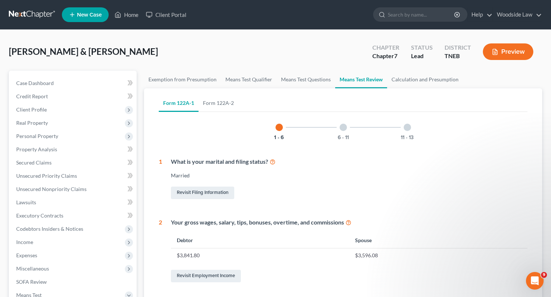
scroll to position [328, 0]
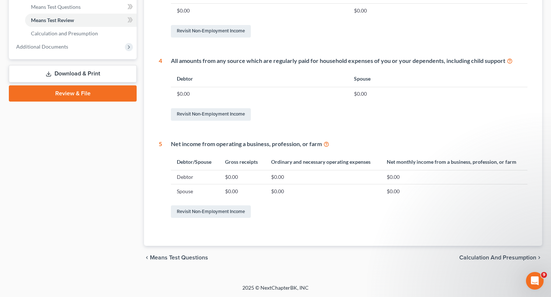
click at [506, 255] on span "Calculation and Presumption" at bounding box center [497, 258] width 77 height 6
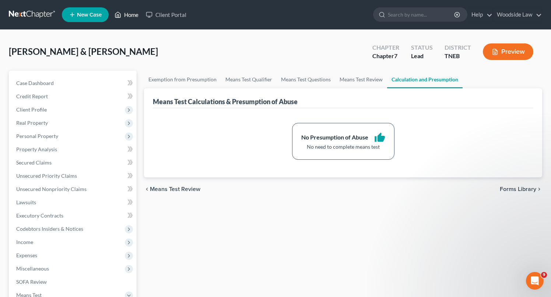
click at [125, 12] on link "Home" at bounding box center [126, 14] width 31 height 13
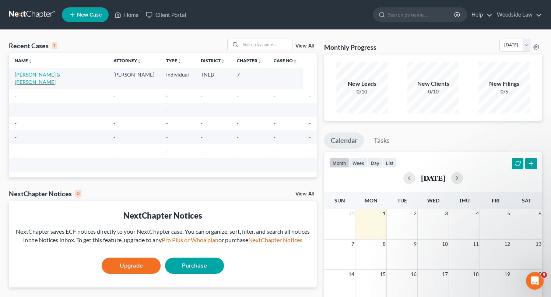
click at [42, 74] on link "[PERSON_NAME] & [PERSON_NAME]" at bounding box center [38, 78] width 46 height 14
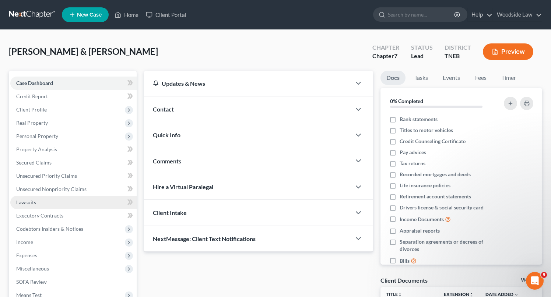
click at [27, 204] on span "Lawsuits" at bounding box center [26, 202] width 20 height 6
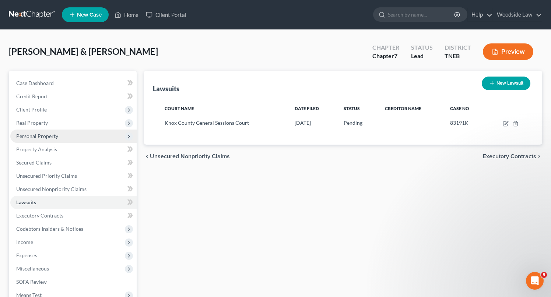
click at [45, 131] on span "Personal Property" at bounding box center [73, 136] width 126 height 13
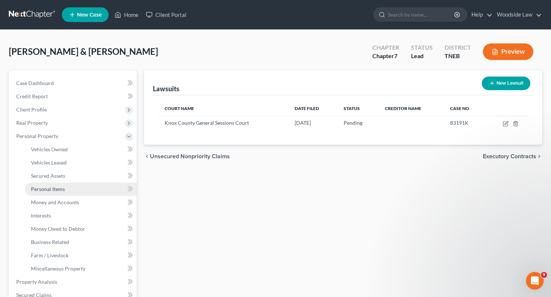
click at [55, 190] on span "Personal Items" at bounding box center [48, 189] width 34 height 6
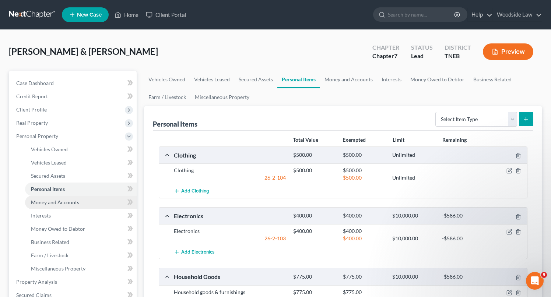
click at [59, 199] on span "Money and Accounts" at bounding box center [55, 202] width 48 height 6
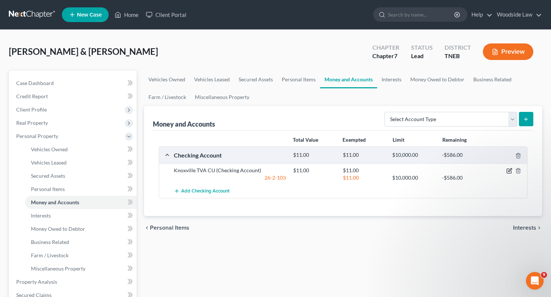
click at [508, 170] on icon "button" at bounding box center [509, 171] width 6 height 6
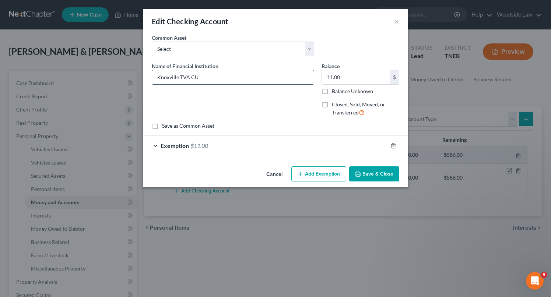
click at [212, 77] on input "Knoxville TVA CU" at bounding box center [233, 77] width 162 height 14
click at [377, 175] on button "Save & Close" at bounding box center [374, 173] width 50 height 15
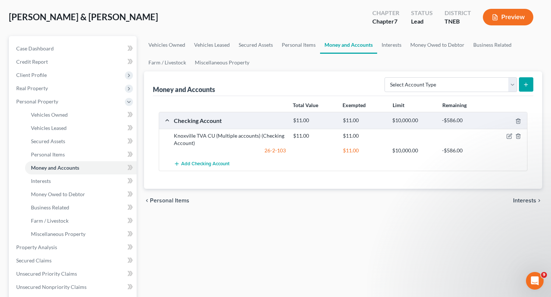
scroll to position [37, 0]
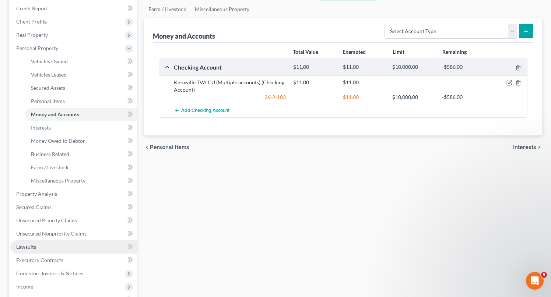
click at [29, 242] on link "Lawsuits" at bounding box center [73, 246] width 126 height 13
